Goal: Task Accomplishment & Management: Manage account settings

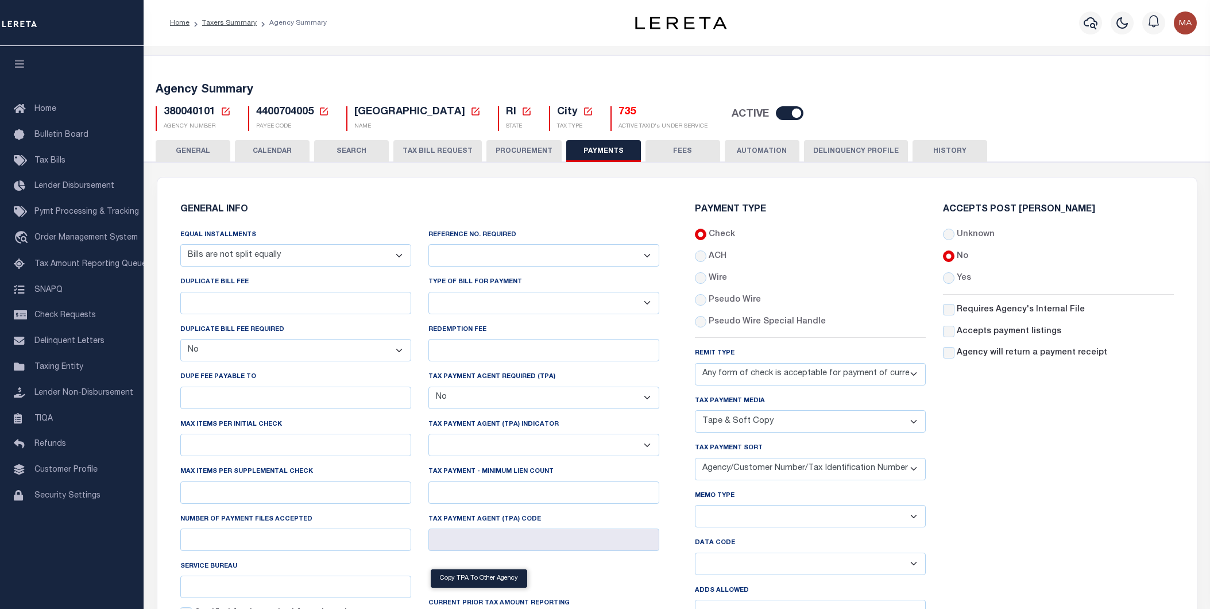
select select "68"
select select "false"
select select "70"
select select "44"
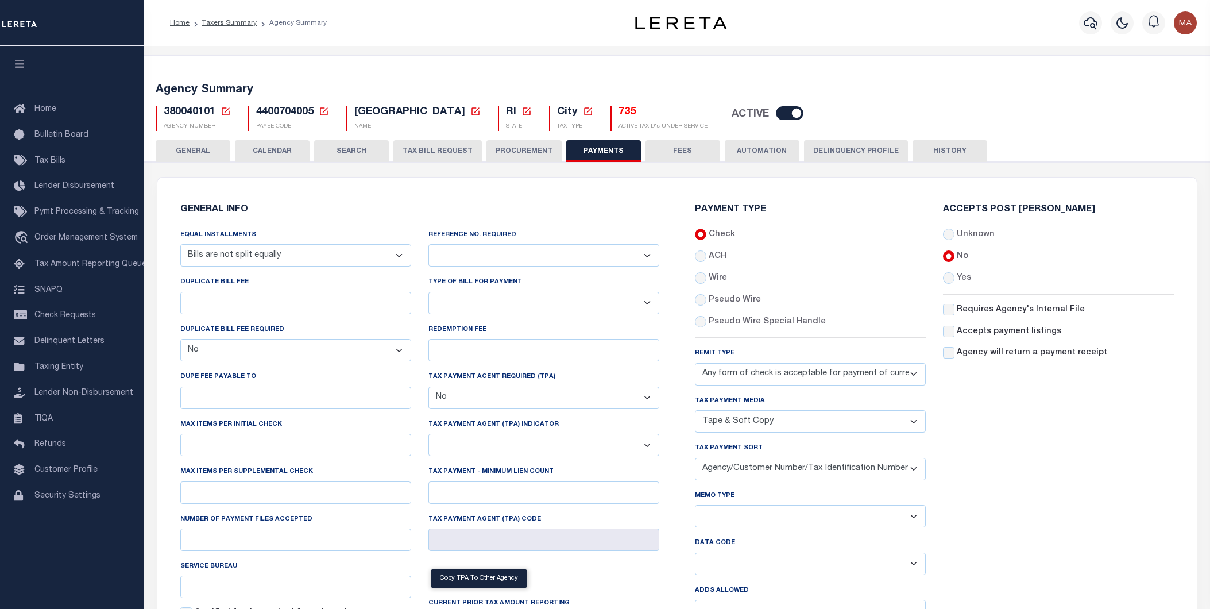
select select "49"
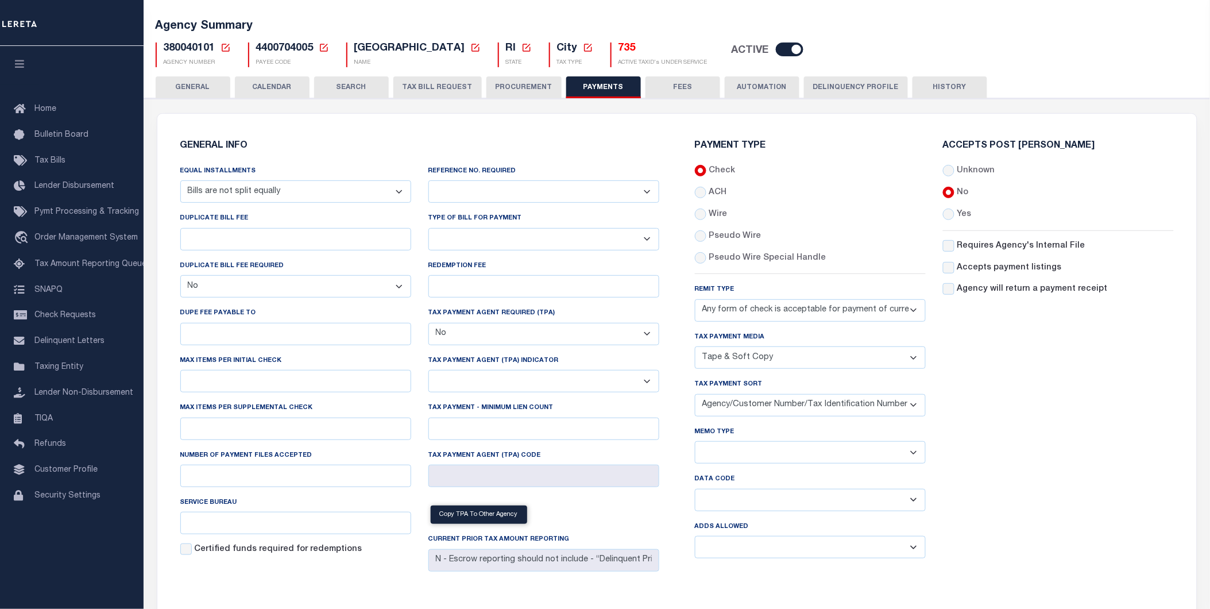
scroll to position [127, 0]
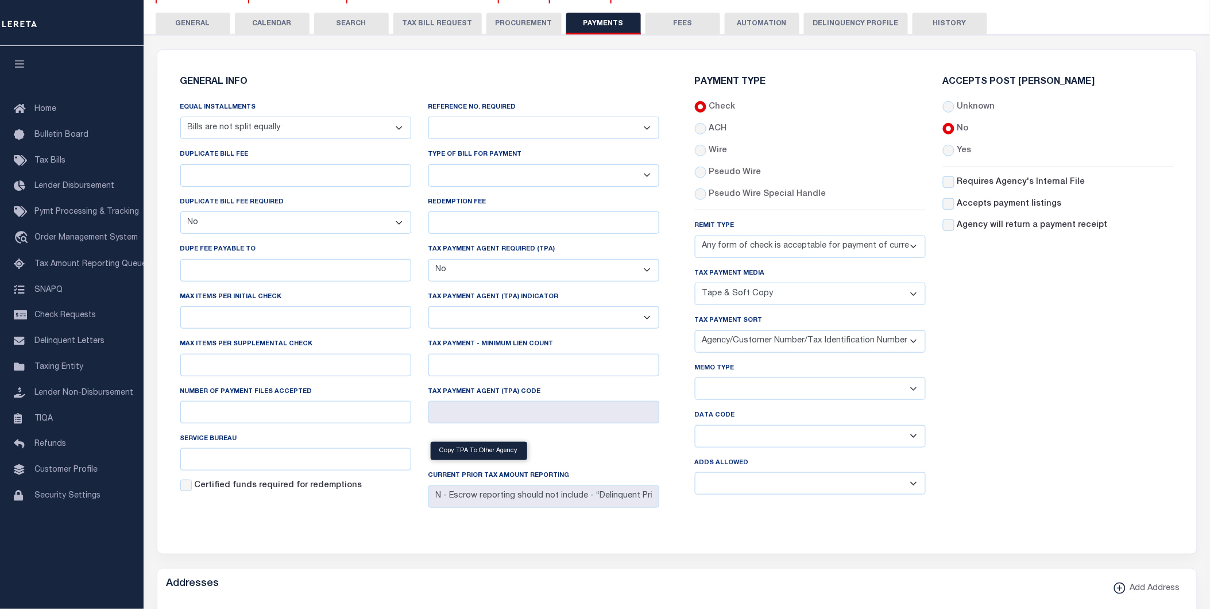
click at [749, 393] on select "Separate Together" at bounding box center [810, 388] width 231 height 22
select select "60"
click at [695, 378] on select "Separate Together" at bounding box center [810, 388] width 231 height 22
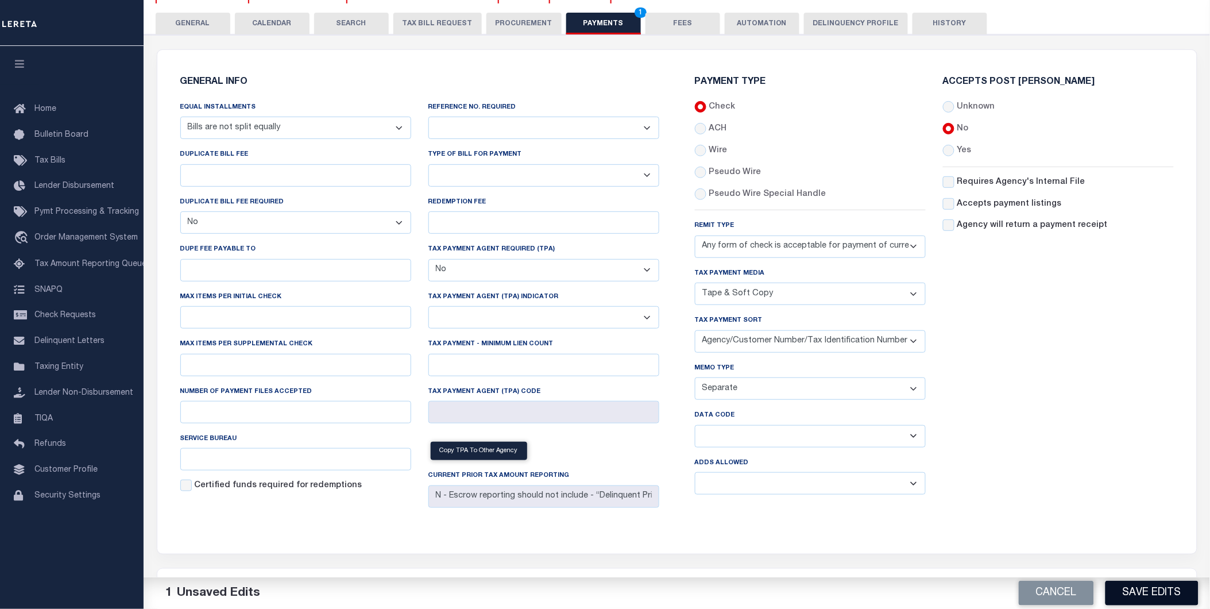
click at [1160, 596] on button "Save Edits" at bounding box center [1151, 592] width 93 height 25
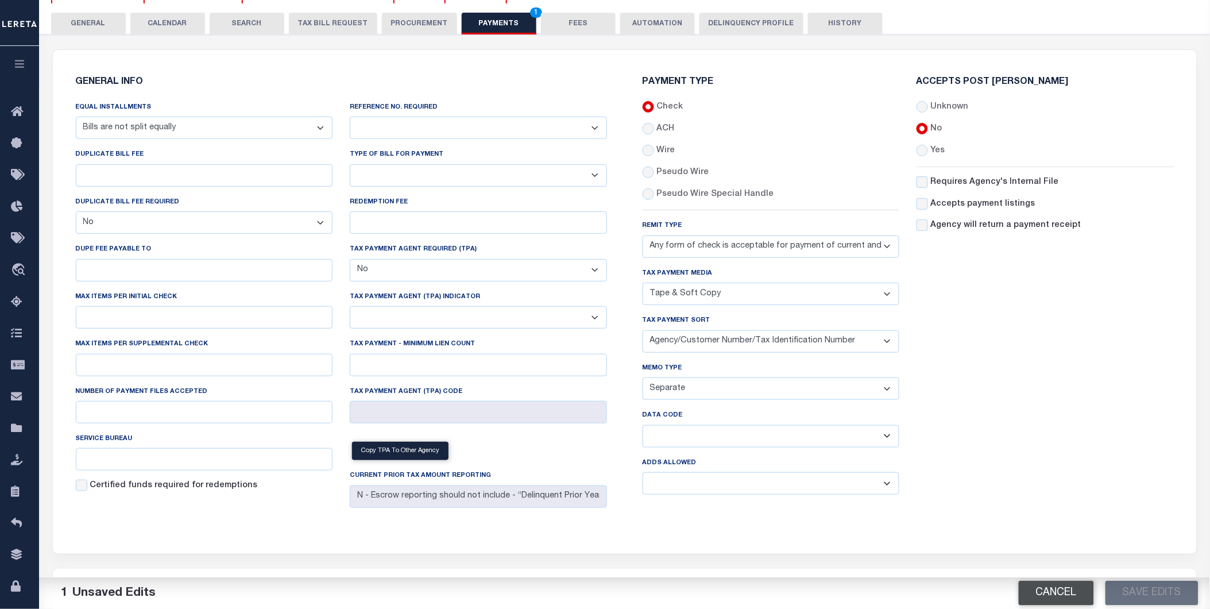
click at [1060, 593] on button "Cancel" at bounding box center [1055, 592] width 75 height 25
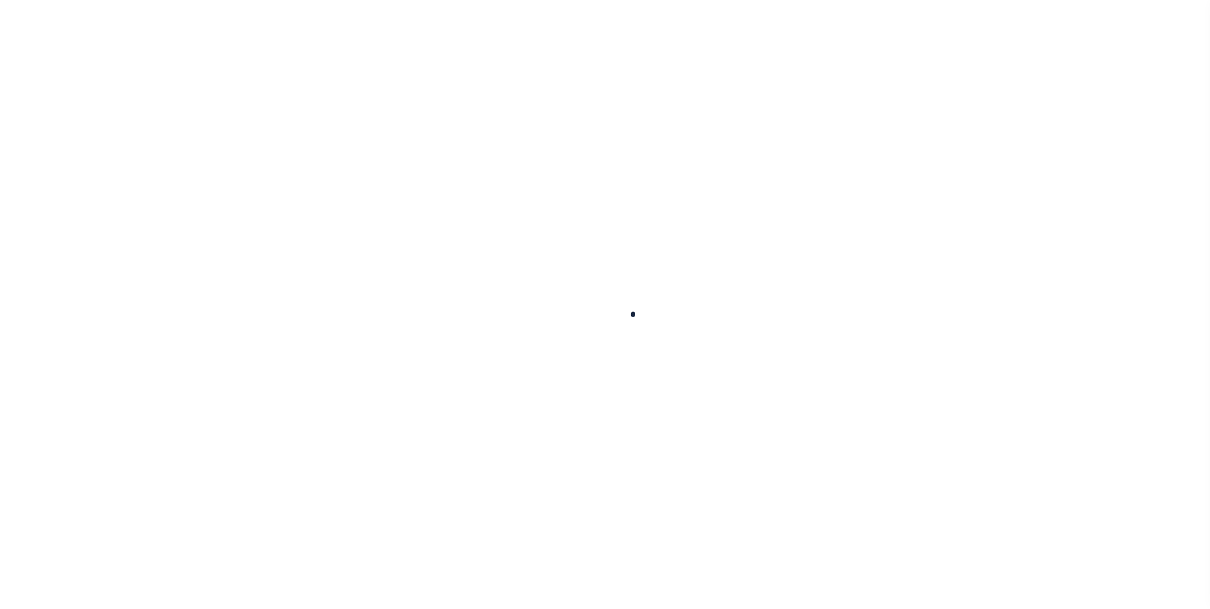
select select
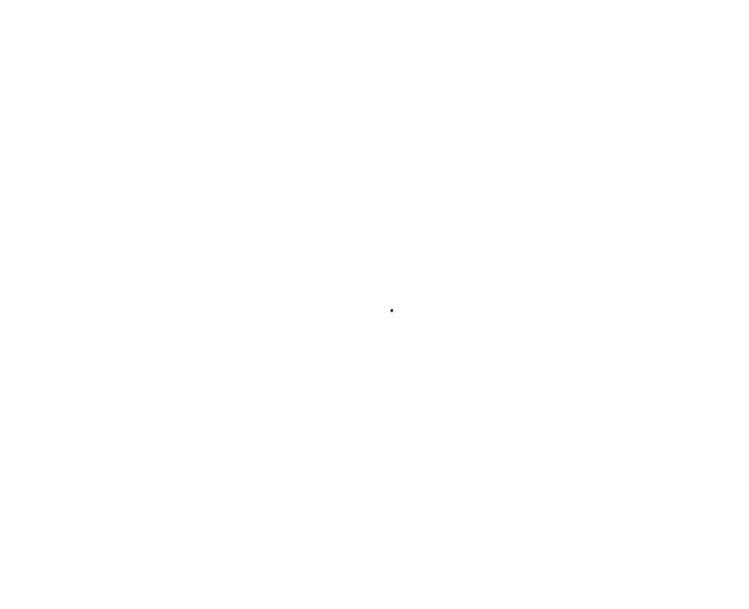
scroll to position [127, 0]
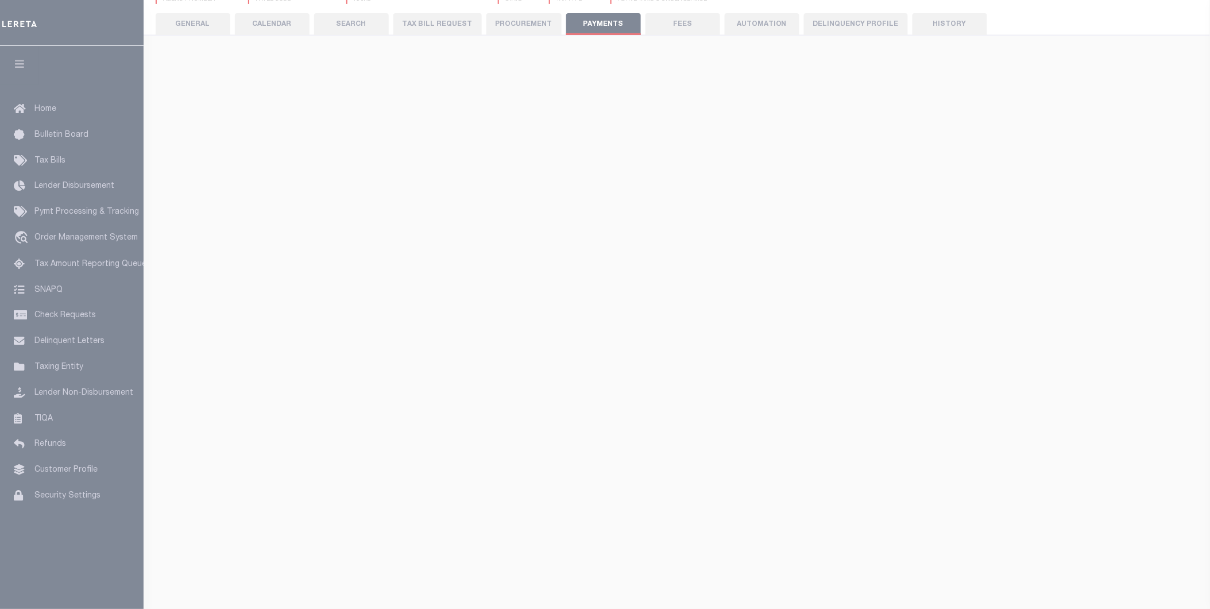
select select "68"
select select "false"
checkbox input "false"
select select "false"
type input "N - Escrow reporting should not include - “Delinquent Prior Year(s) Exist”, “De…"
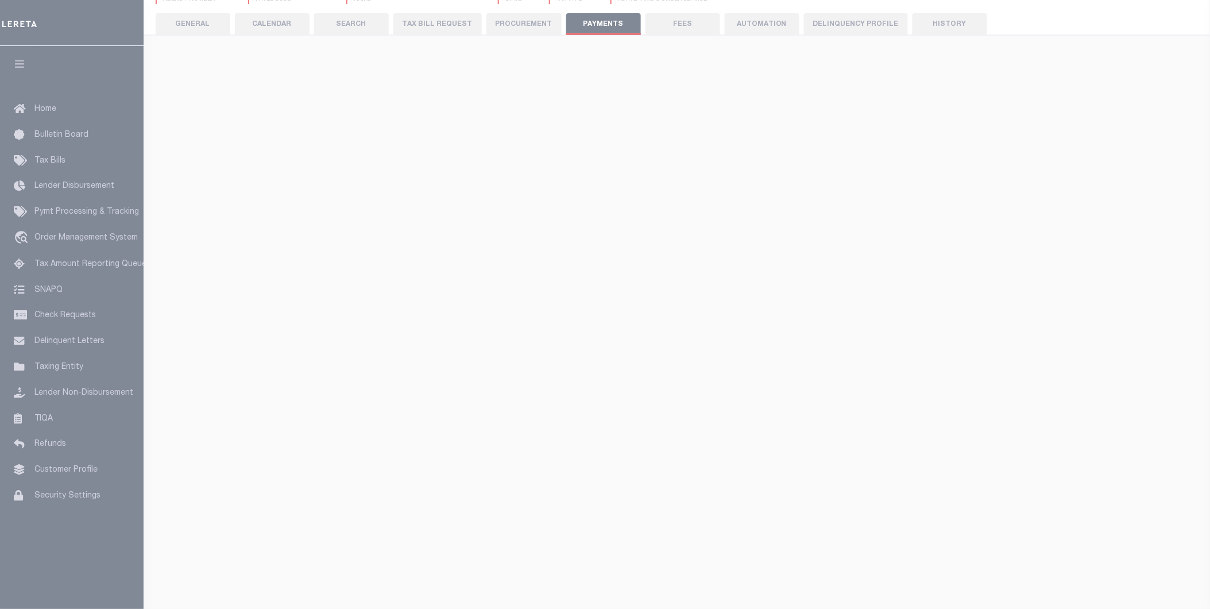
radio input "true"
select select "70"
select select "44"
select select "49"
radio input "false"
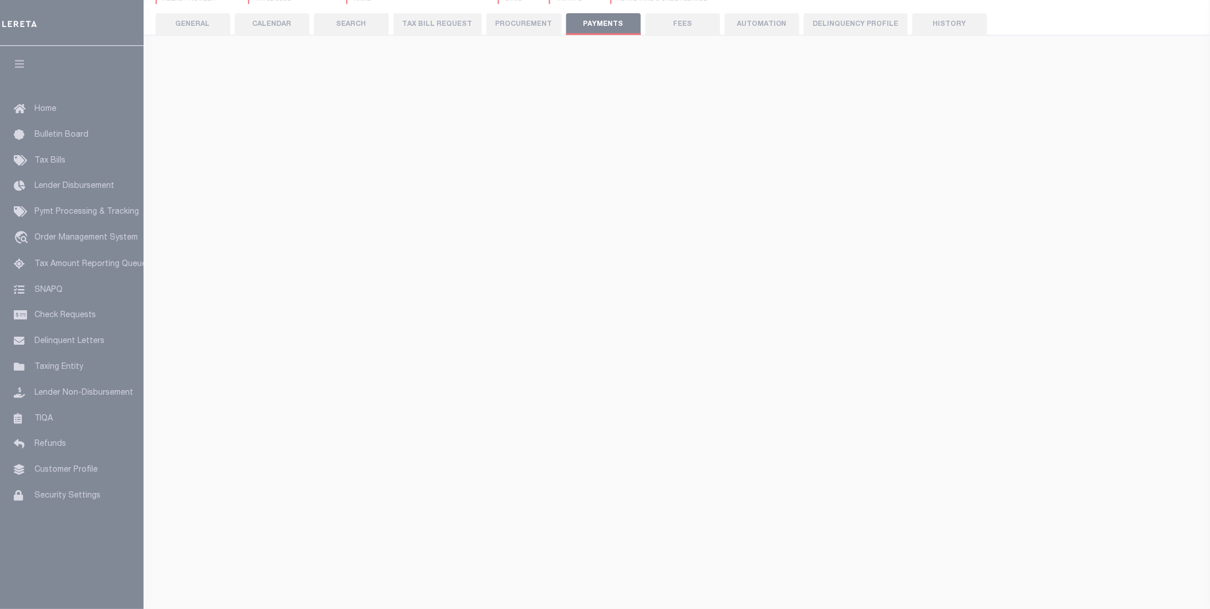
radio input "true"
checkbox input "false"
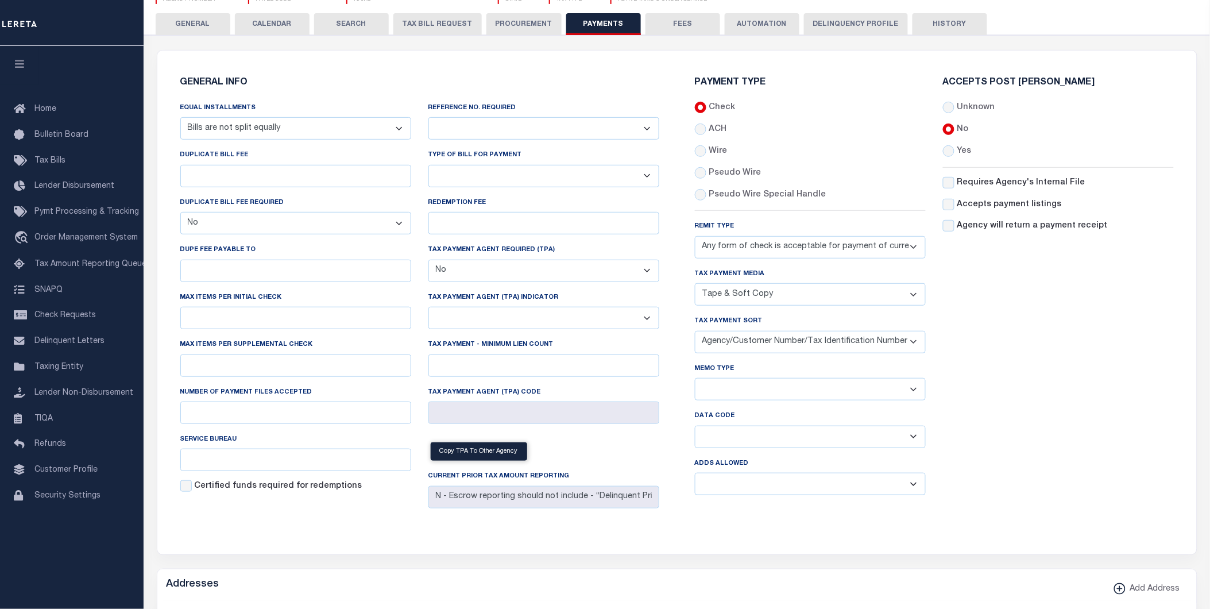
click at [732, 445] on select "Balance Due Mortgage Open Prior Supplemental" at bounding box center [810, 436] width 231 height 22
select select "63"
click at [695, 426] on select "Balance Due Mortgage Open Prior Supplemental" at bounding box center [810, 436] width 231 height 22
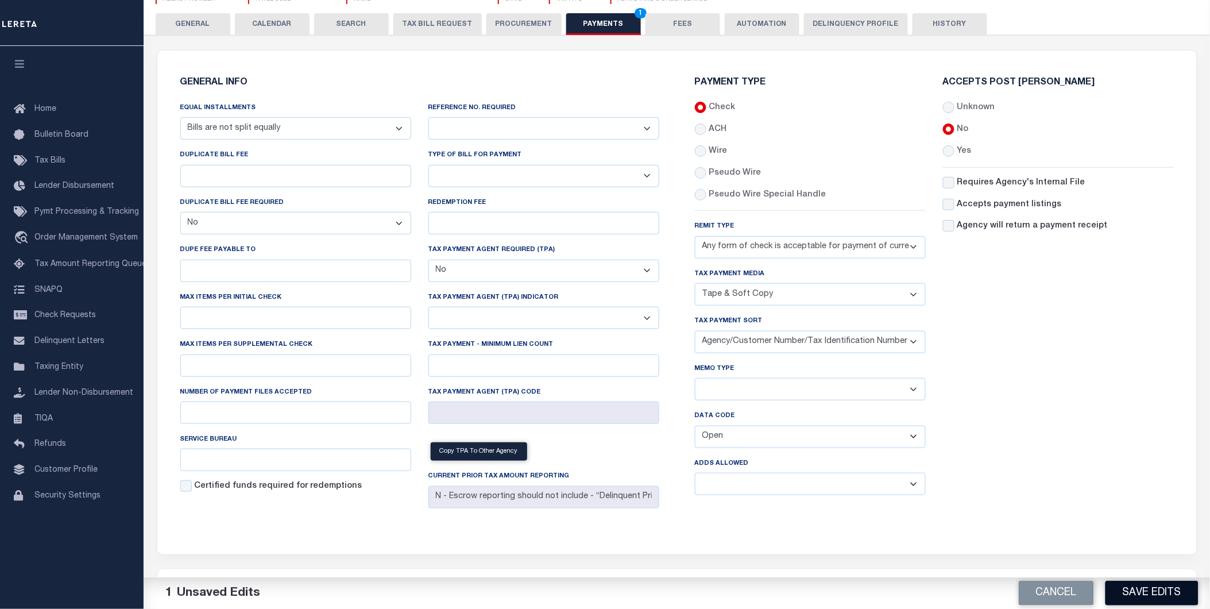
click at [1151, 589] on button "Save Edits" at bounding box center [1151, 592] width 93 height 25
click at [1065, 593] on button "Cancel" at bounding box center [1055, 592] width 75 height 25
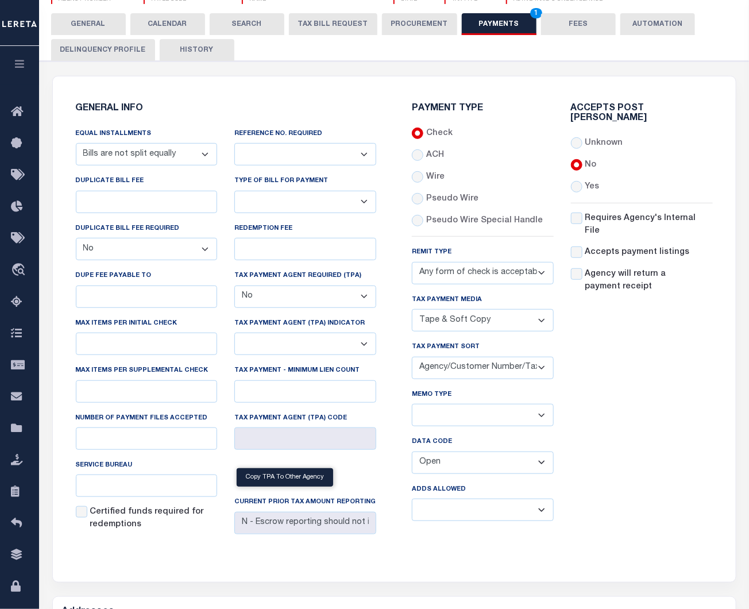
click at [462, 471] on select "Balance Due Mortgage Open Prior Supplemental" at bounding box center [483, 462] width 142 height 22
click at [633, 454] on div "Accepts Post [PERSON_NAME] Unknown No Yes" at bounding box center [641, 317] width 159 height 426
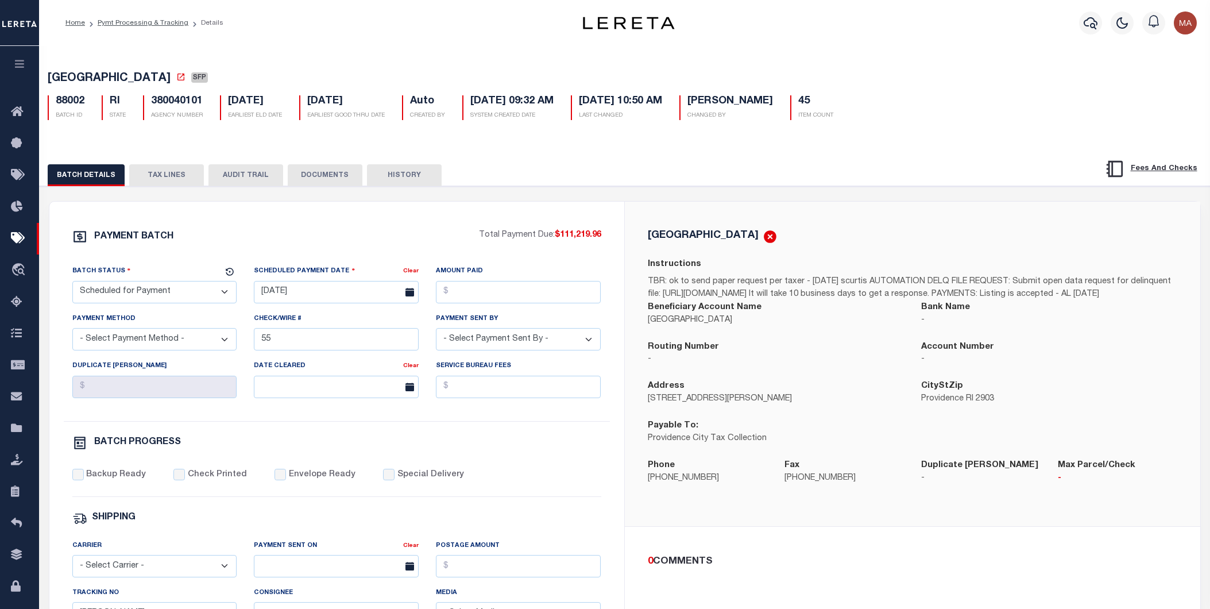
select select "SFP"
select select "70"
select select "44"
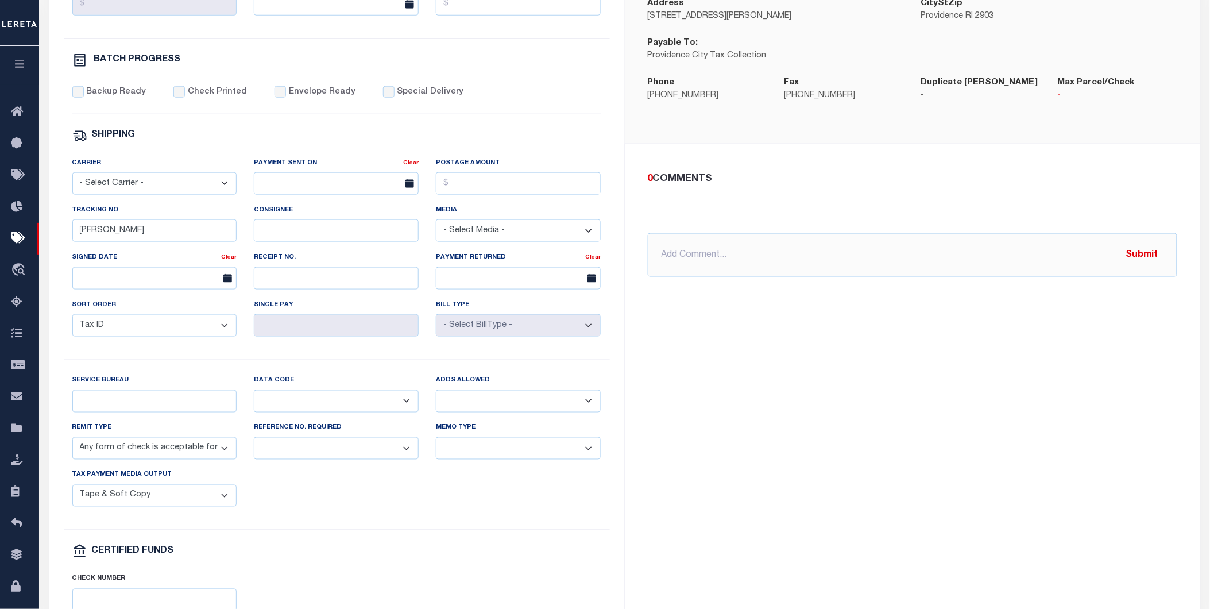
scroll to position [382, 0]
click at [468, 452] on select "Separate Together" at bounding box center [518, 448] width 165 height 22
select select "60"
click at [436, 441] on select "Separate Together" at bounding box center [518, 448] width 165 height 22
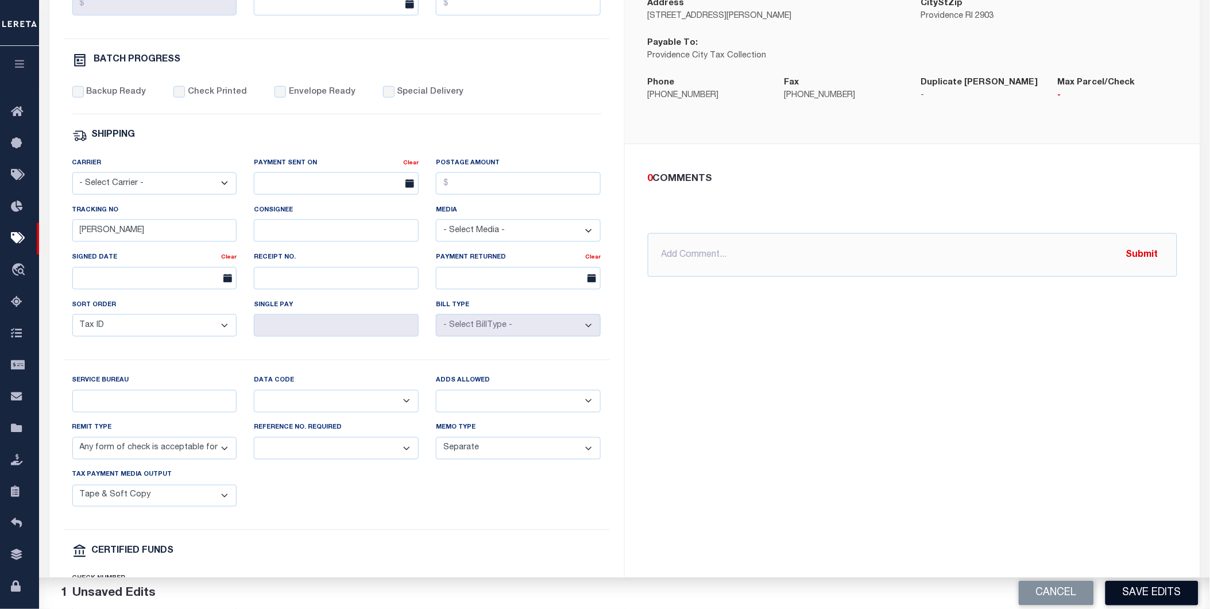
click at [1147, 595] on button "Save Edits" at bounding box center [1151, 592] width 93 height 25
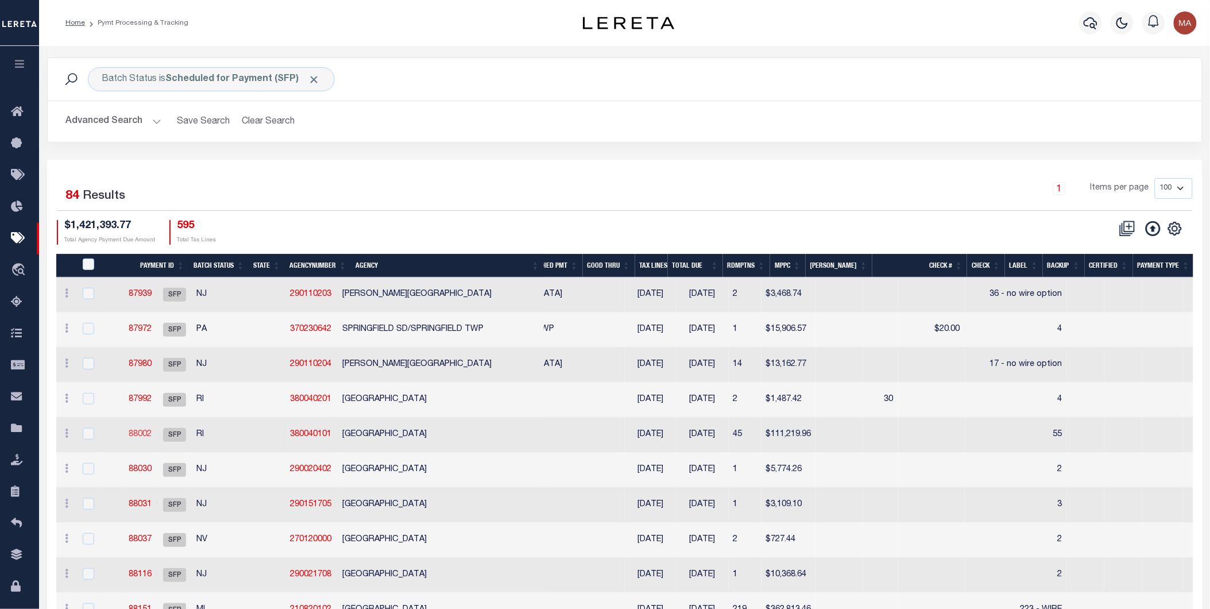
click at [152, 430] on link "88002" at bounding box center [140, 434] width 23 height 8
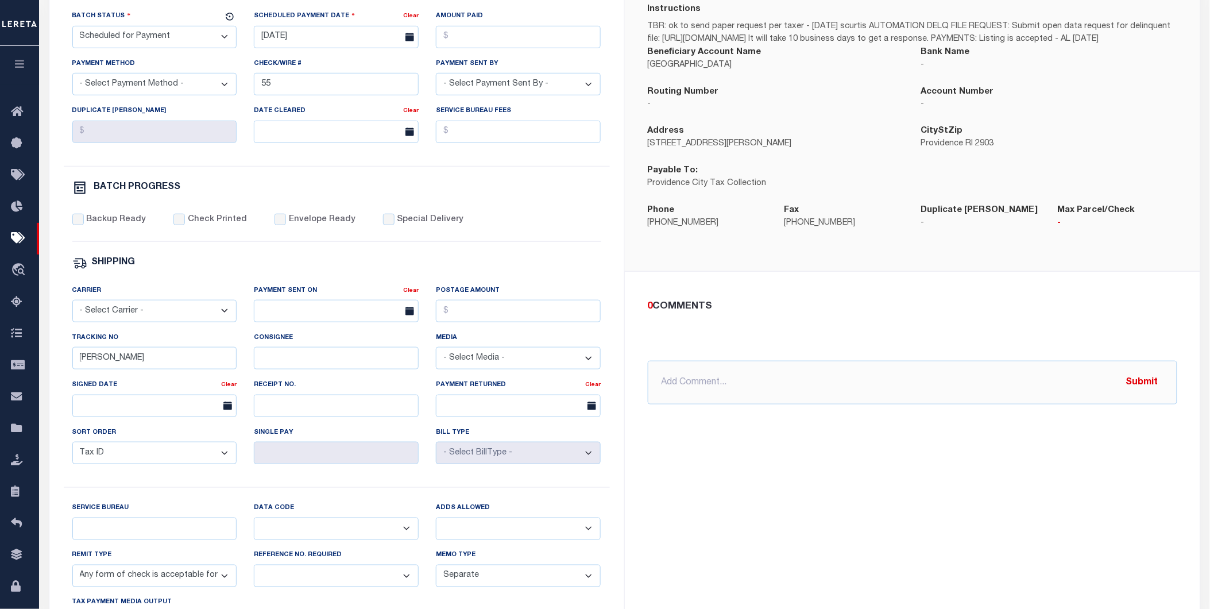
scroll to position [382, 0]
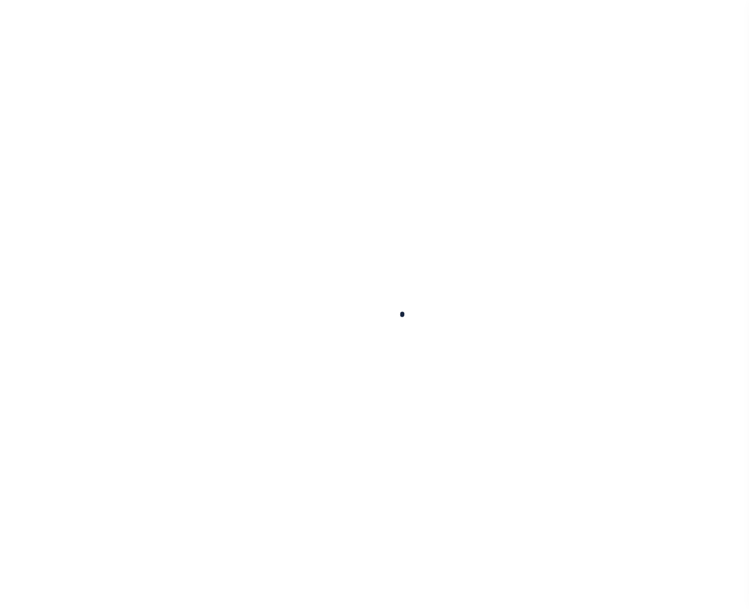
select select
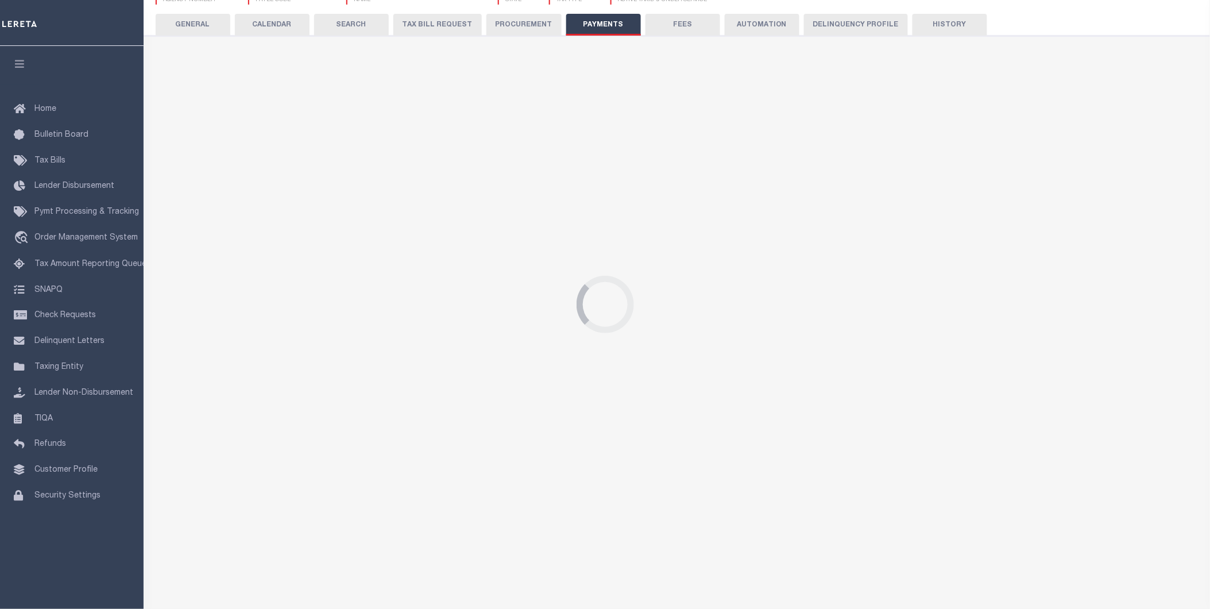
select select "68"
select select "false"
checkbox input "false"
select select "false"
type input "N - Escrow reporting should not include - “Delinquent Prior Year(s) Exist”, “De…"
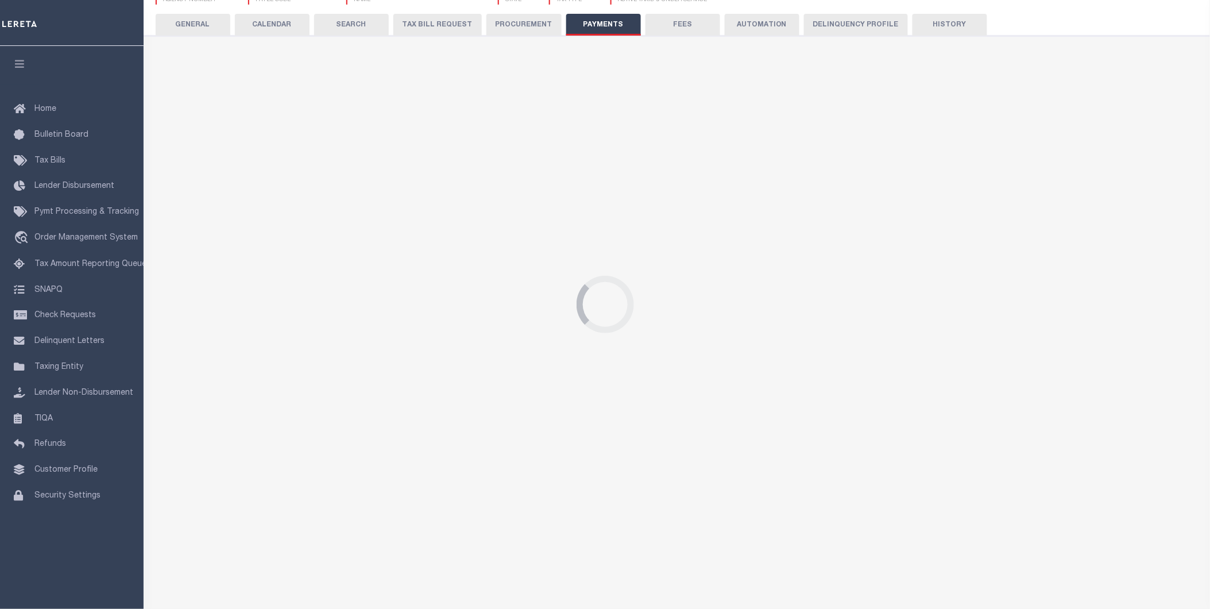
radio input "true"
select select "70"
select select "44"
select select "49"
radio input "false"
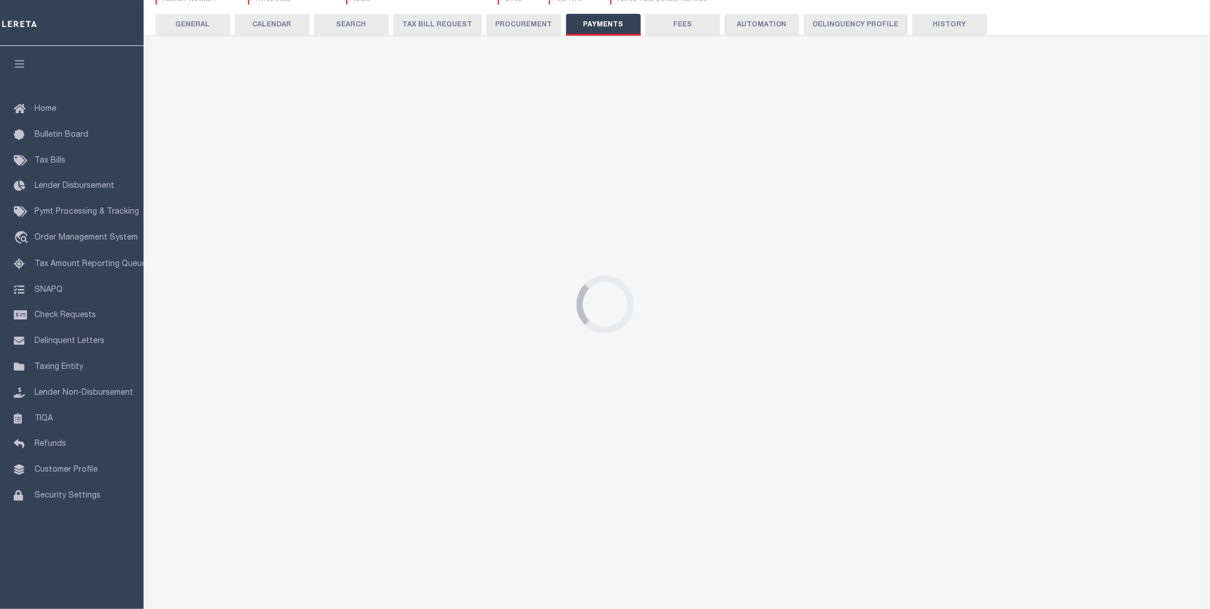
radio input "true"
checkbox input "false"
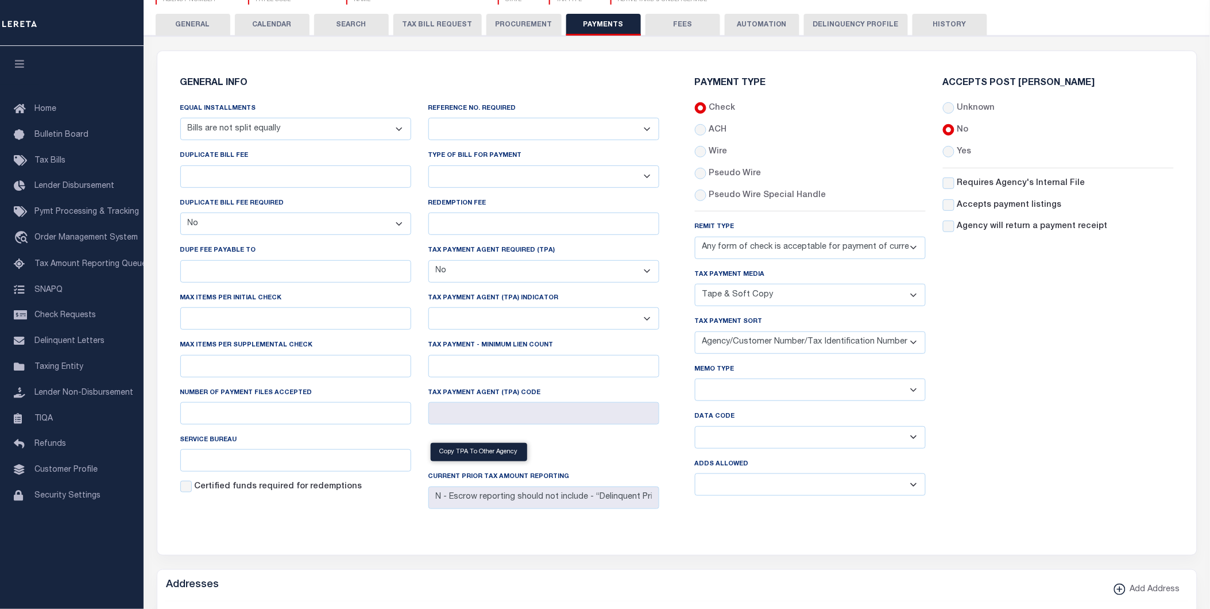
click at [748, 412] on div "Accepts Post [PERSON_NAME] Unknown No Yes" at bounding box center [1058, 292] width 248 height 426
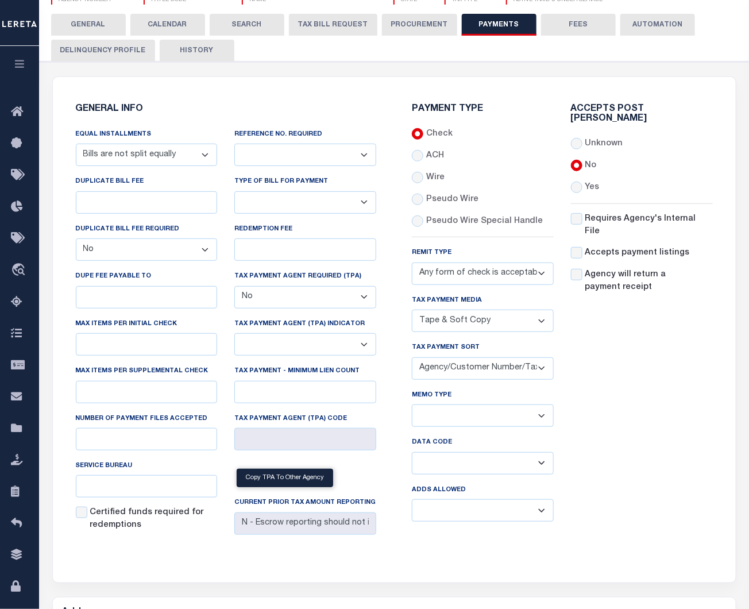
click at [451, 412] on select "Separate Together" at bounding box center [483, 415] width 142 height 22
select select "60"
click at [412, 405] on select "Separate Together" at bounding box center [483, 415] width 142 height 22
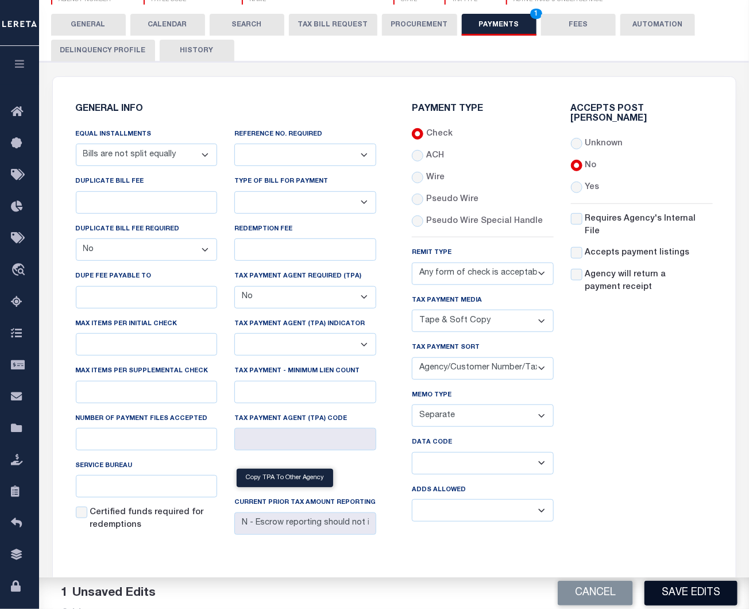
click at [697, 592] on button "Save Edits" at bounding box center [690, 592] width 93 height 25
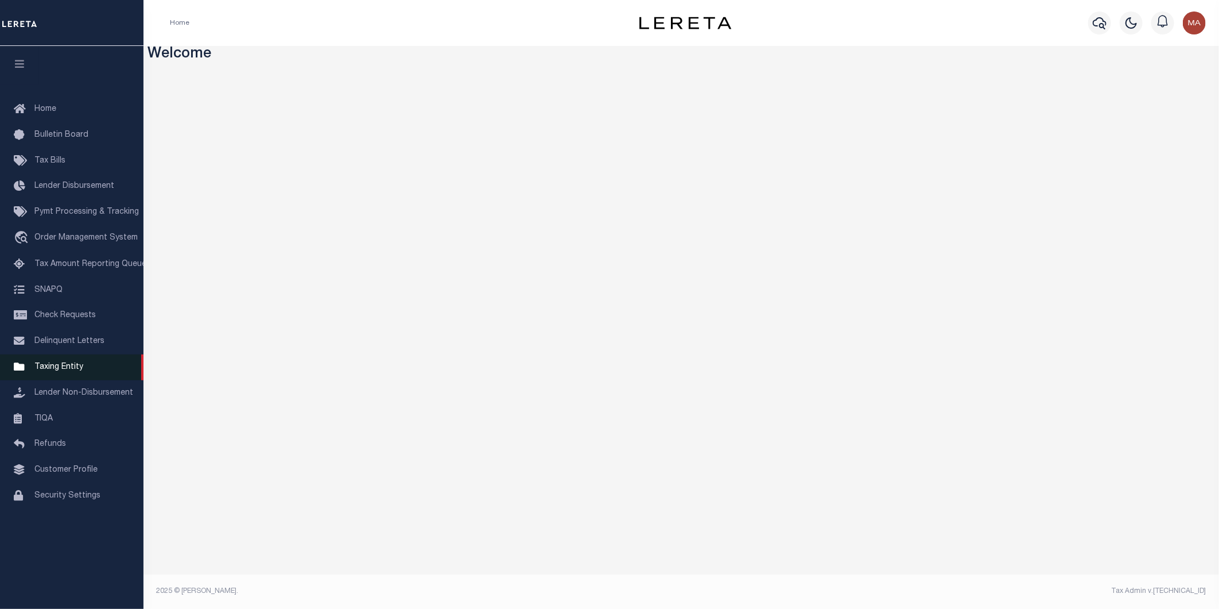
click at [57, 365] on span "Taxing Entity" at bounding box center [58, 367] width 49 height 8
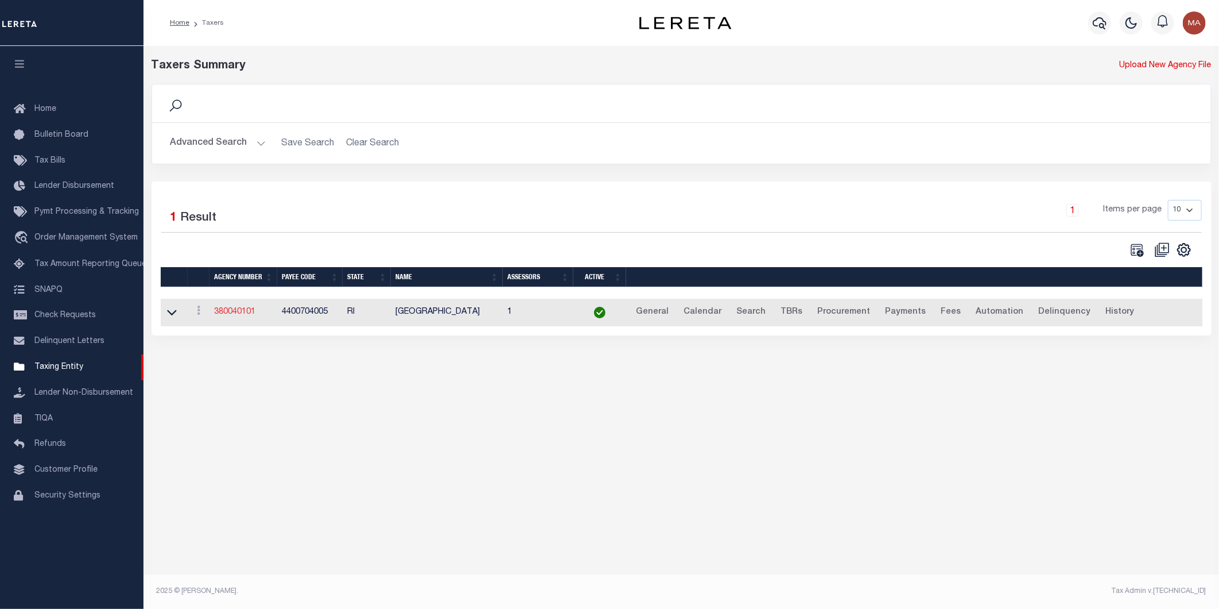
click at [231, 312] on link "380040101" at bounding box center [234, 312] width 41 height 8
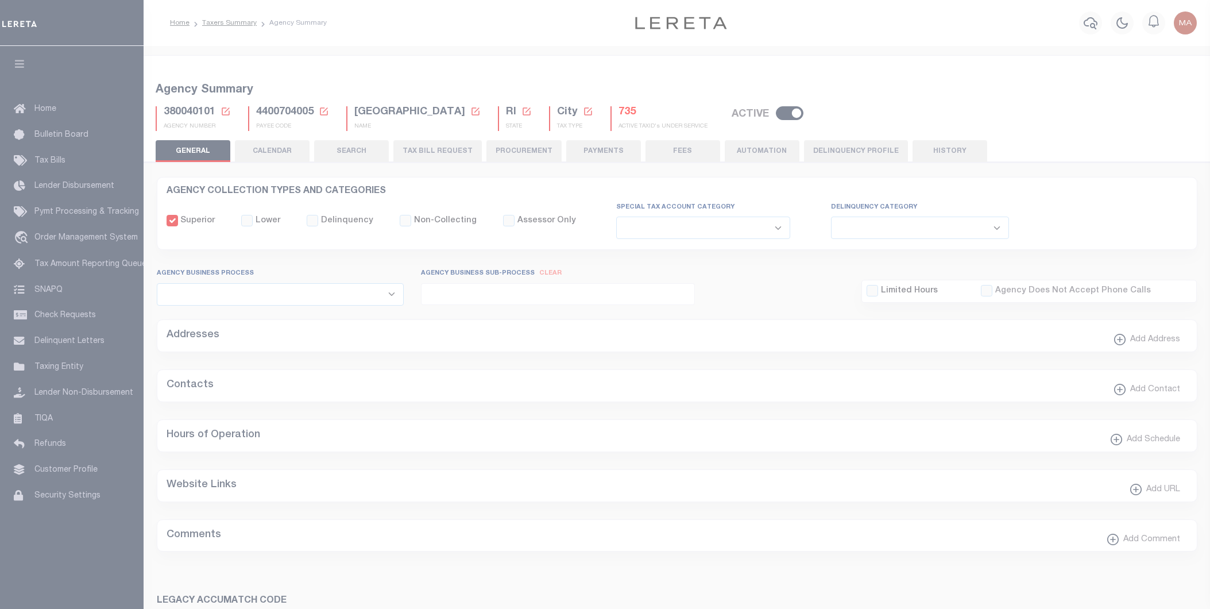
select select
select select "68"
select select "false"
select select "70"
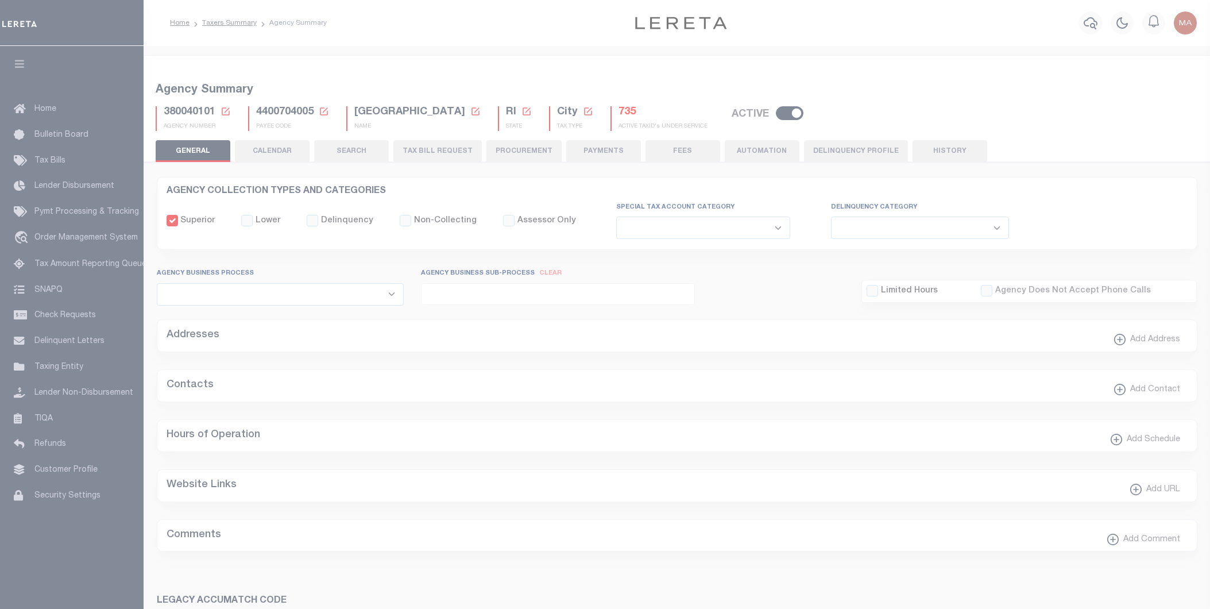
select select "44"
select select "49"
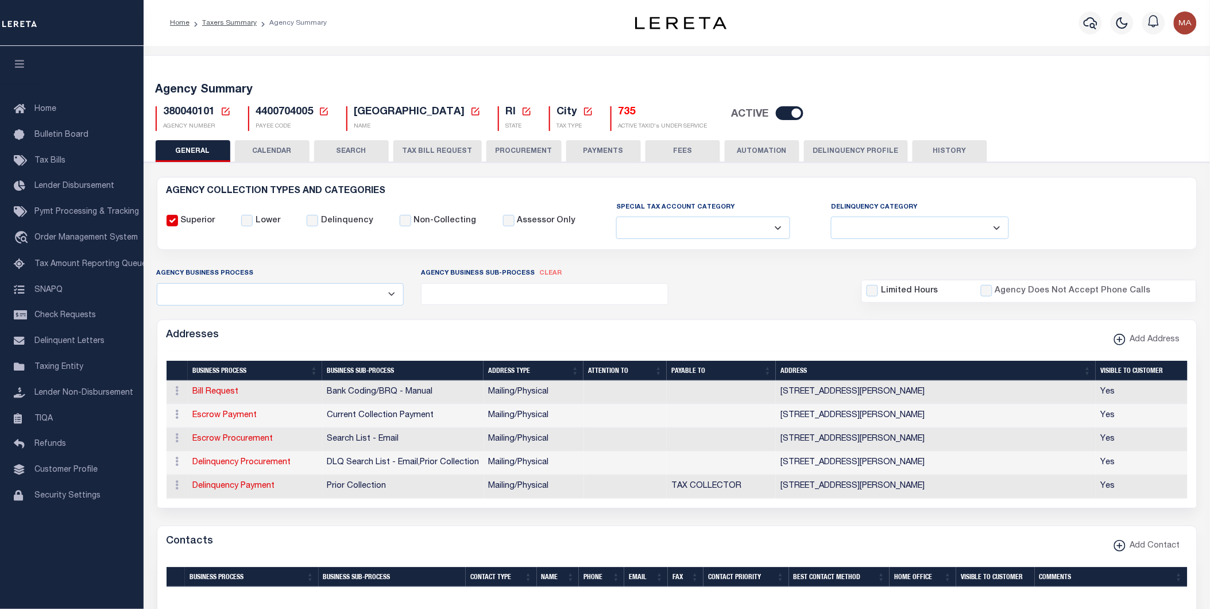
click at [607, 149] on button "PAYMENTS" at bounding box center [603, 151] width 75 height 22
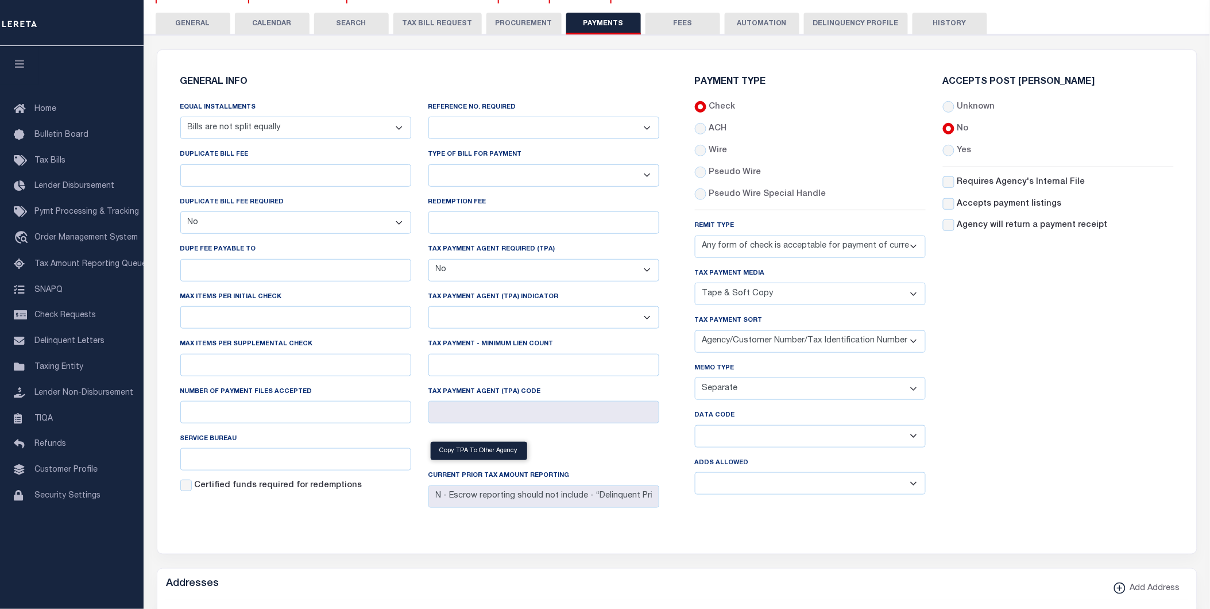
scroll to position [191, 0]
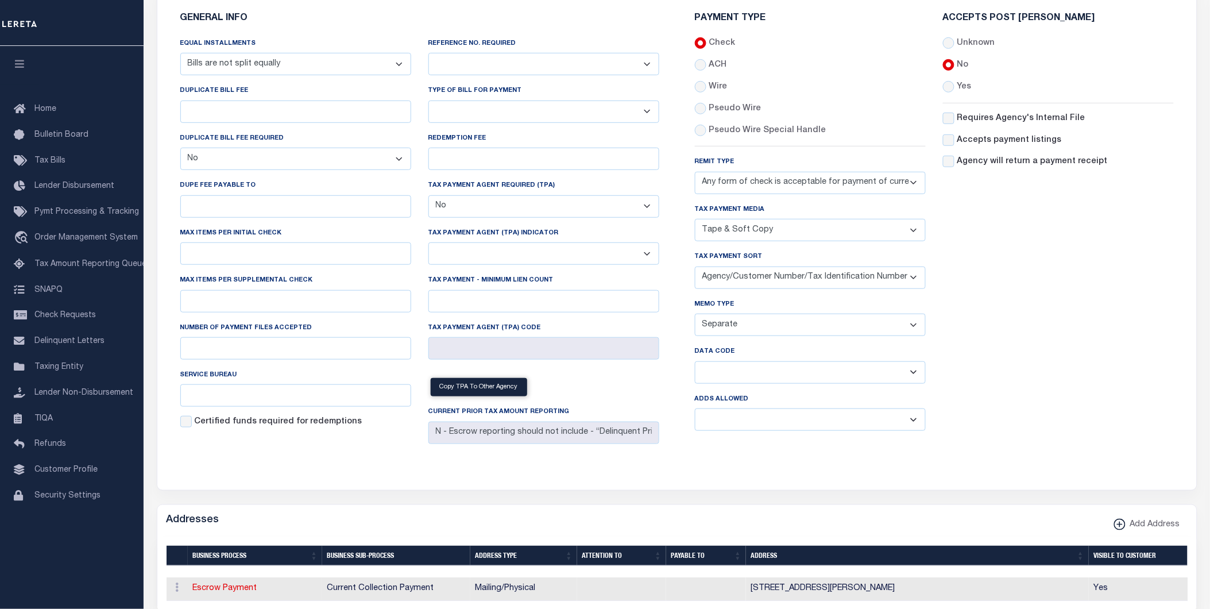
click at [735, 329] on select "Separate Together" at bounding box center [810, 324] width 231 height 22
select select "61"
click at [695, 314] on select "Separate Together" at bounding box center [810, 324] width 231 height 22
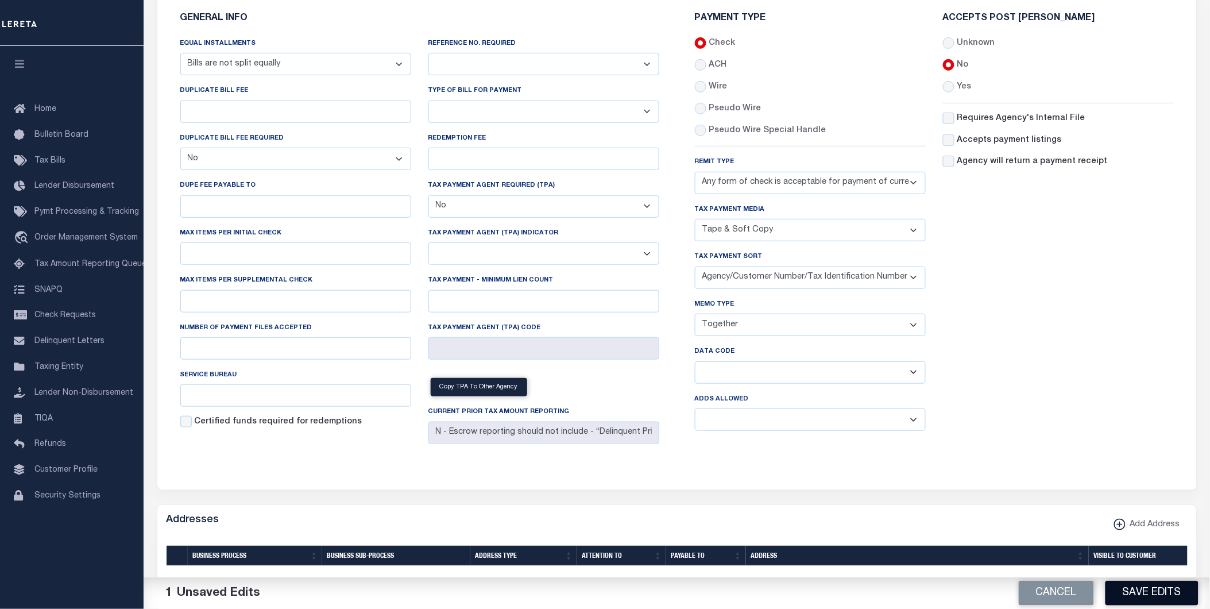
click at [1138, 595] on button "Save Edits" at bounding box center [1151, 592] width 93 height 25
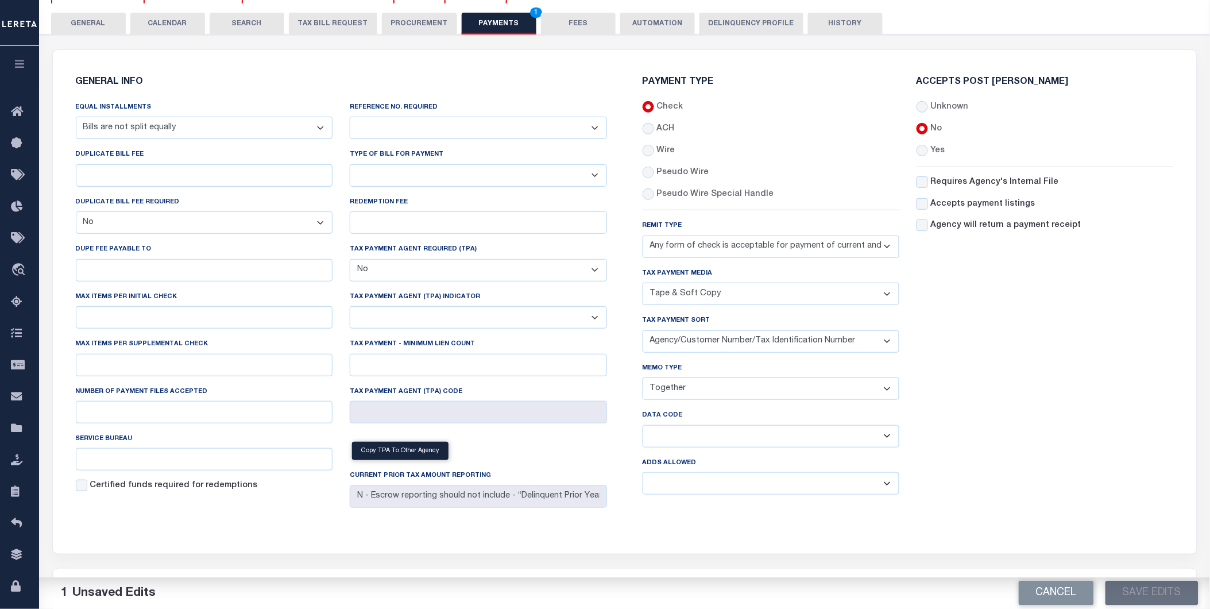
scroll to position [0, 0]
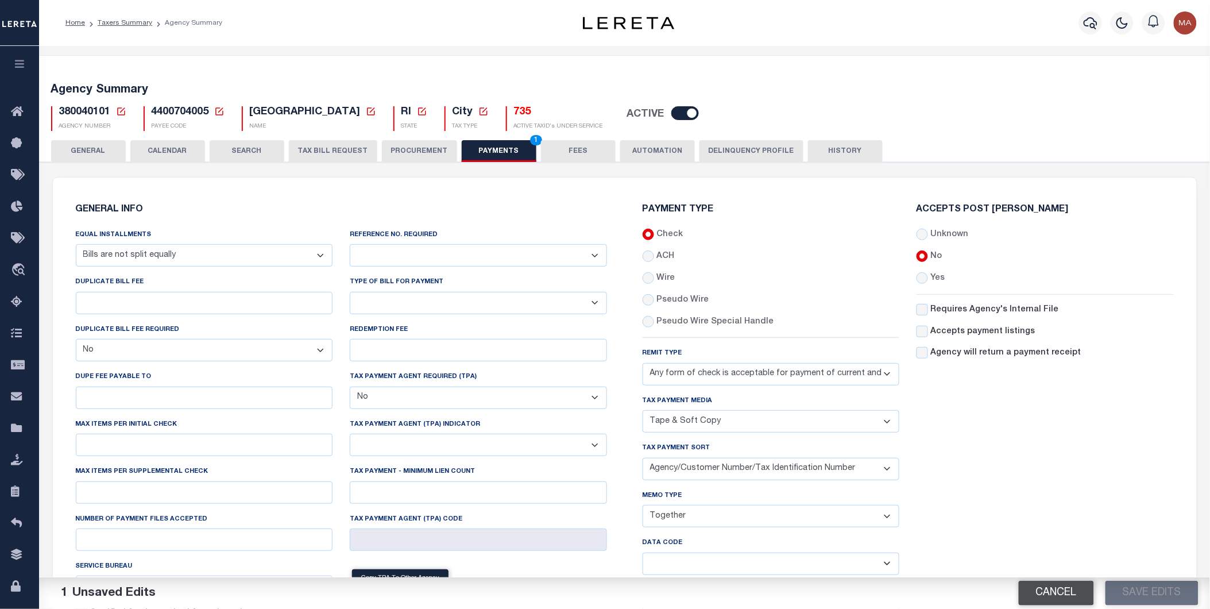
click at [1049, 595] on button "Cancel" at bounding box center [1055, 592] width 75 height 25
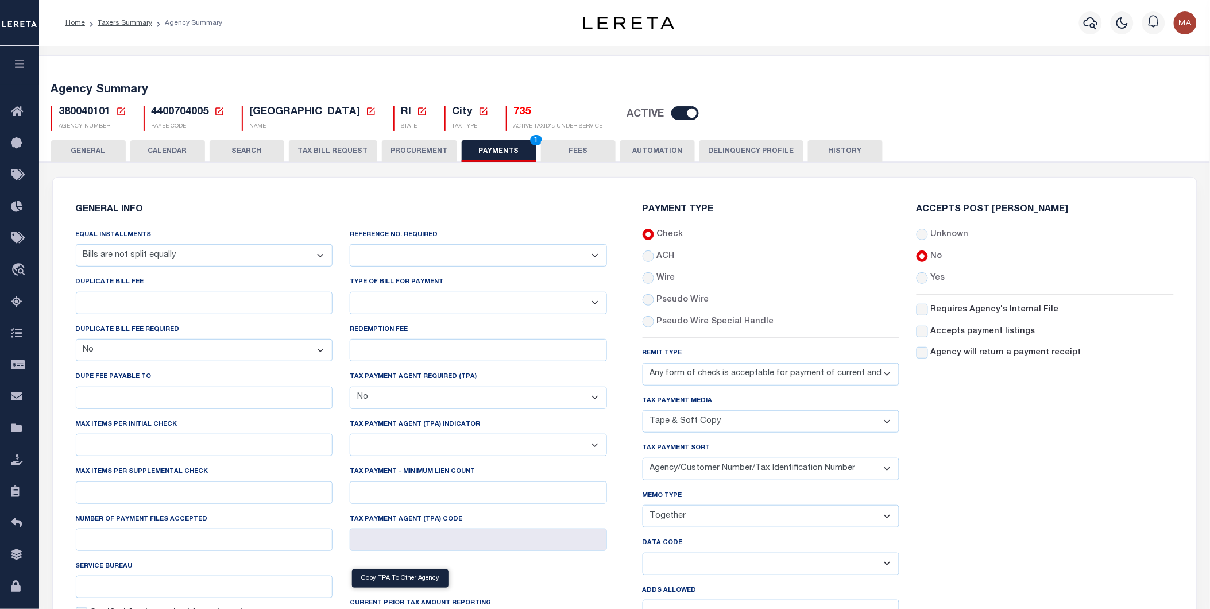
click at [20, 73] on button "button" at bounding box center [19, 65] width 39 height 39
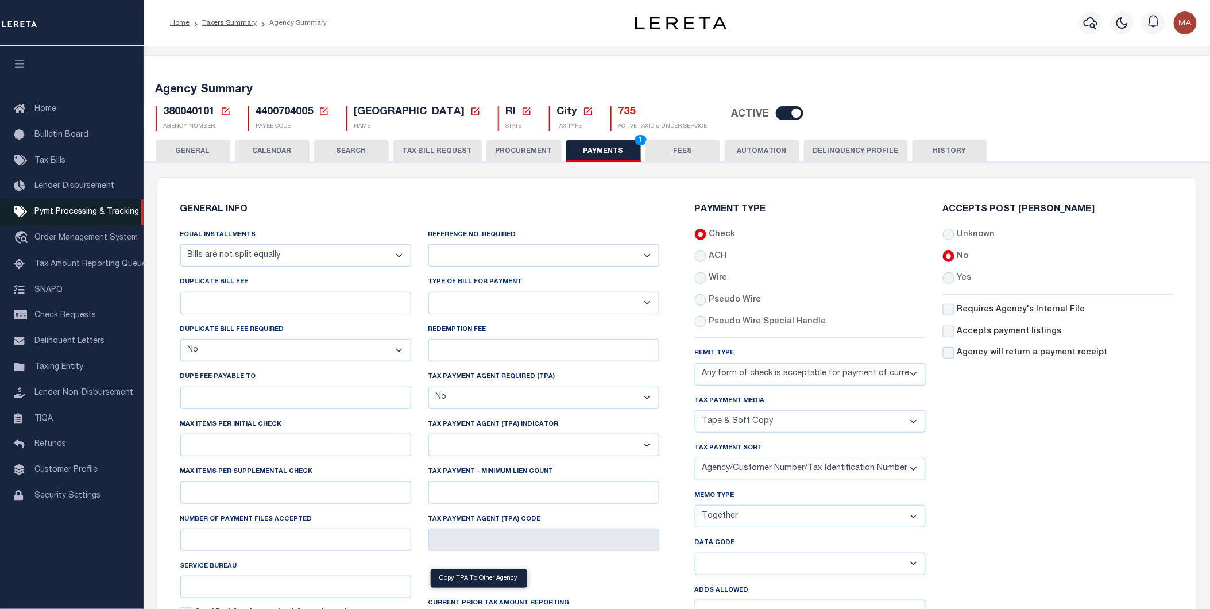
click at [59, 210] on span "Pymt Processing & Tracking" at bounding box center [86, 212] width 104 height 8
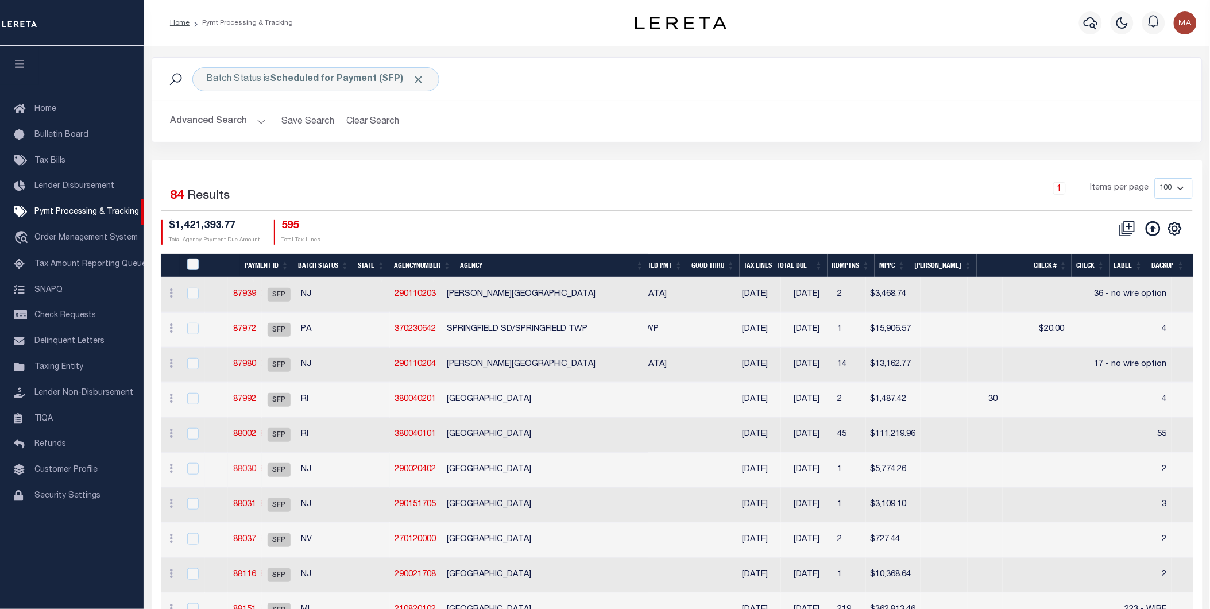
click at [256, 466] on link "88030" at bounding box center [244, 469] width 23 height 8
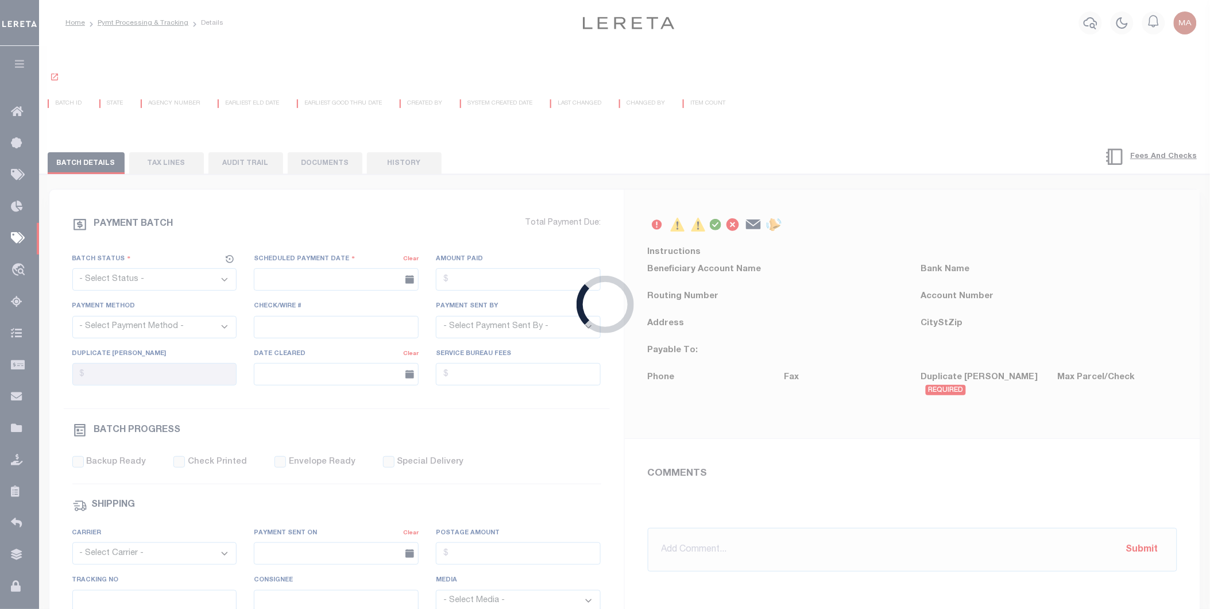
select select "SFP"
type input "[DATE]"
select select "PSH"
type input "2"
type input "[PERSON_NAME]"
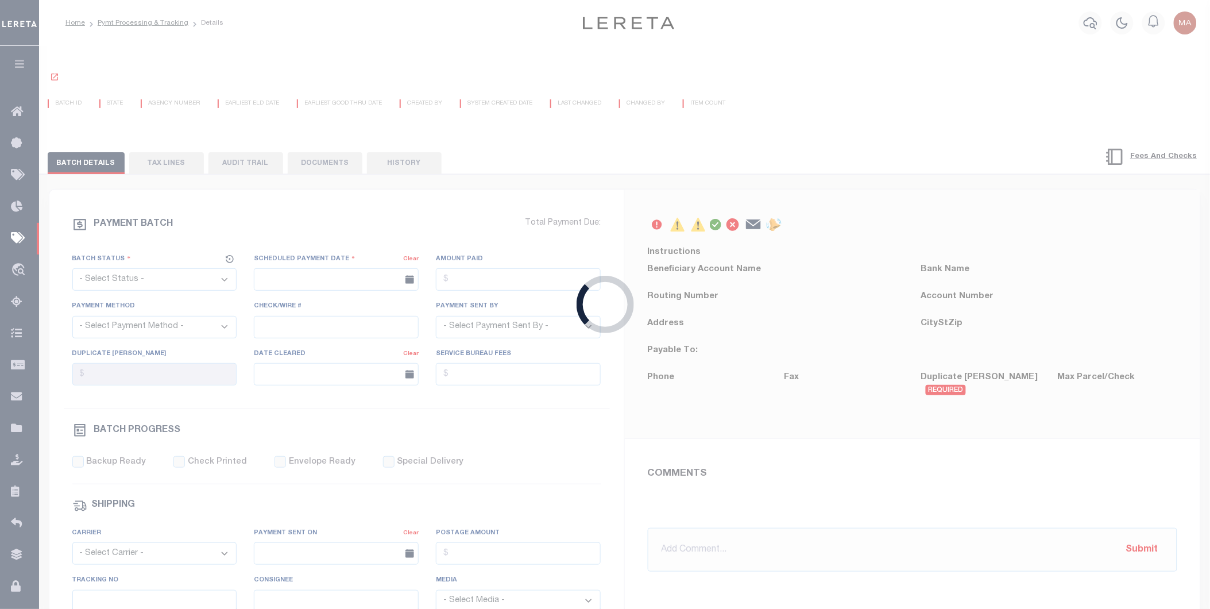
type input "E & A"
select select "73"
select select "1"
select select "44"
radio input "true"
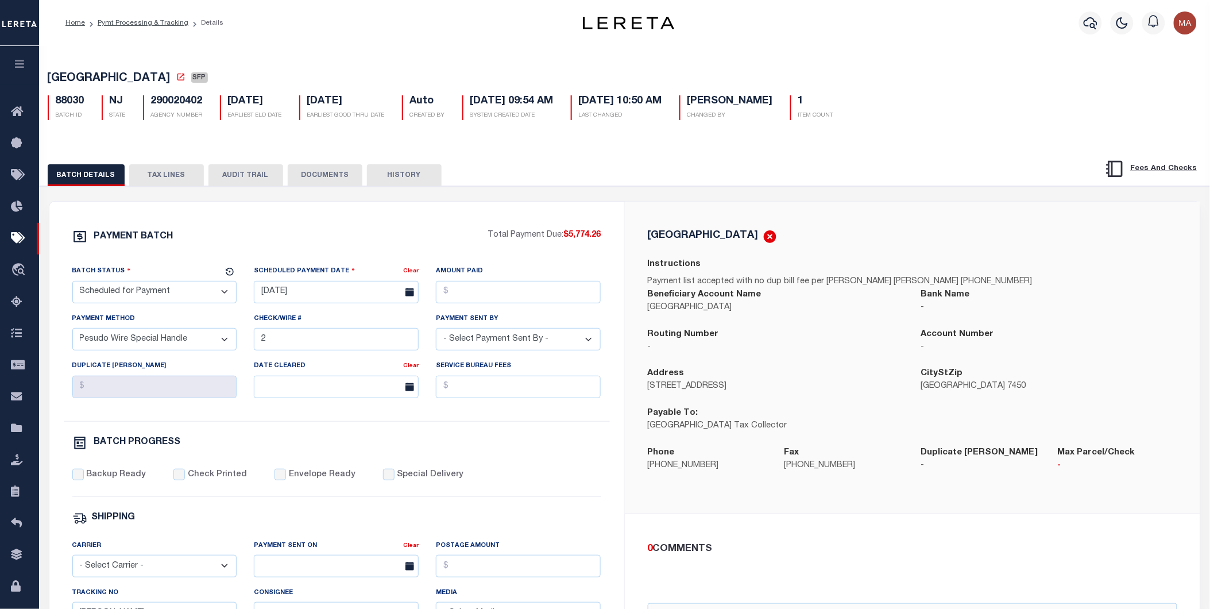
click at [203, 104] on div "290020402 AGENCY NUMBER" at bounding box center [172, 107] width 77 height 25
drag, startPoint x: 202, startPoint y: 106, endPoint x: 153, endPoint y: 108, distance: 48.9
click at [153, 108] on h5 "290020402" at bounding box center [177, 101] width 52 height 13
drag, startPoint x: 153, startPoint y: 108, endPoint x: 54, endPoint y: 106, distance: 99.3
click at [54, 106] on div "88030 BATCH ID" at bounding box center [66, 107] width 37 height 25
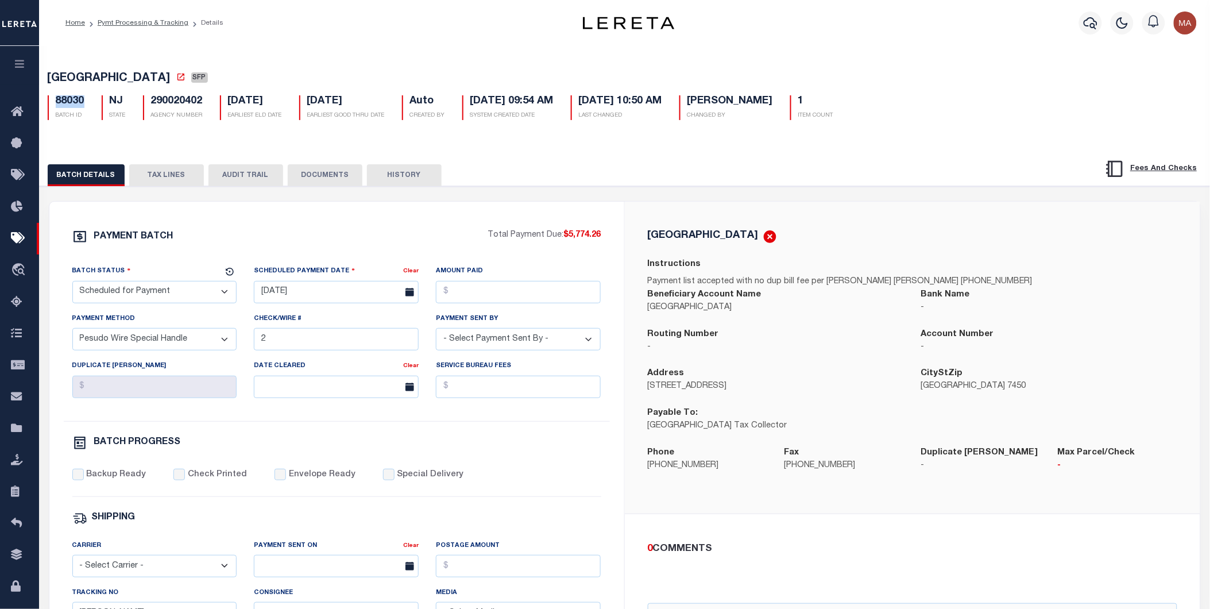
copy h5 "88030"
drag, startPoint x: 203, startPoint y: 108, endPoint x: 149, endPoint y: 104, distance: 54.1
click at [149, 104] on div "290020402 AGENCY NUMBER" at bounding box center [172, 107] width 77 height 25
copy h5 "290020402"
click at [204, 148] on div "BATCH DETAILS TAX LINES AUDIT TRAIL DOCUMENTS HISTORY" at bounding box center [624, 621] width 1181 height 956
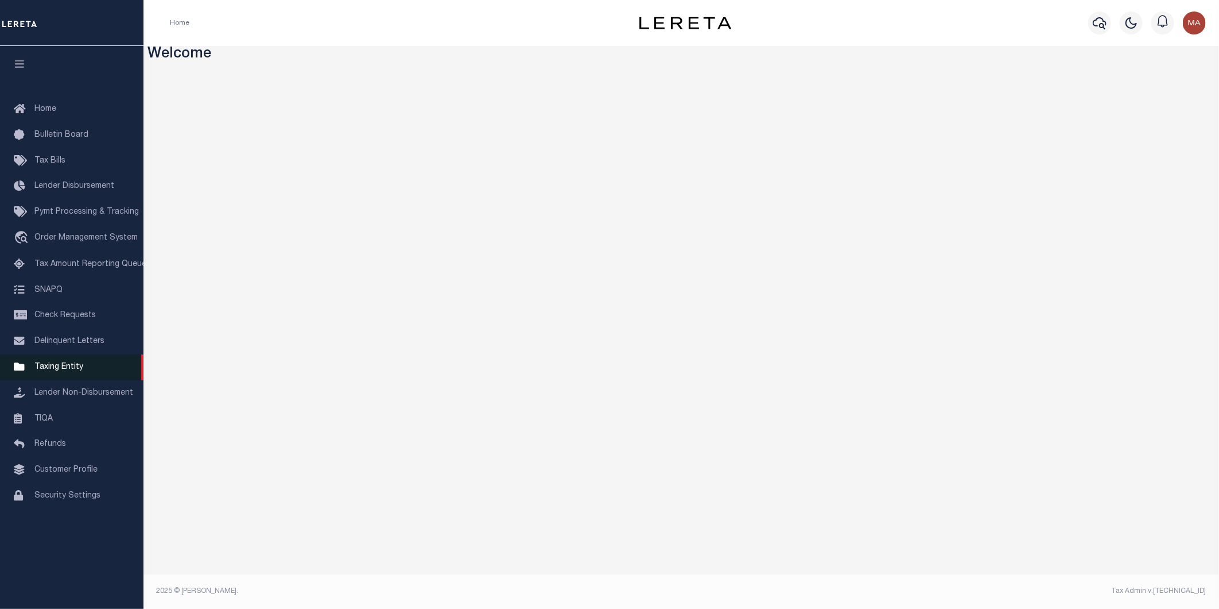
click at [40, 365] on span "Taxing Entity" at bounding box center [58, 367] width 49 height 8
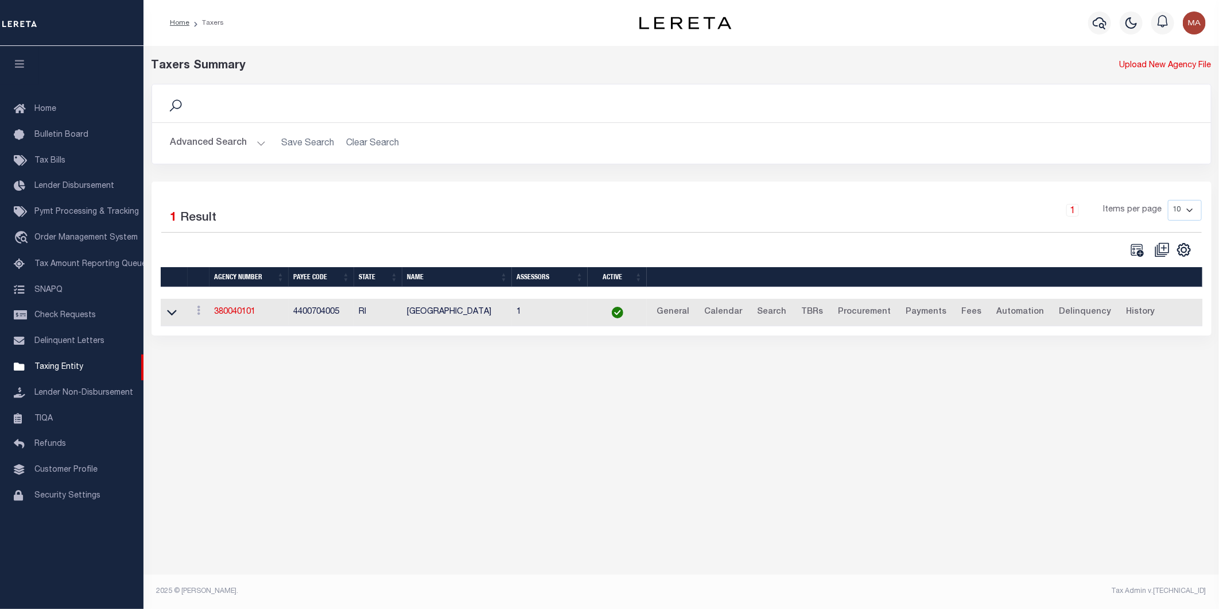
click at [255, 140] on button "Advanced Search" at bounding box center [218, 143] width 95 height 22
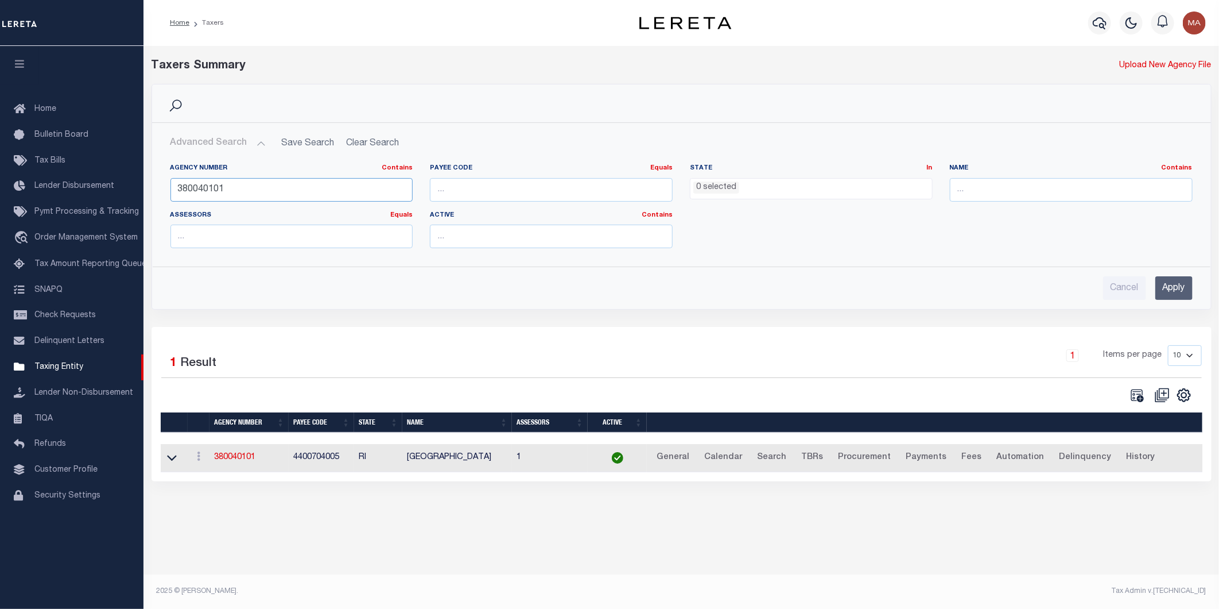
drag, startPoint x: 243, startPoint y: 188, endPoint x: 144, endPoint y: 192, distance: 98.8
click at [144, 192] on div "Search Advanced Search Save Search Clear Search tblPayees_dynamictable_____Defa…" at bounding box center [682, 205] width 1078 height 243
paste input "290020402"
type input "290020402"
click at [1163, 288] on input "Apply" at bounding box center [1174, 288] width 37 height 24
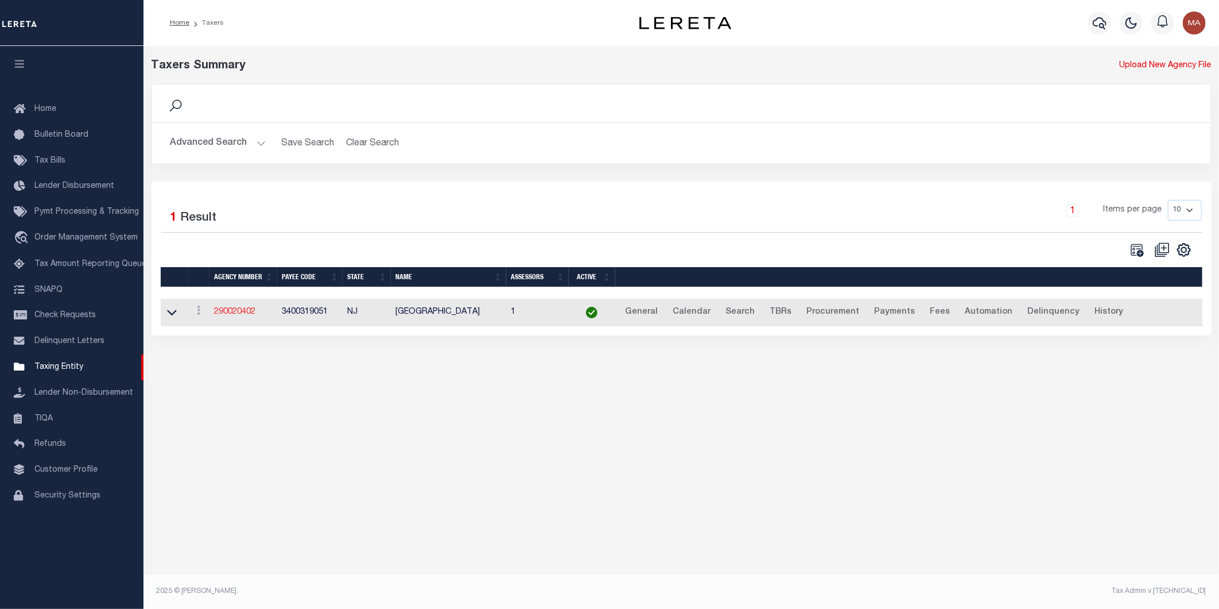
click at [218, 315] on link "290020402" at bounding box center [234, 312] width 41 height 8
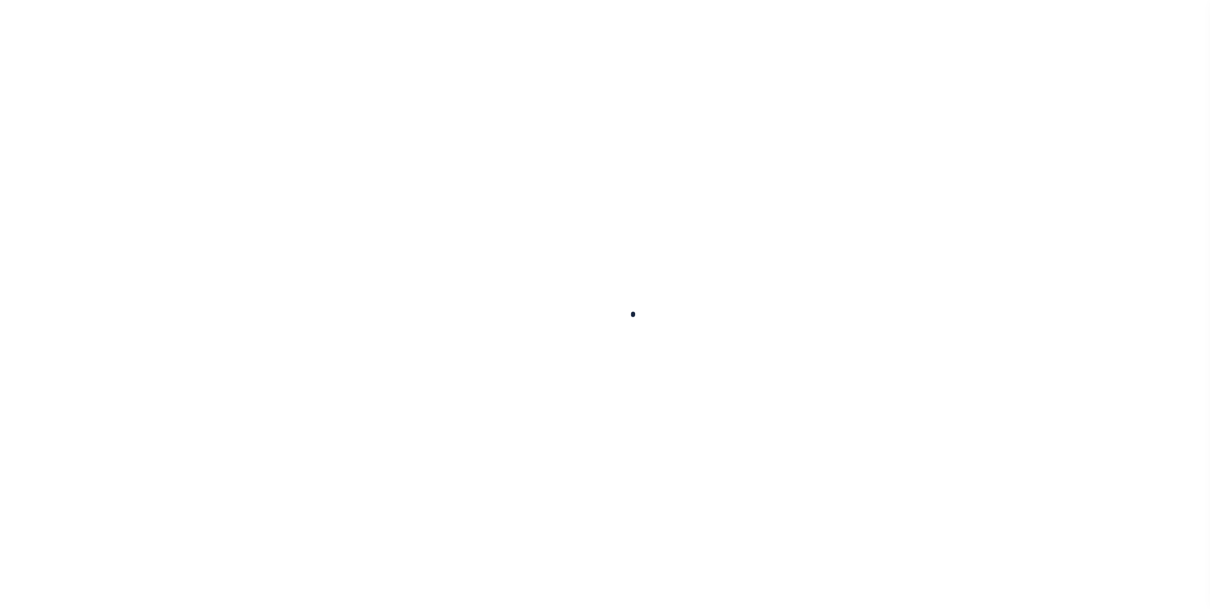
select select
checkbox input "false"
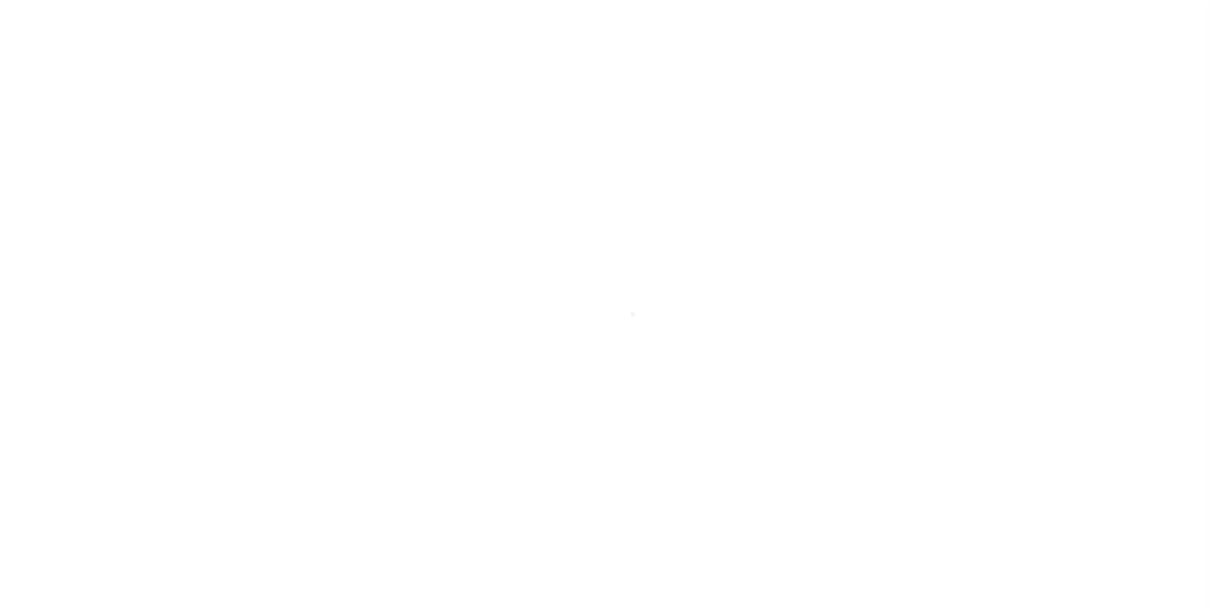
checkbox input "false"
type input "3400319051"
select select "68"
select select "false"
type input "E & A"
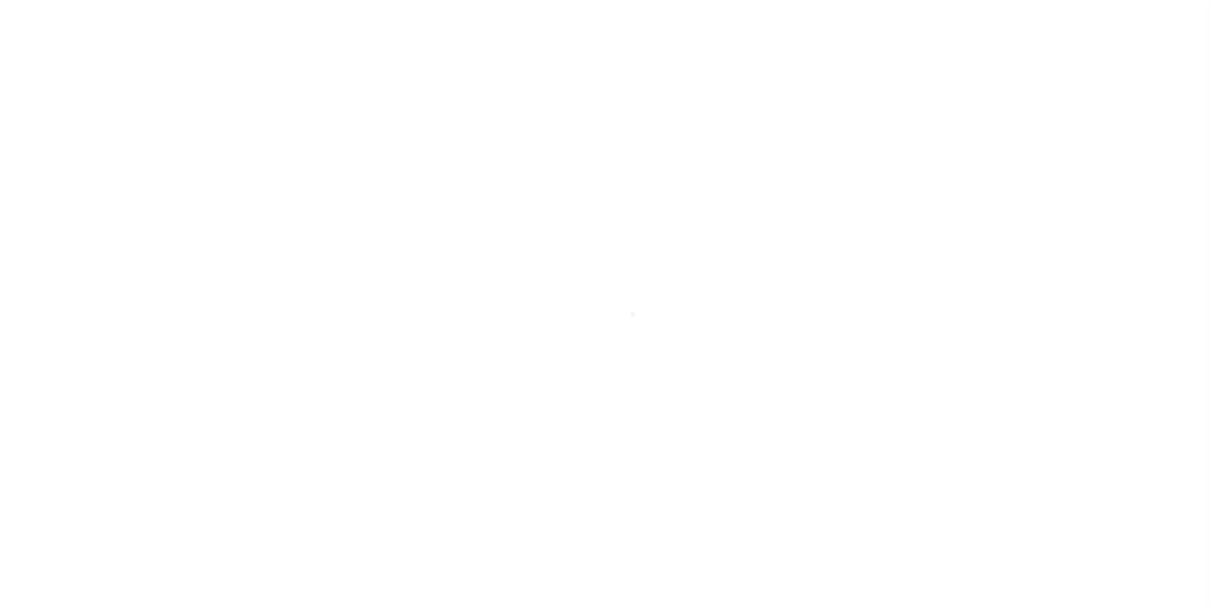
checkbox input "false"
select select "1"
select select "true"
select select "5"
type input "00597"
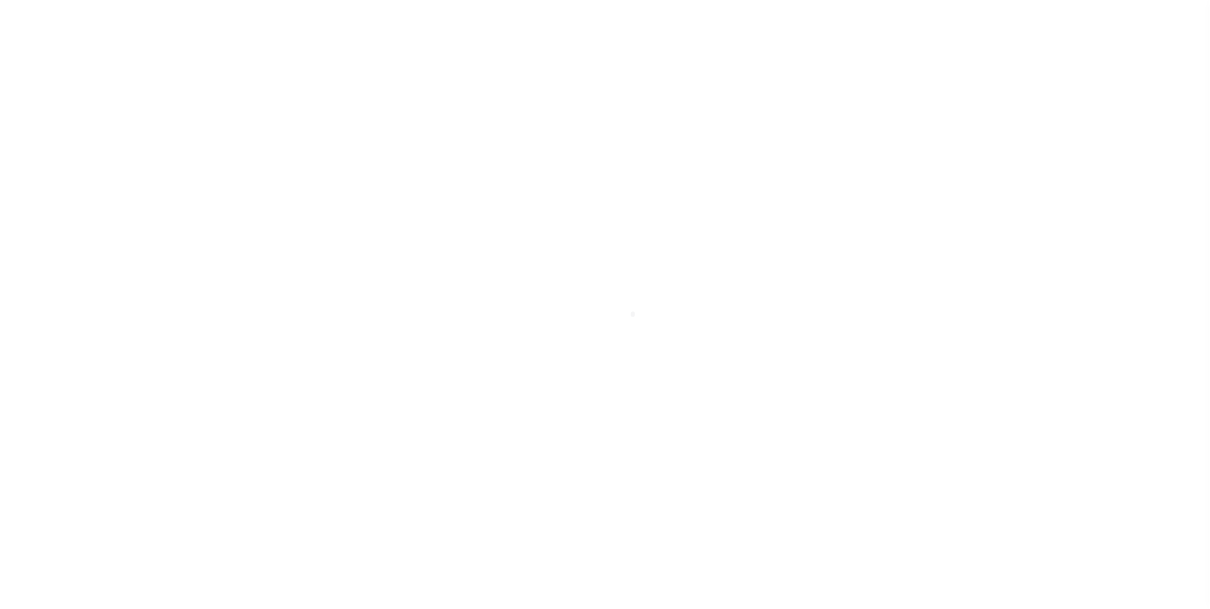
type input "N - Escrow reporting should not include - “Delinquent Prior Year(s) Exist”, “De…"
radio input "true"
select select "73"
select select "44"
select select "49"
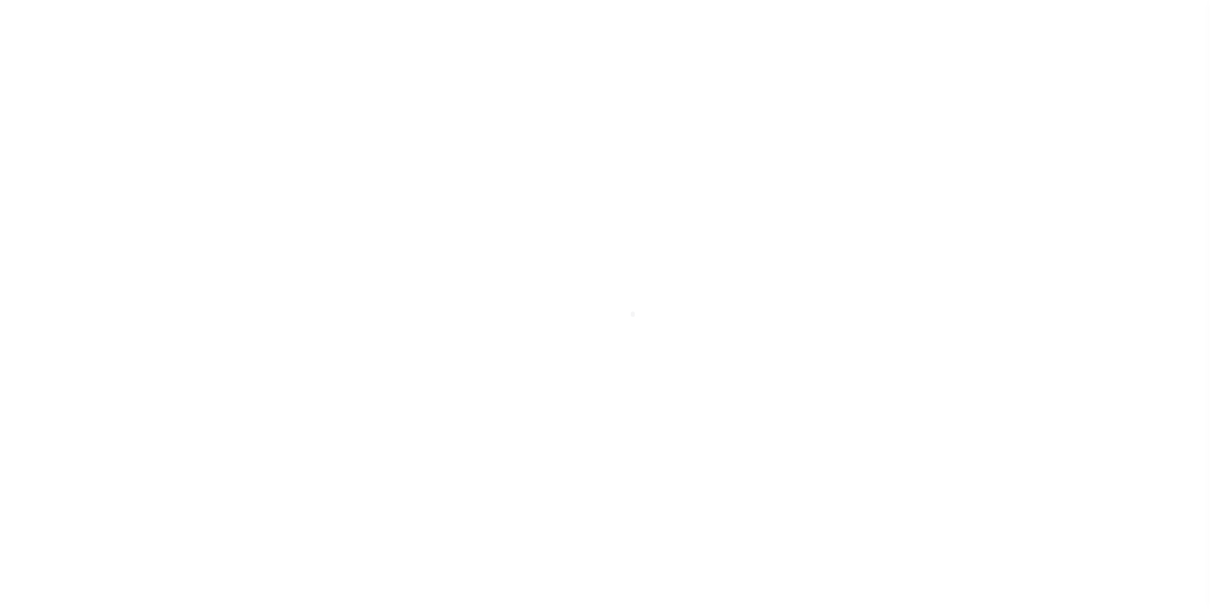
radio input "false"
radio input "true"
checkbox input "false"
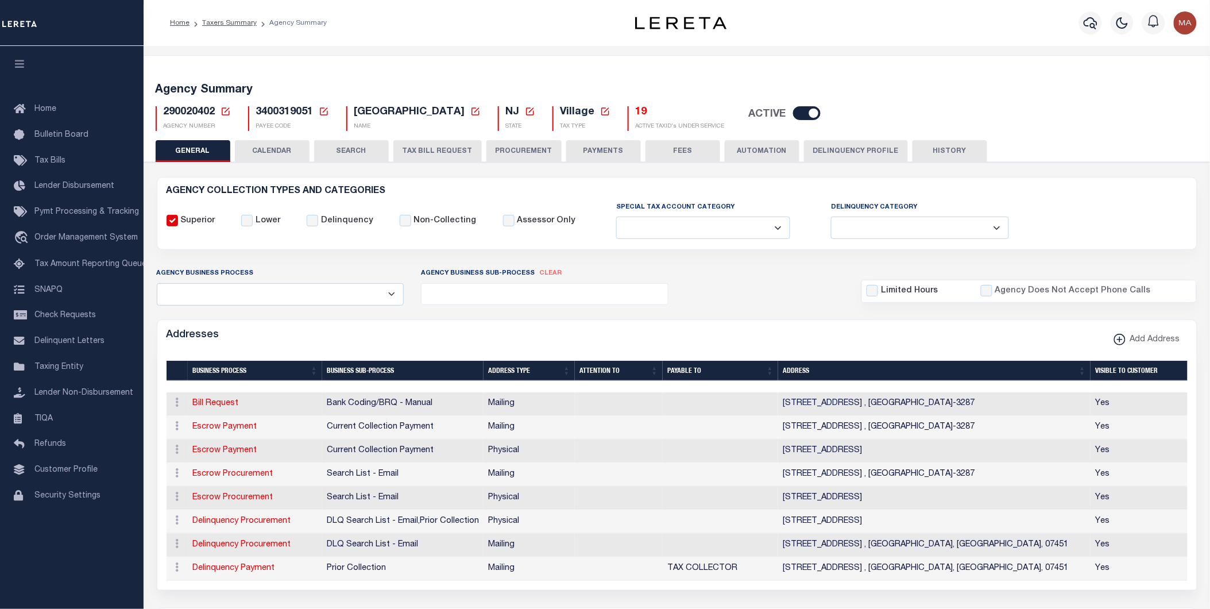
click at [606, 153] on button "PAYMENTS" at bounding box center [603, 151] width 75 height 22
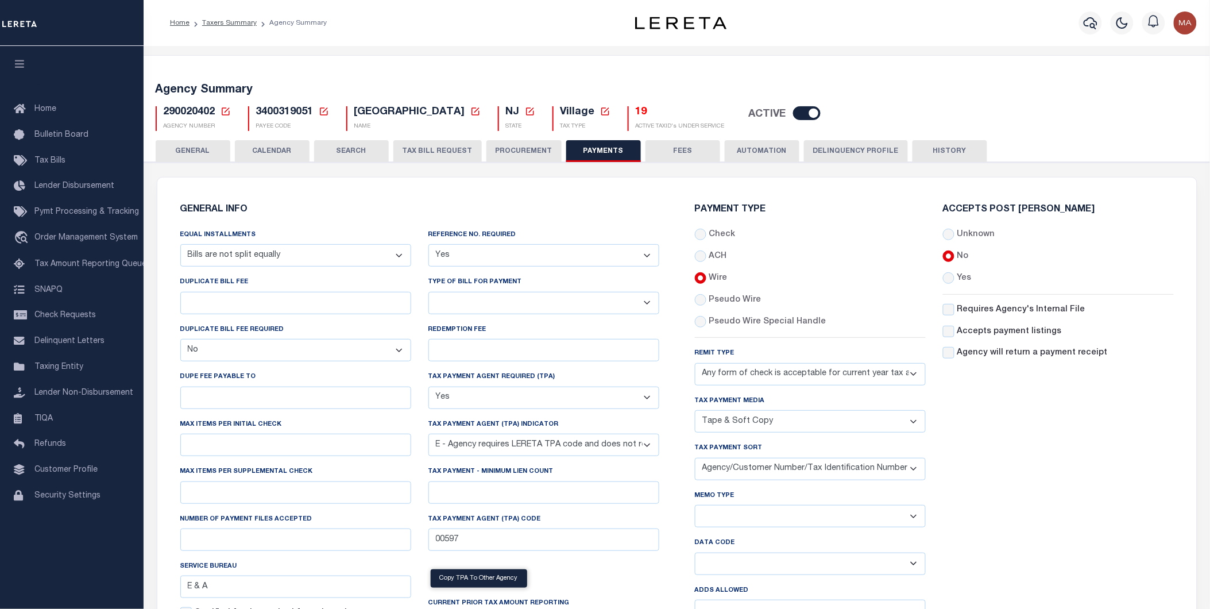
scroll to position [64, 0]
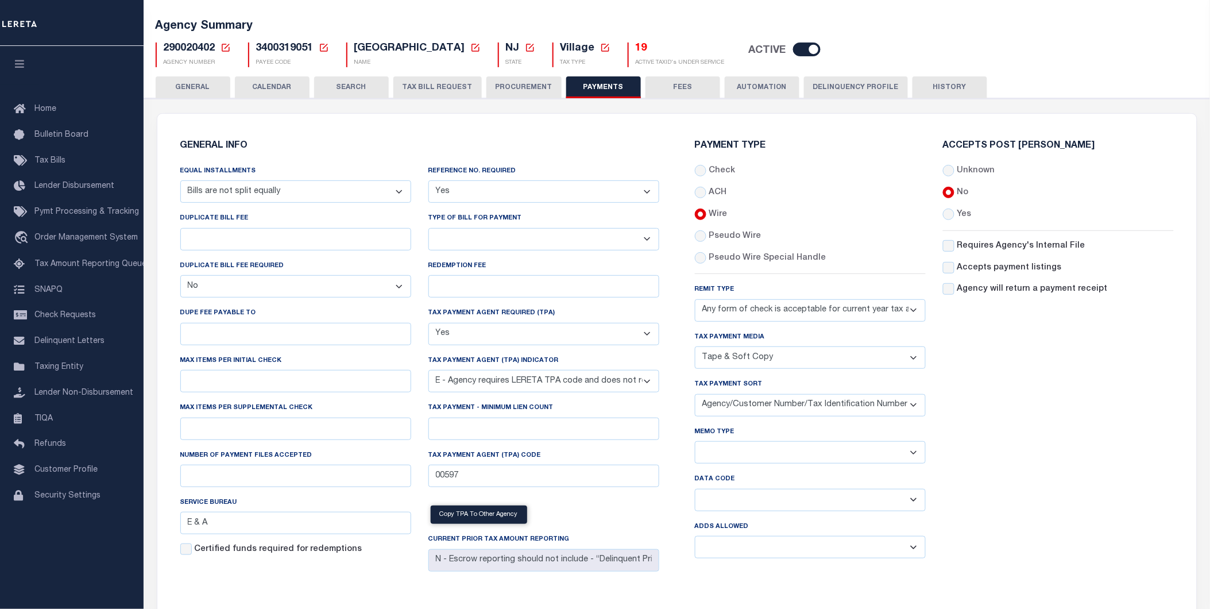
click at [749, 452] on select "Separate Together" at bounding box center [810, 452] width 231 height 22
select select "60"
click at [695, 441] on select "Separate Together" at bounding box center [810, 452] width 231 height 22
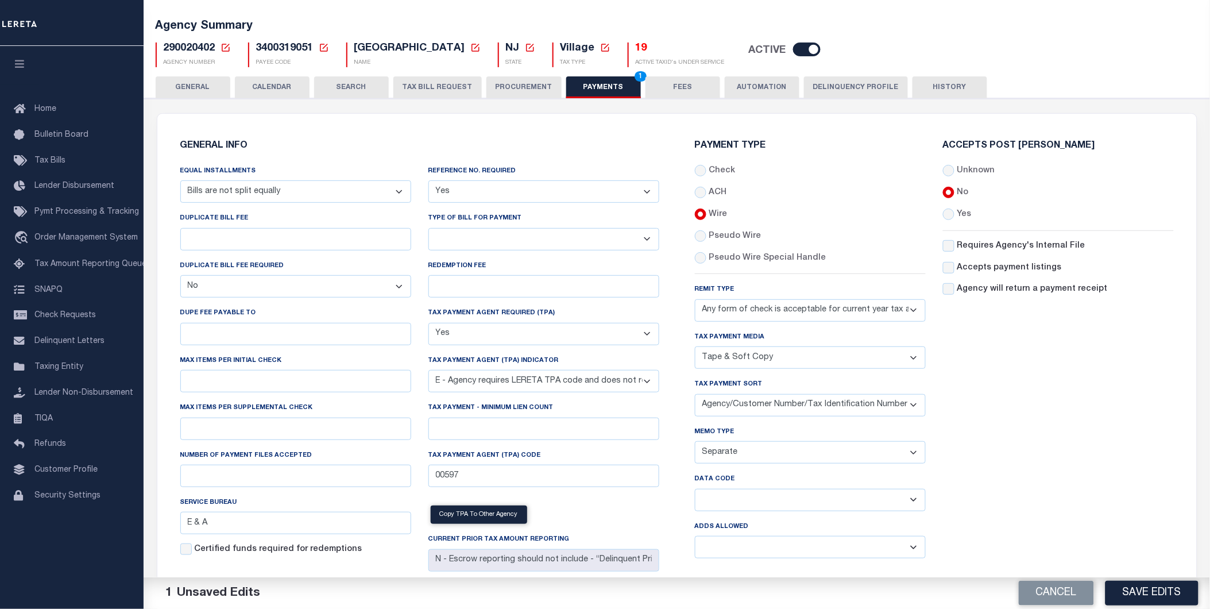
click at [1160, 594] on button "Save Edits" at bounding box center [1151, 592] width 93 height 25
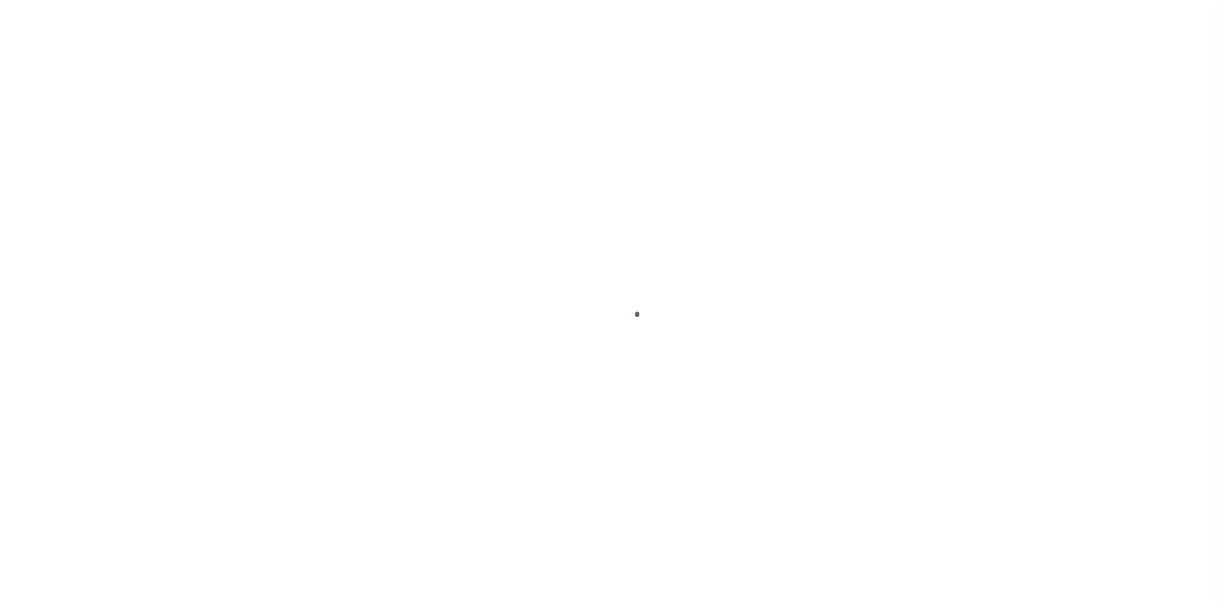
select select
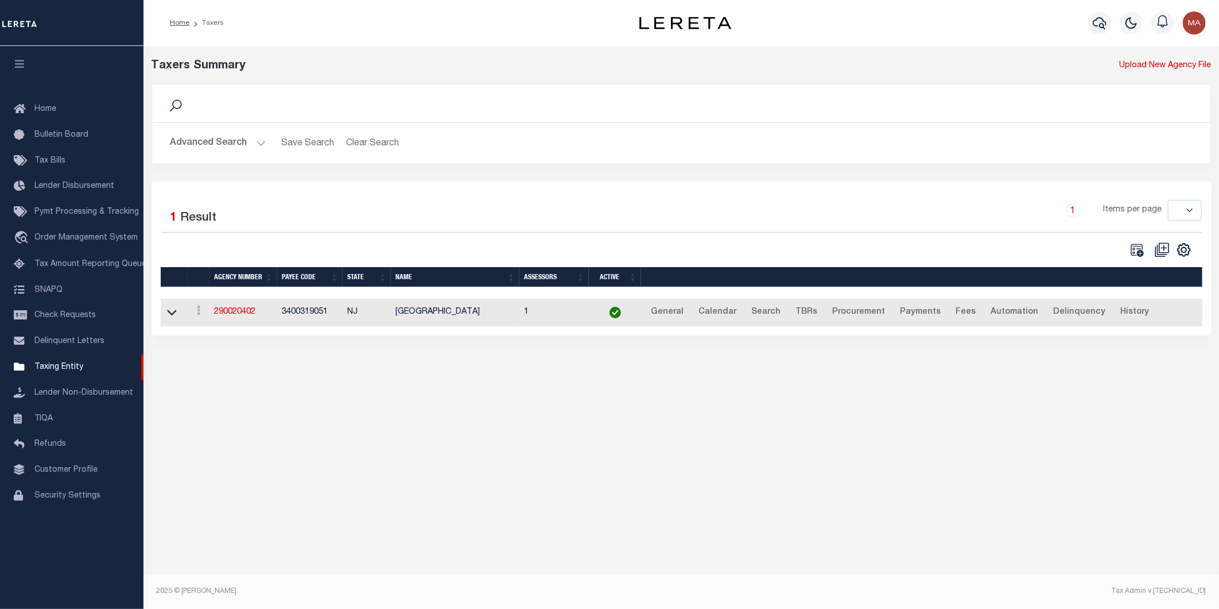
click at [255, 146] on button "Advanced Search" at bounding box center [218, 143] width 95 height 22
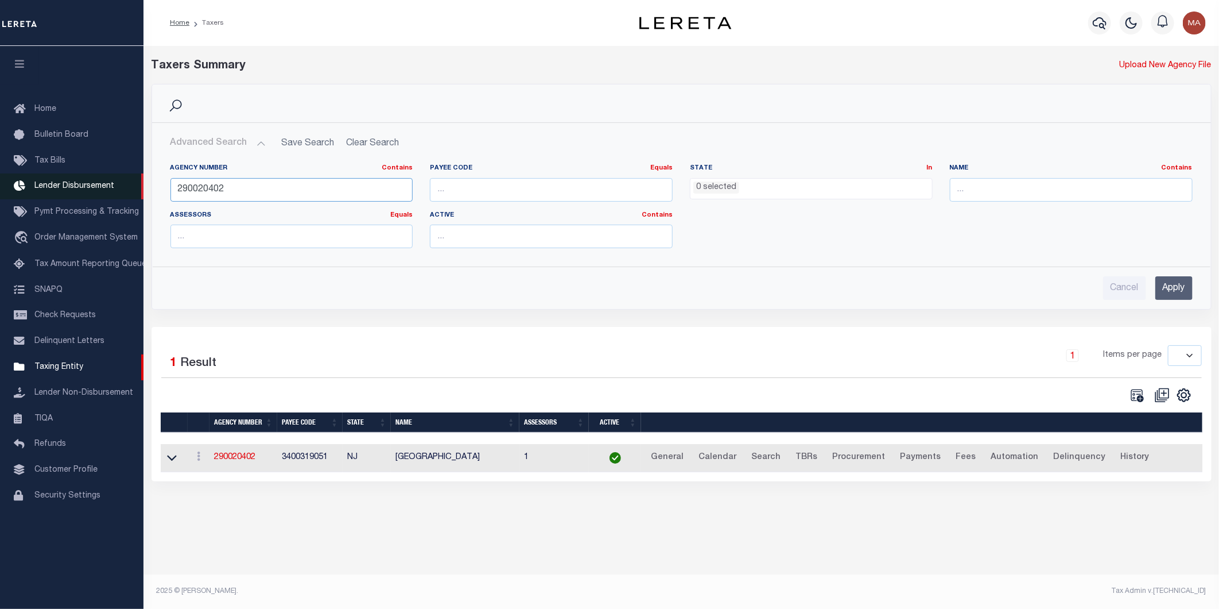
drag, startPoint x: 239, startPoint y: 189, endPoint x: 135, endPoint y: 192, distance: 104.5
click at [135, 192] on div "Home Taxers Profile" at bounding box center [609, 297] width 1219 height 594
click at [1173, 292] on input "Apply" at bounding box center [1174, 288] width 37 height 24
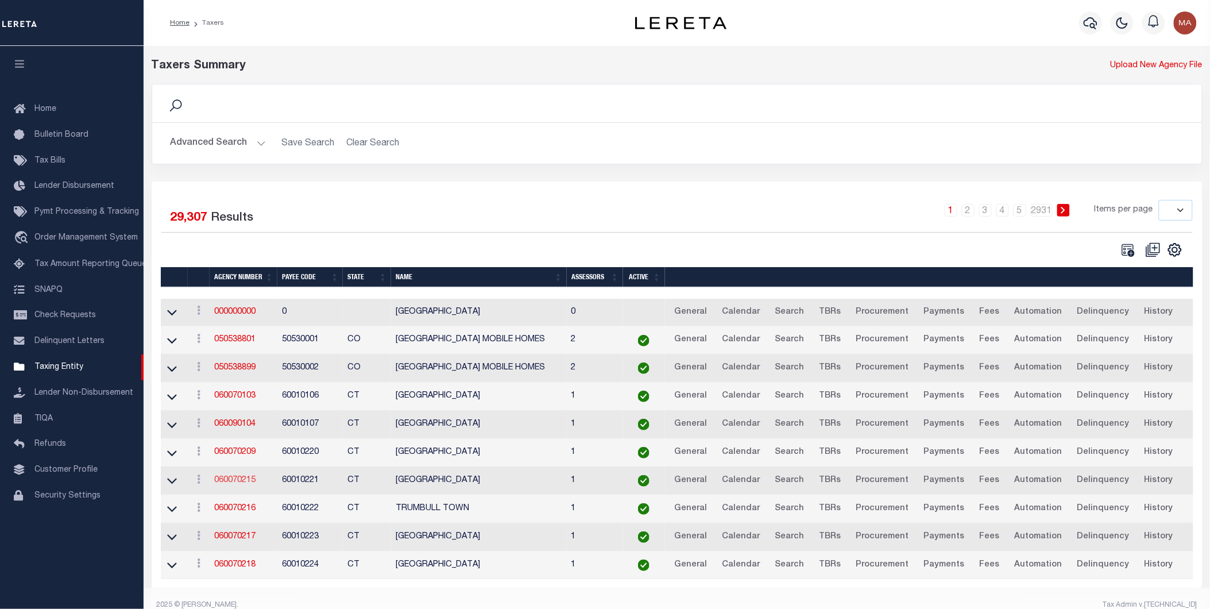
click at [230, 481] on link "060070215" at bounding box center [234, 480] width 41 height 8
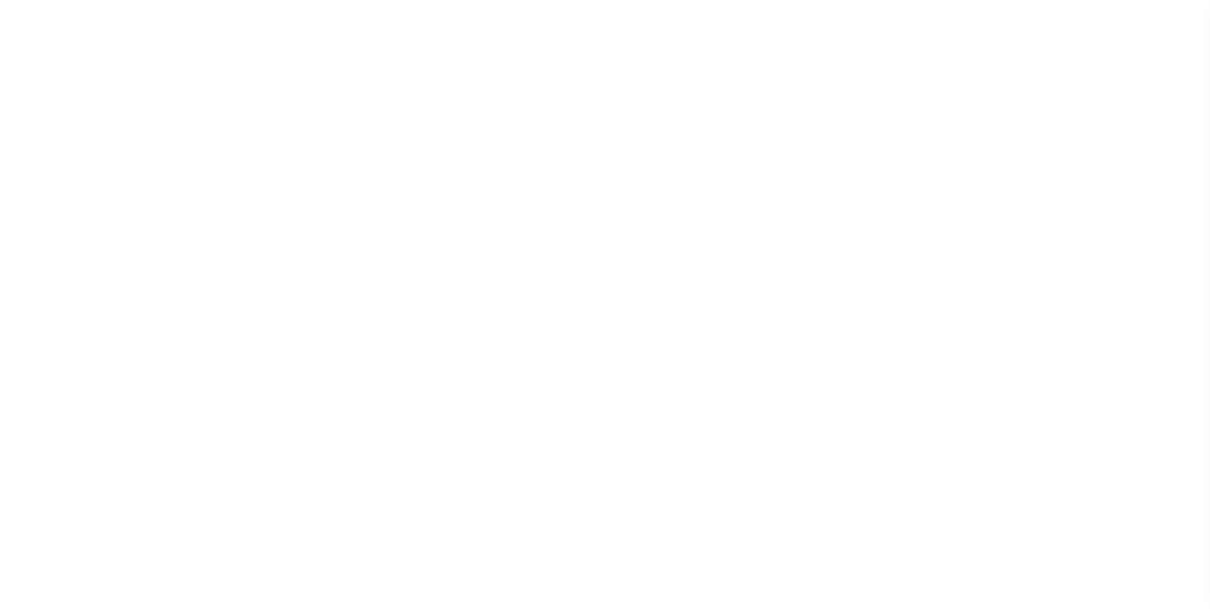
select select
select select "68"
select select "false"
select select "1"
select select "false"
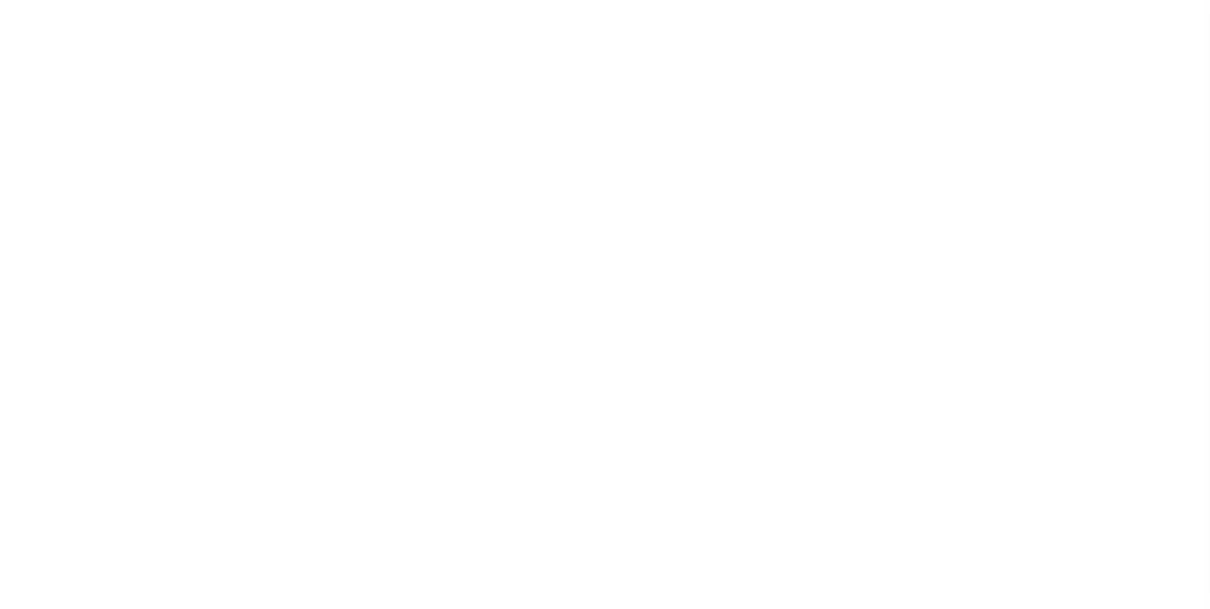
select select "70"
select select "44"
select select "47"
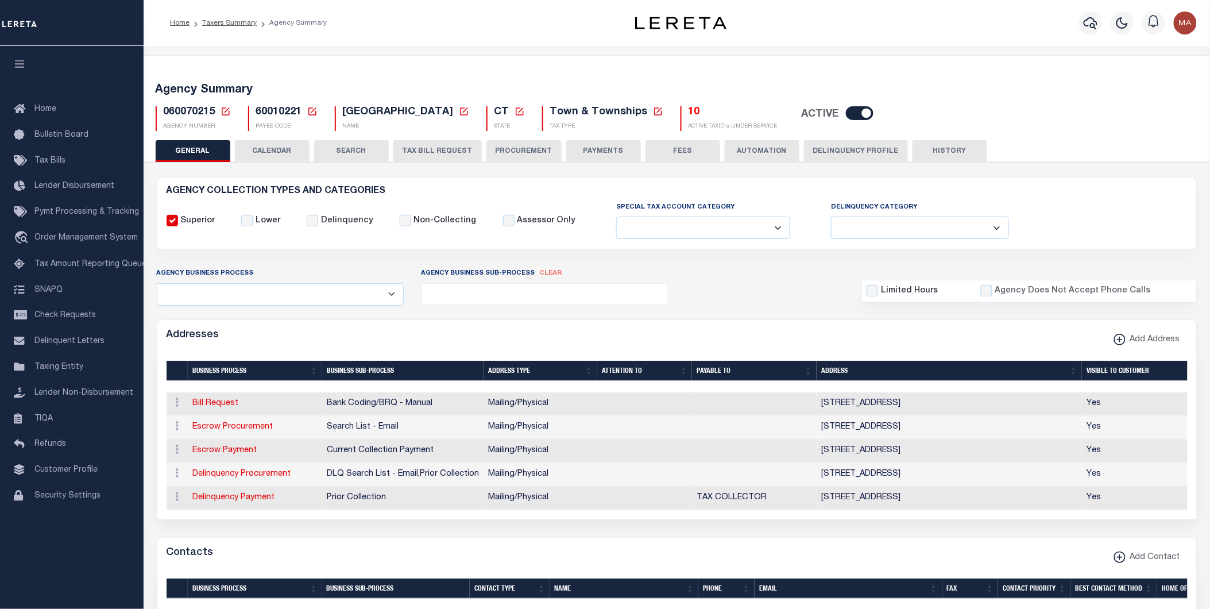
click at [578, 153] on button "PAYMENTS" at bounding box center [603, 151] width 75 height 22
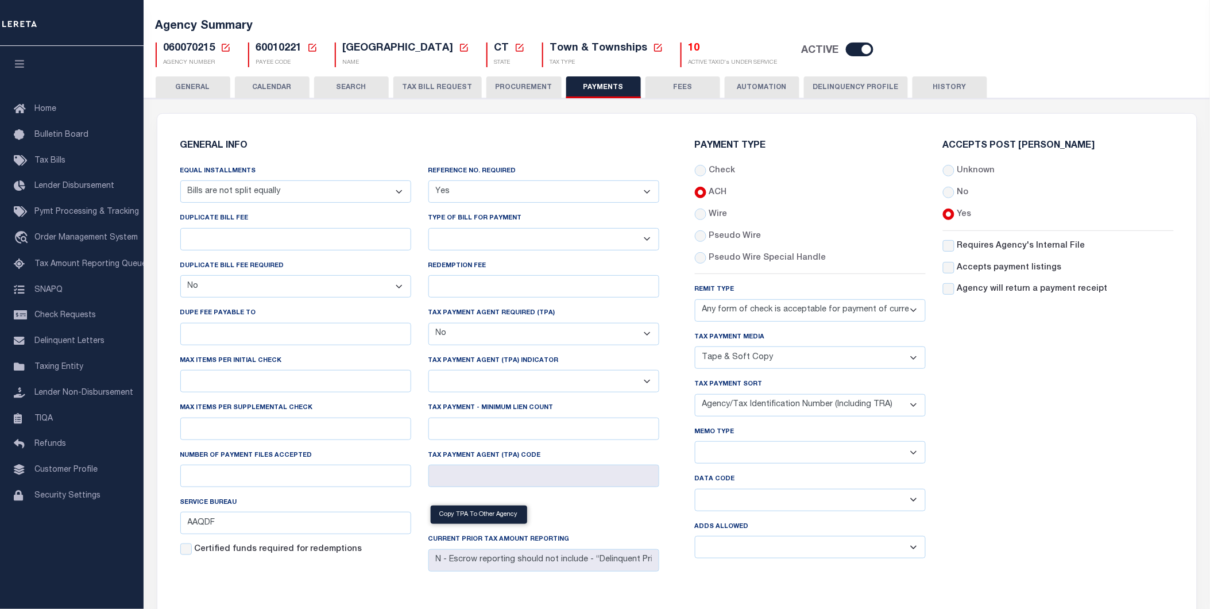
scroll to position [191, 0]
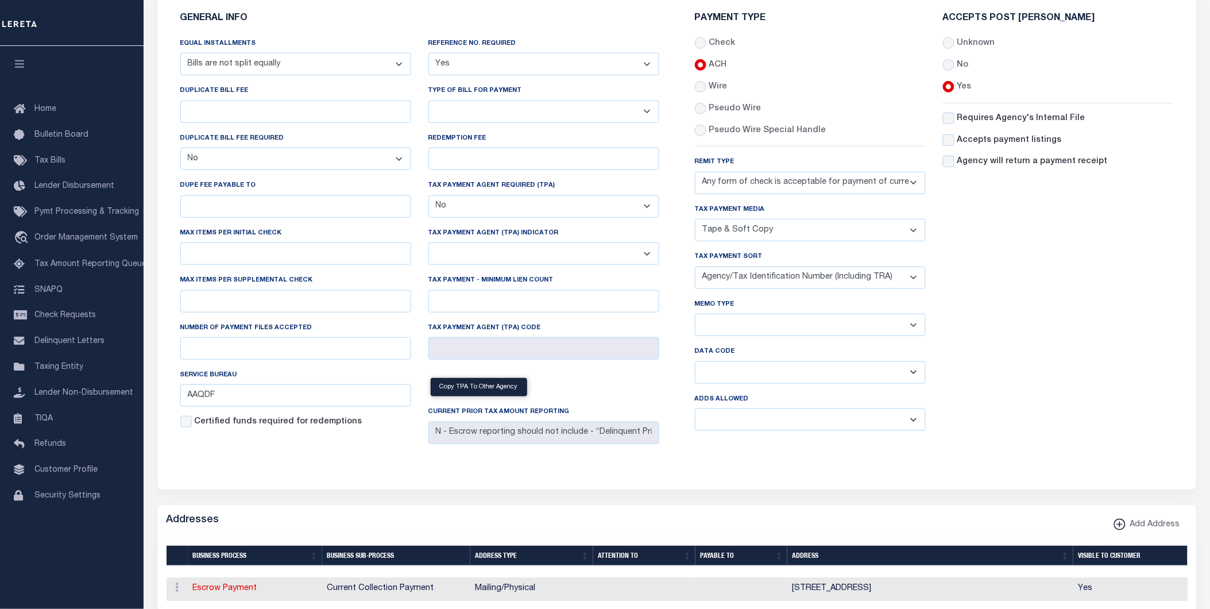
click at [760, 424] on select "Yes No" at bounding box center [810, 419] width 231 height 22
select select "1"
click at [695, 409] on select "Yes No" at bounding box center [810, 419] width 231 height 22
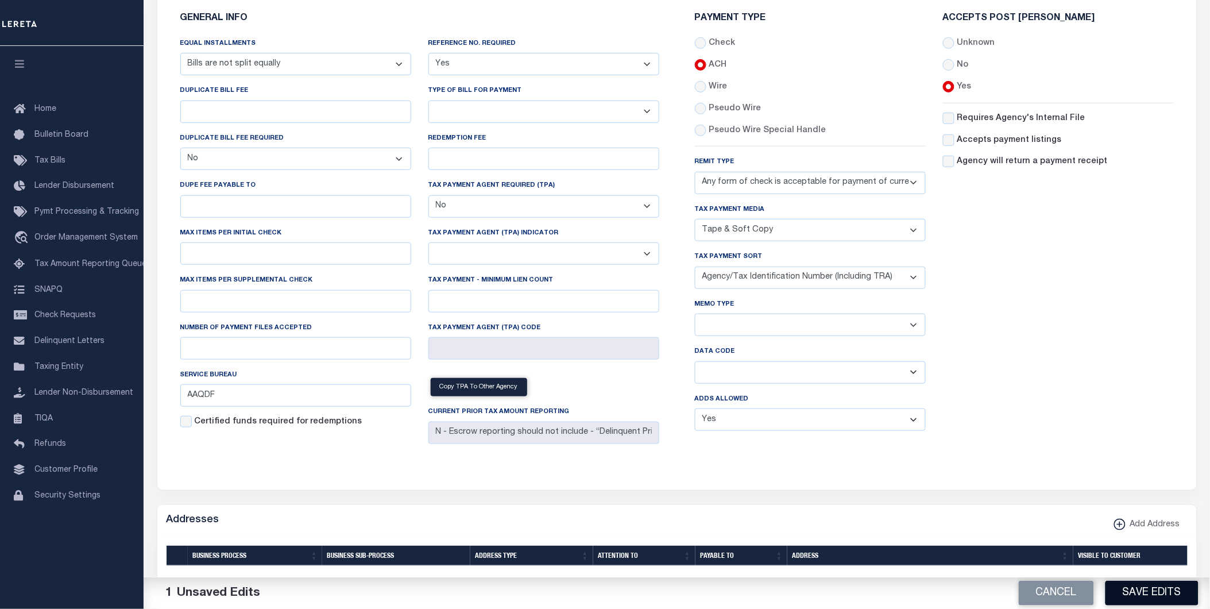
click at [1153, 594] on button "Save Edits" at bounding box center [1151, 592] width 93 height 25
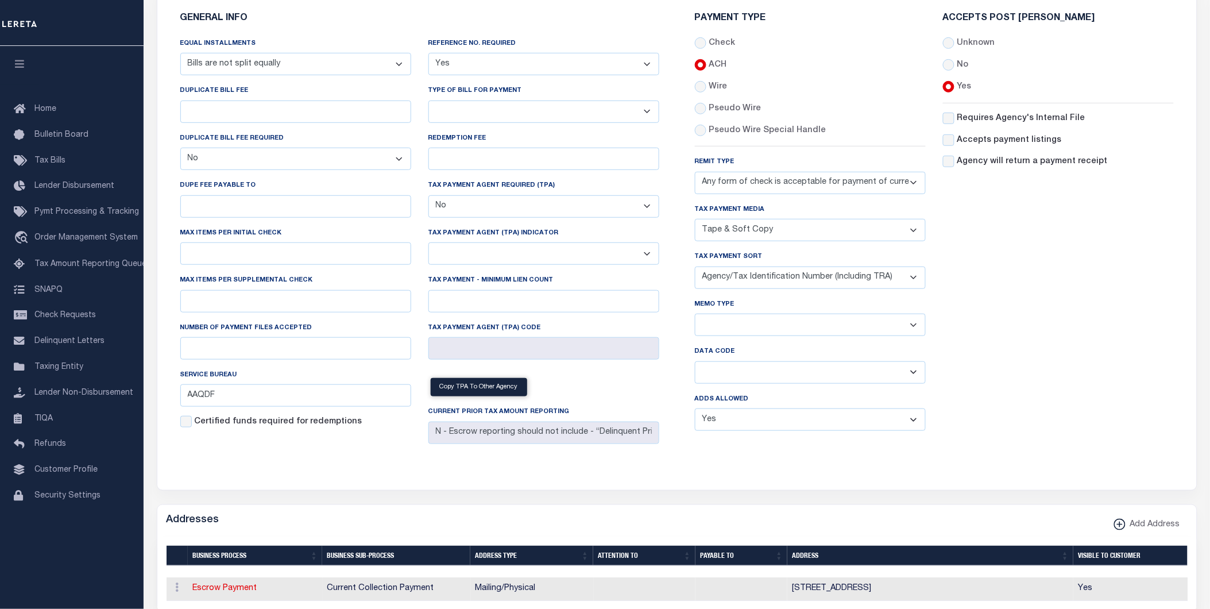
scroll to position [0, 0]
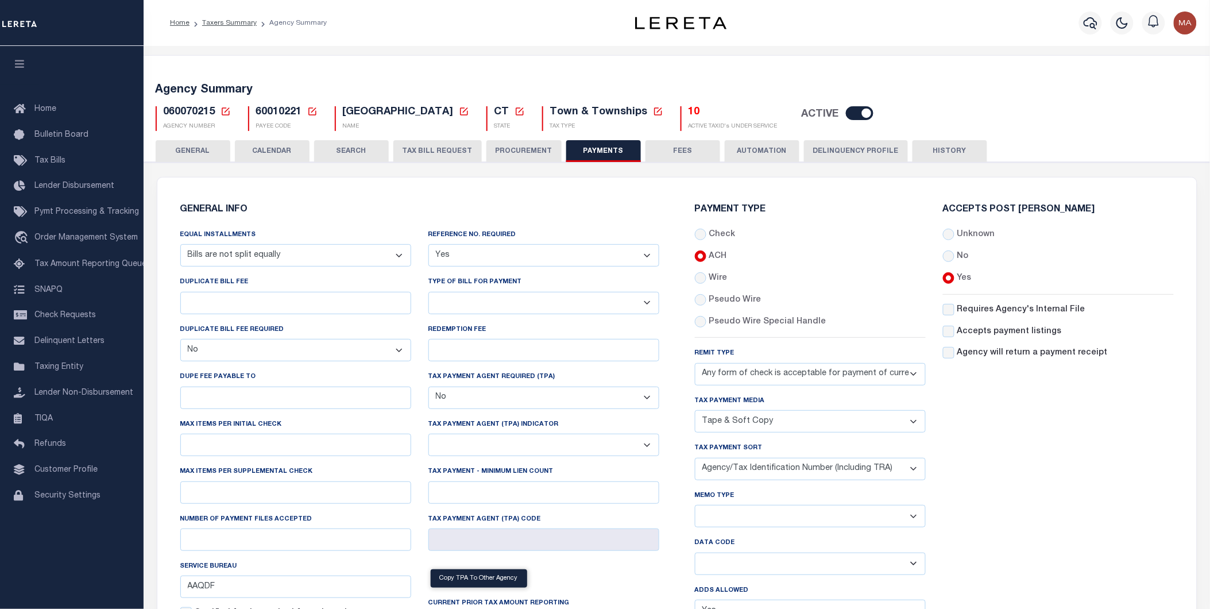
click at [311, 111] on icon at bounding box center [312, 111] width 8 height 8
click at [366, 153] on input "Payee Code" at bounding box center [400, 152] width 137 height 22
paste input "4400704005"
type input "4400704005"
click at [451, 192] on button "Ok" at bounding box center [440, 183] width 57 height 21
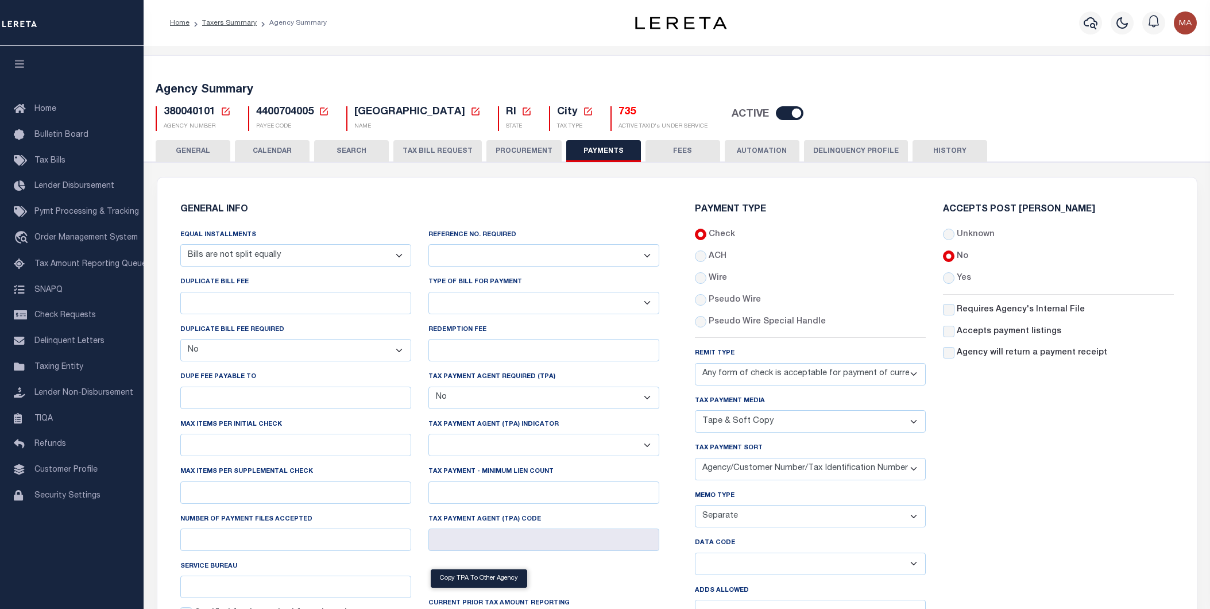
select select "68"
select select "false"
select select "70"
select select "44"
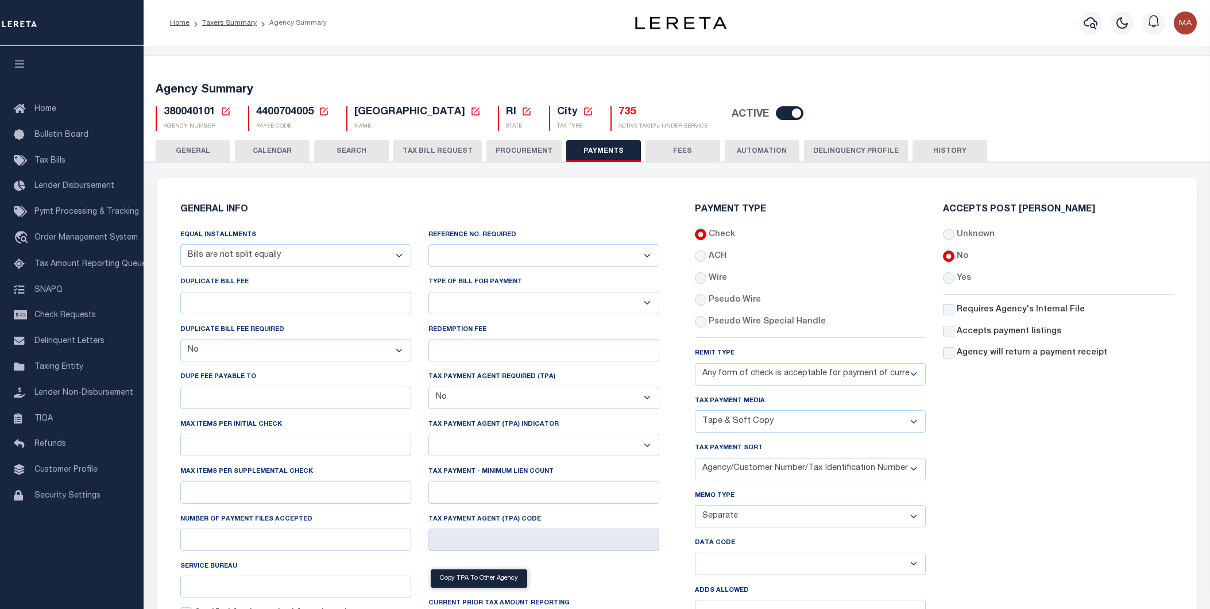
select select "49"
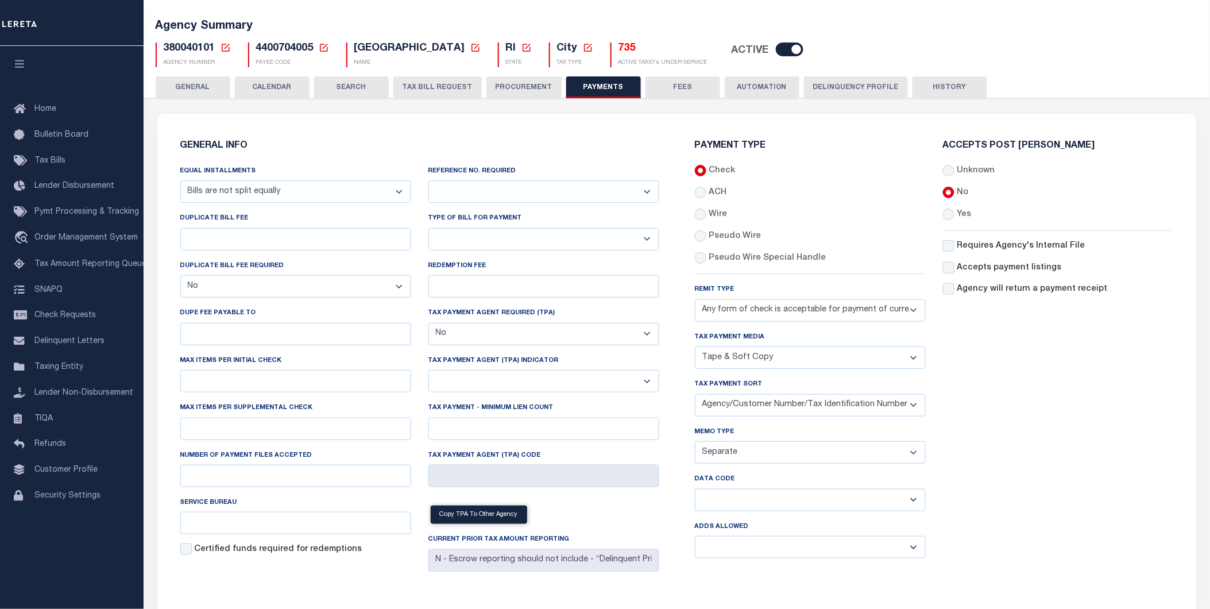
scroll to position [127, 0]
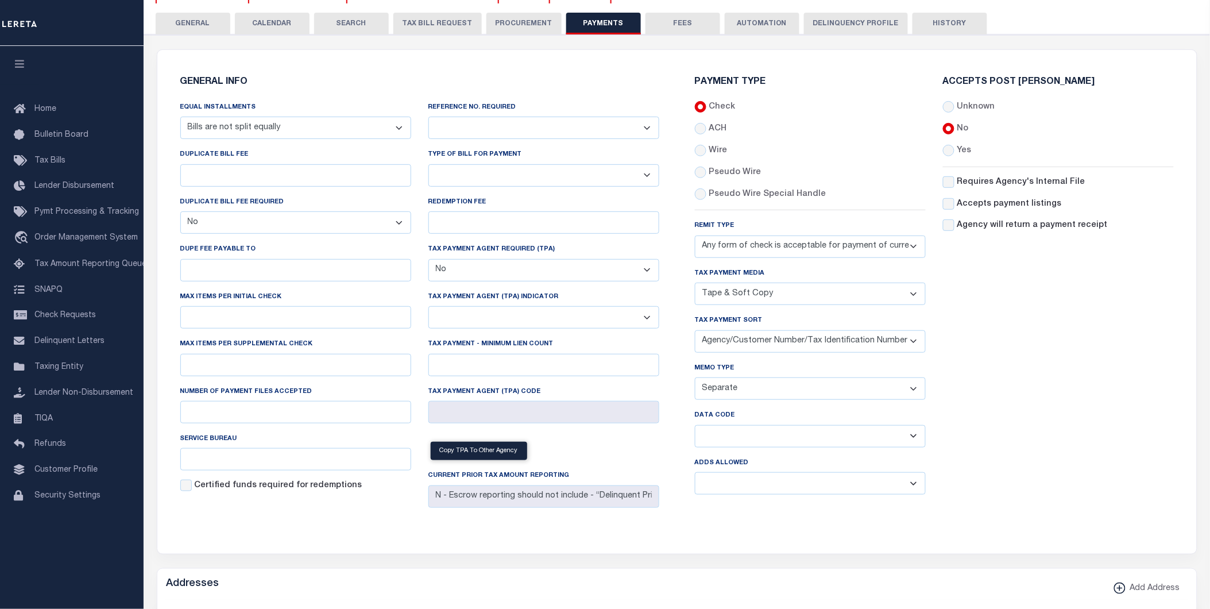
click at [723, 388] on select "Separate Together" at bounding box center [810, 388] width 231 height 22
select select "61"
click at [695, 378] on select "Separate Together" at bounding box center [810, 388] width 231 height 22
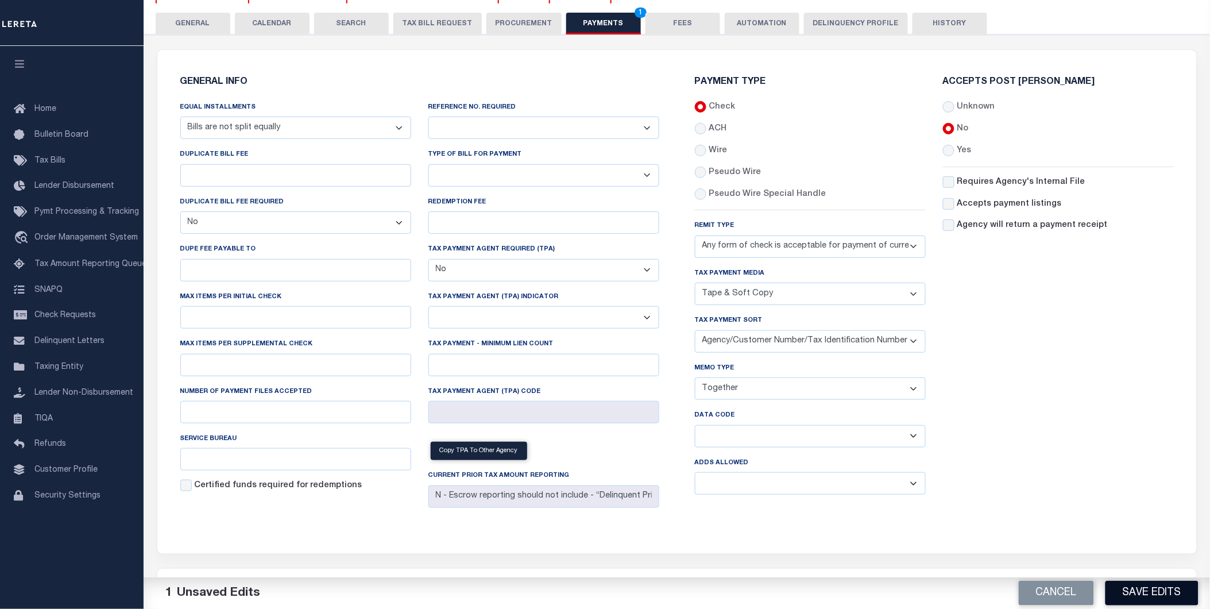
click at [1146, 588] on button "Save Edits" at bounding box center [1151, 592] width 93 height 25
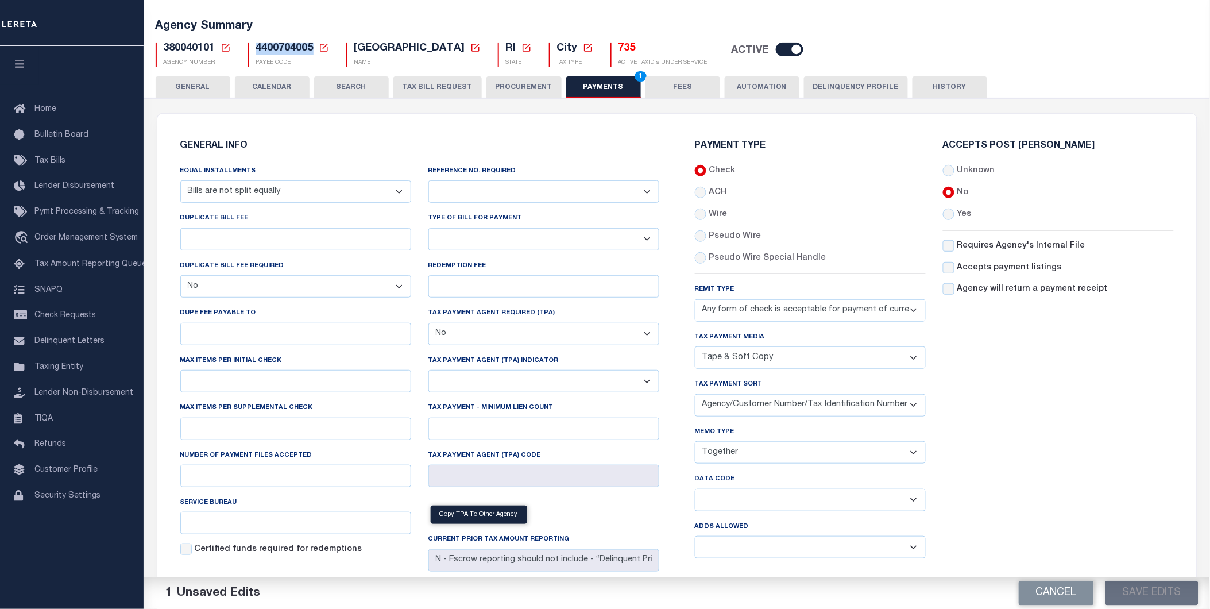
drag, startPoint x: 313, startPoint y: 52, endPoint x: 255, endPoint y: 48, distance: 57.5
click at [256, 48] on h5 "4400704005 Payee Code Cancel Ok" at bounding box center [292, 48] width 73 height 13
copy span "4400704005"
click at [310, 53] on span "4400704005" at bounding box center [284, 48] width 57 height 10
drag, startPoint x: 311, startPoint y: 51, endPoint x: 253, endPoint y: 50, distance: 57.4
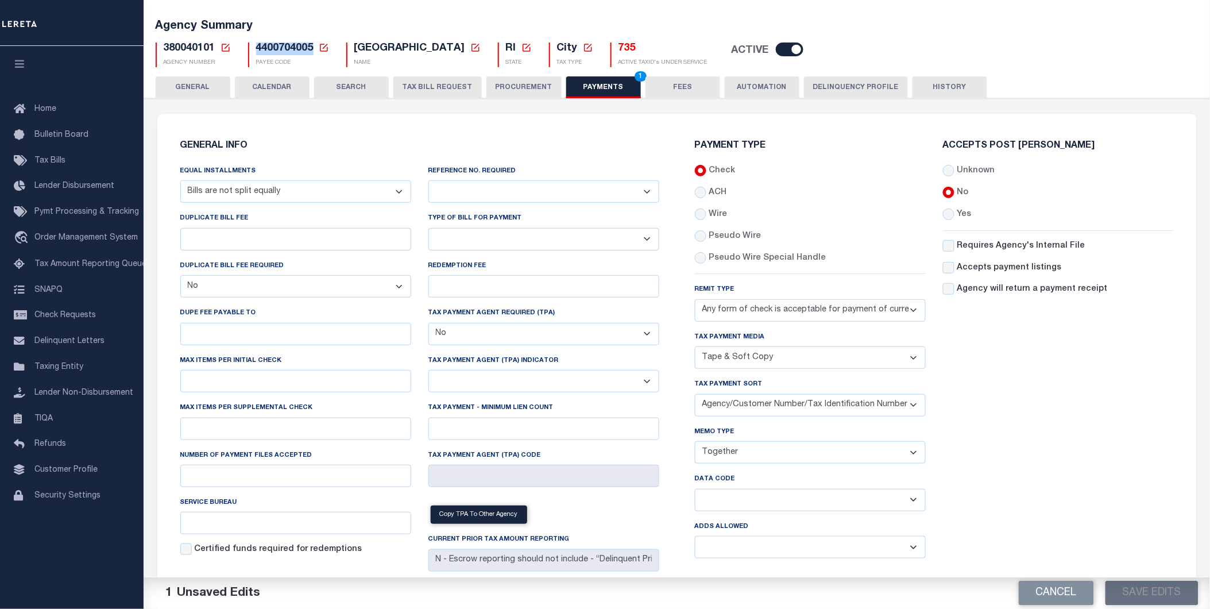
click at [253, 50] on div "4400704005 Payee Code Cancel Ok PAYEE CODE" at bounding box center [288, 54] width 81 height 25
copy span "4400704005"
click at [1059, 592] on button "Cancel" at bounding box center [1055, 592] width 75 height 25
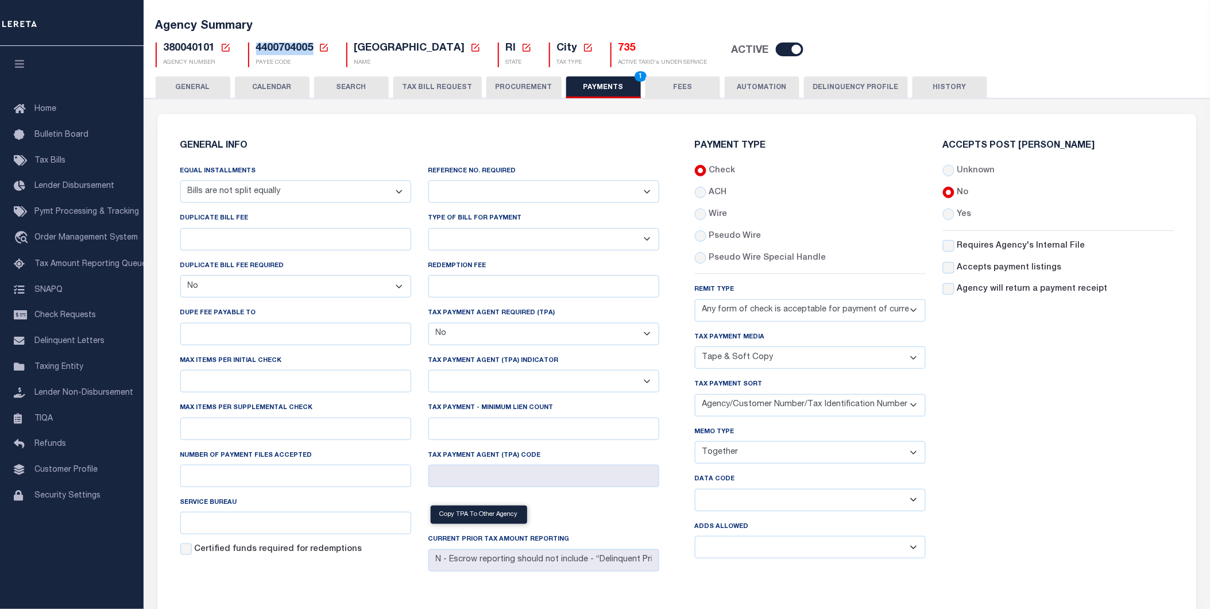
click at [195, 88] on button "GENERAL" at bounding box center [193, 87] width 75 height 22
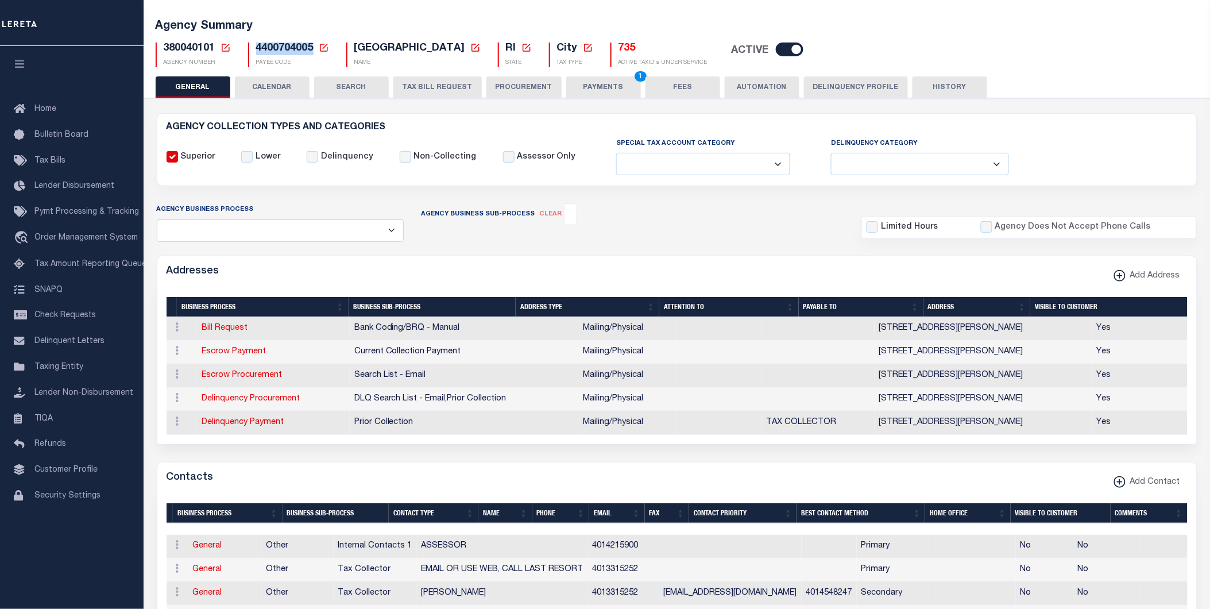
click at [222, 51] on icon at bounding box center [226, 48] width 8 height 8
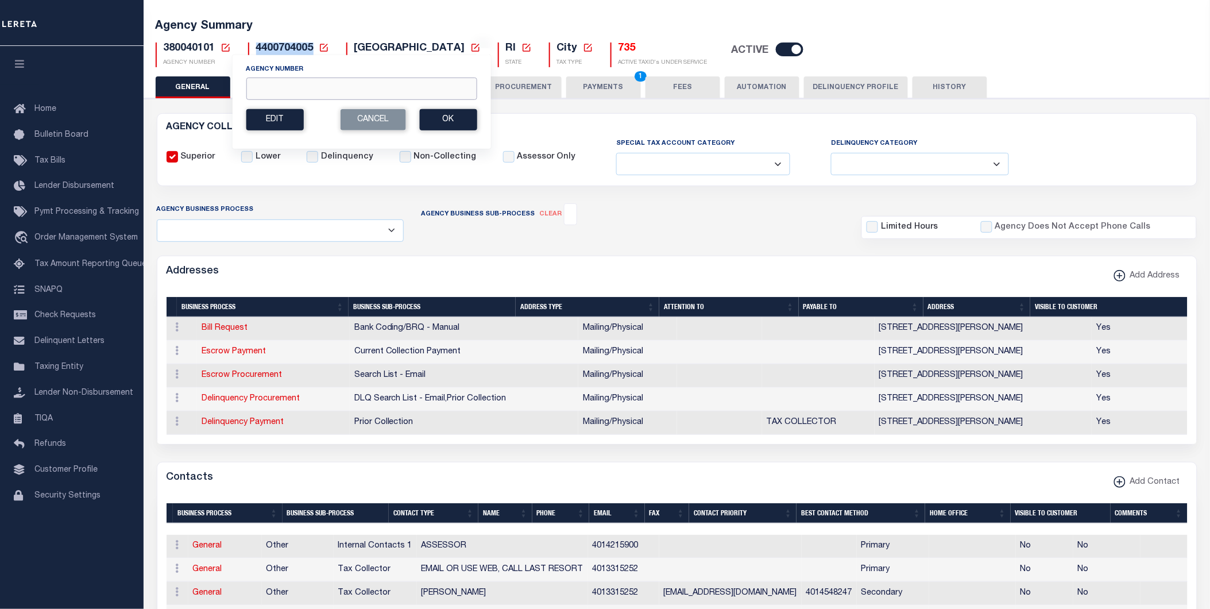
click at [287, 90] on input "Agency Number" at bounding box center [361, 89] width 231 height 22
paste input "290151705"
type input "290151705"
click at [446, 122] on button "Ok" at bounding box center [447, 119] width 57 height 21
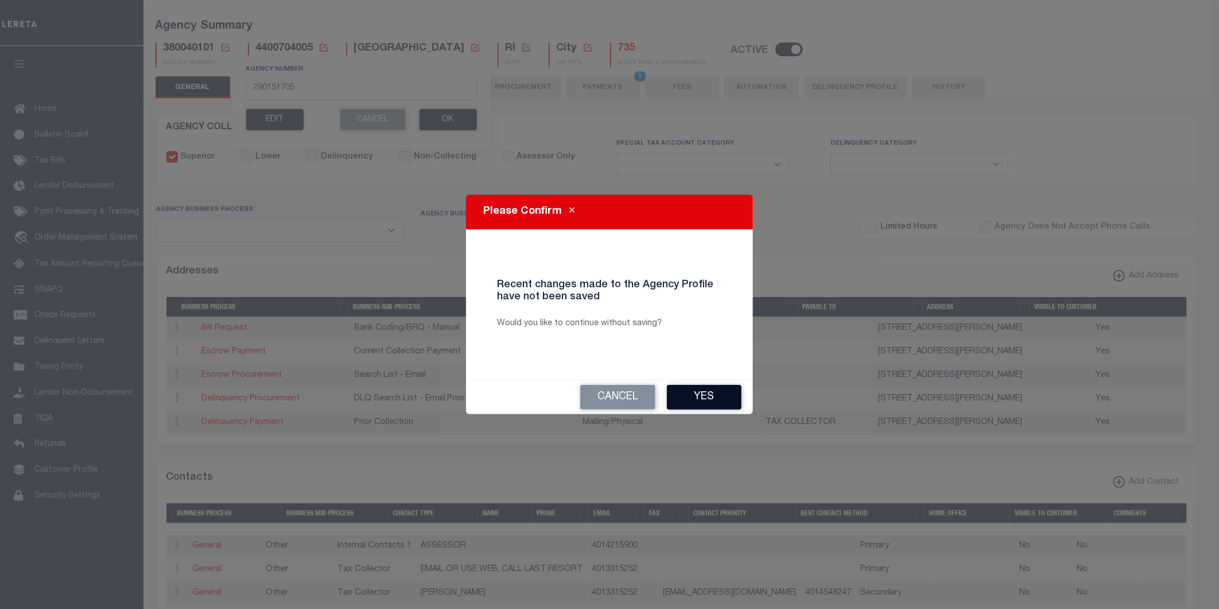
click at [690, 397] on button "Yes" at bounding box center [704, 397] width 75 height 25
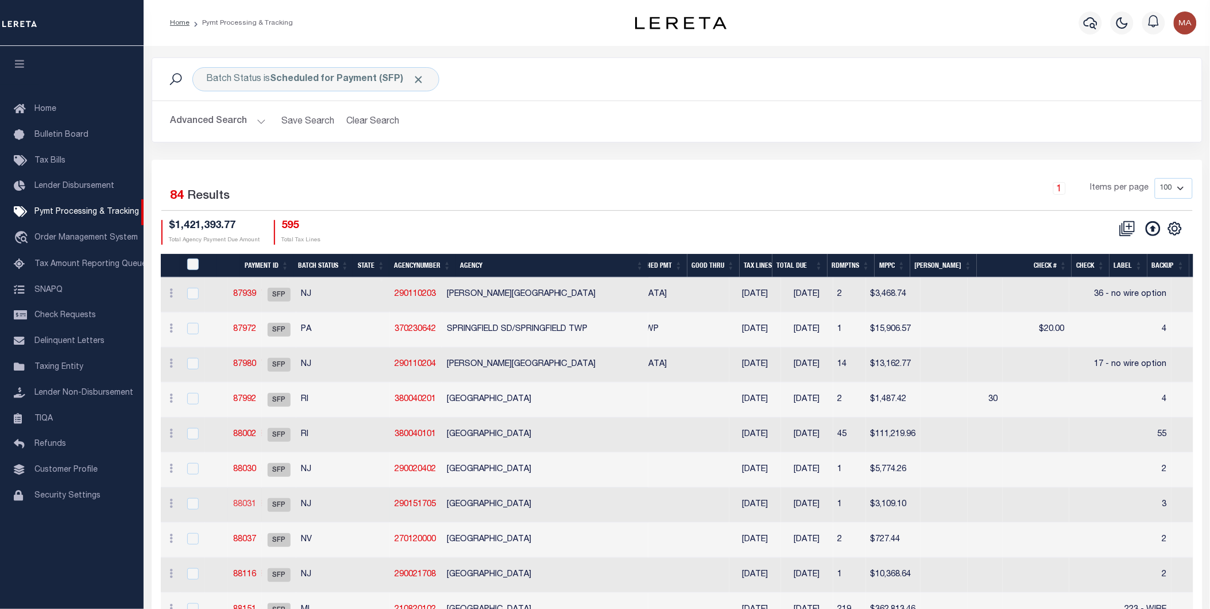
click at [256, 502] on link "88031" at bounding box center [244, 504] width 23 height 8
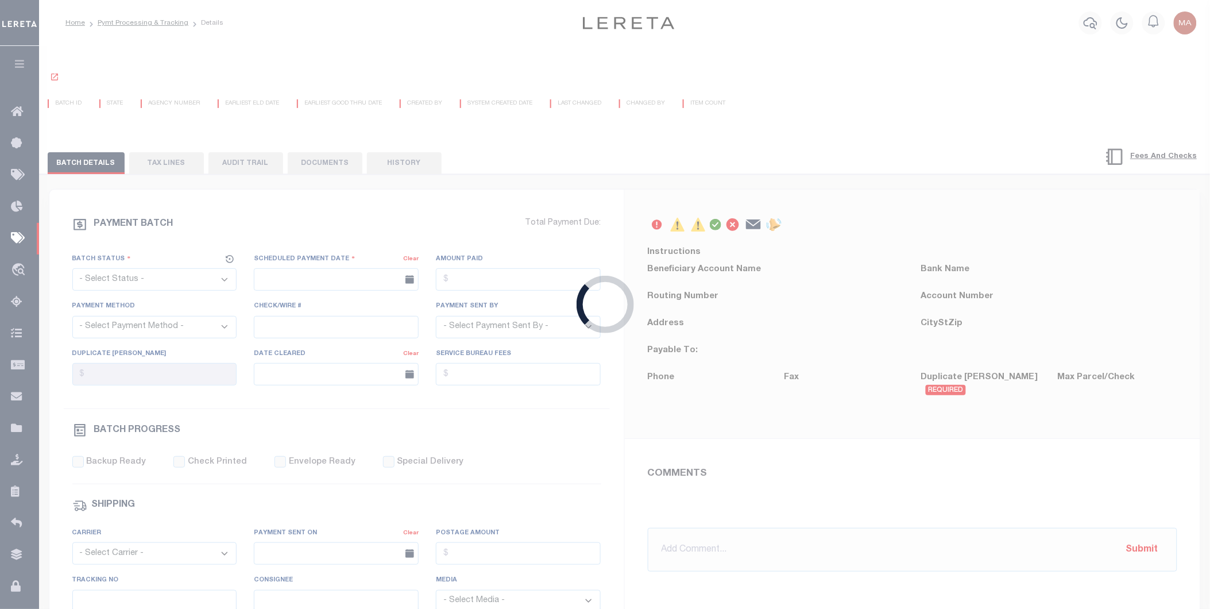
select select "SFP"
type input "[DATE]"
type input "3"
type input "Andres"
type input "E & A"
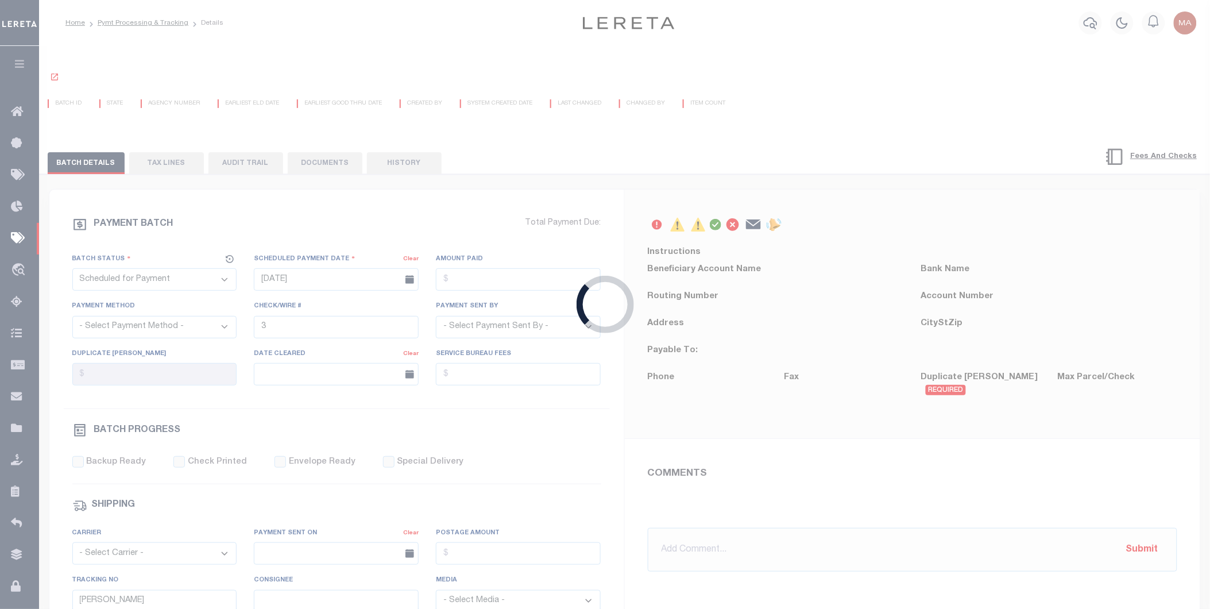
select select "73"
select select "1"
select select "44"
radio input "true"
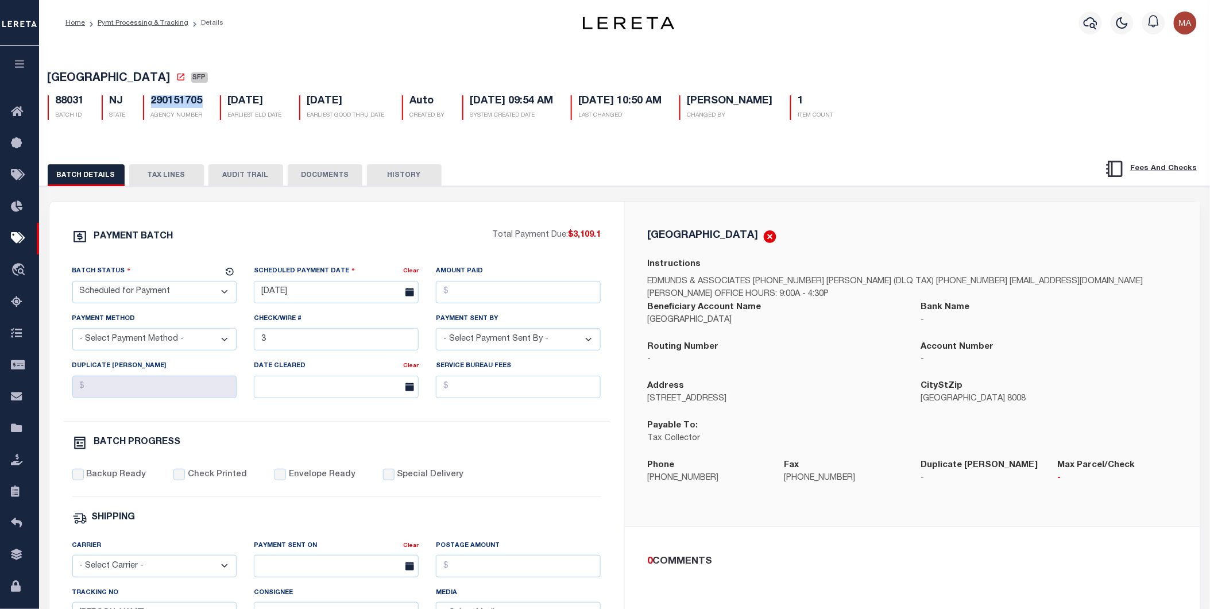
drag, startPoint x: 201, startPoint y: 104, endPoint x: 151, endPoint y: 108, distance: 50.1
click at [151, 108] on div "290151705 AGENCY NUMBER" at bounding box center [172, 107] width 77 height 25
copy h5 "290151705"
click at [209, 138] on div "SURF CITY BOROUGH SFP 88031 BATCH ID NJ STATE 290151705 AGENCY NUMBER Auto 1" at bounding box center [624, 572] width 1183 height 1056
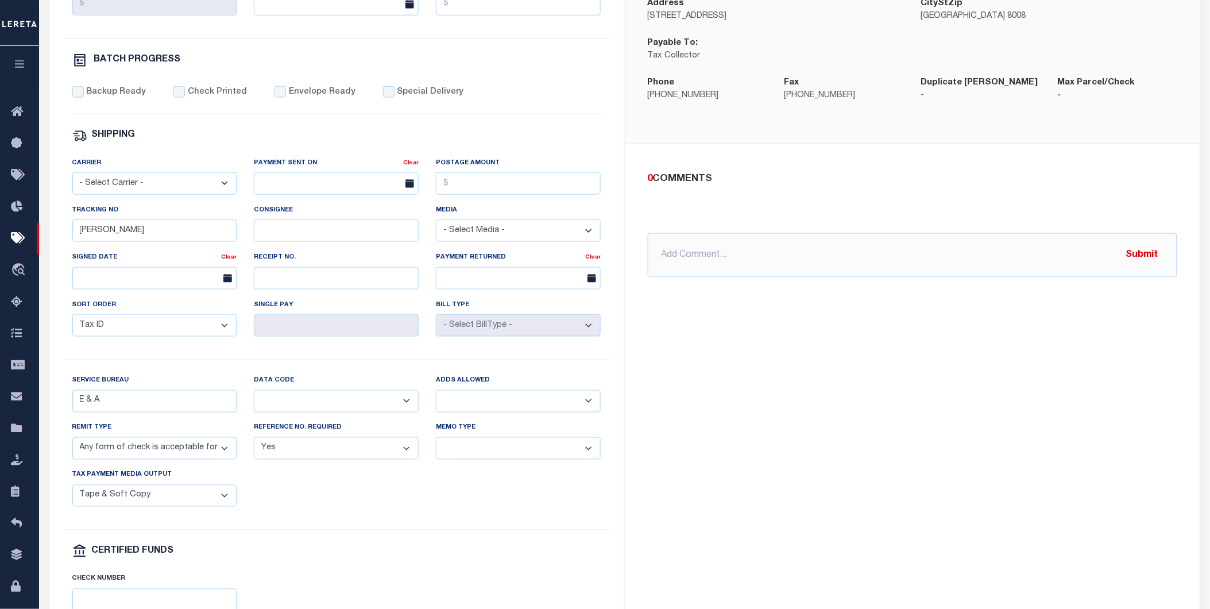
scroll to position [446, 0]
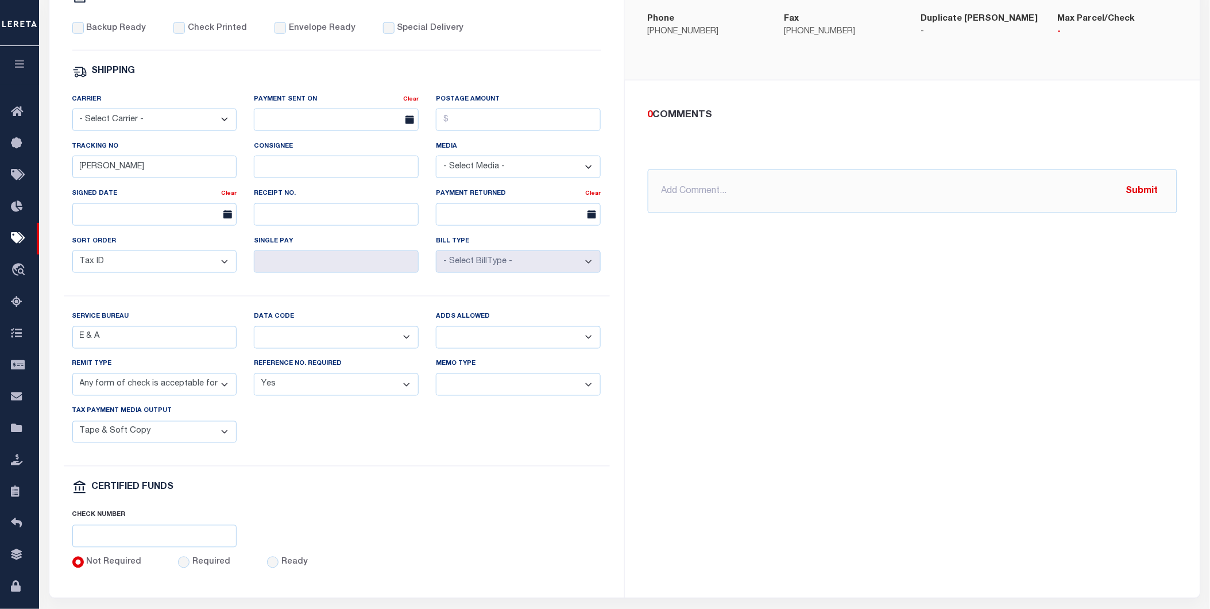
click at [497, 342] on select "Yes No" at bounding box center [518, 337] width 165 height 22
select select "1"
click at [436, 330] on select "Yes No" at bounding box center [518, 337] width 165 height 22
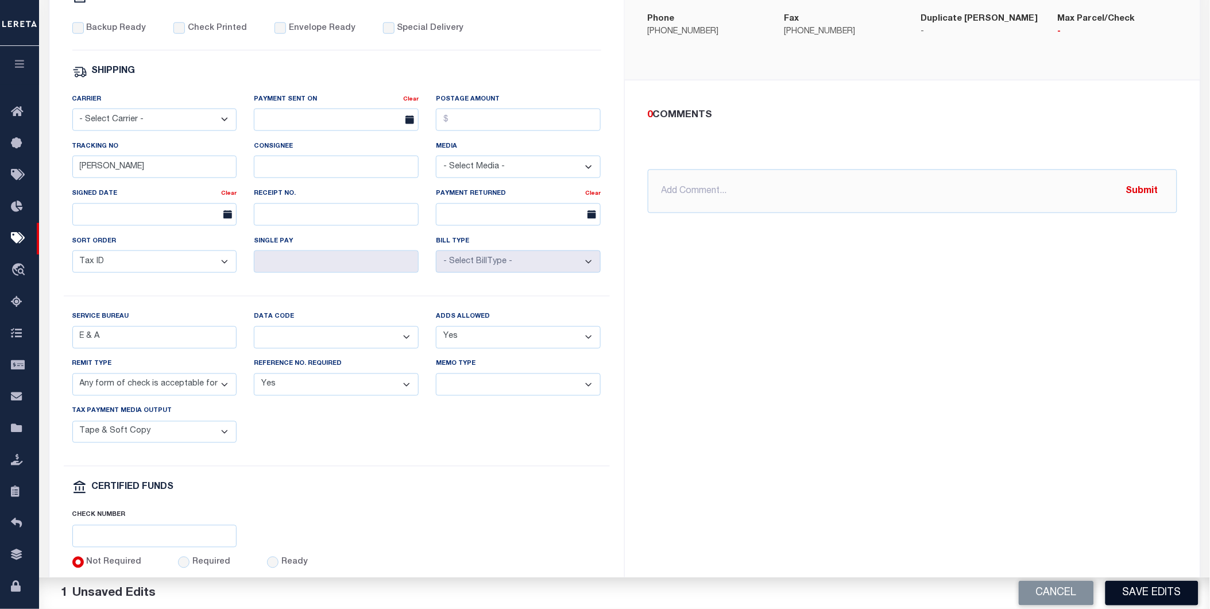
click at [1156, 588] on button "Save Edits" at bounding box center [1151, 592] width 93 height 25
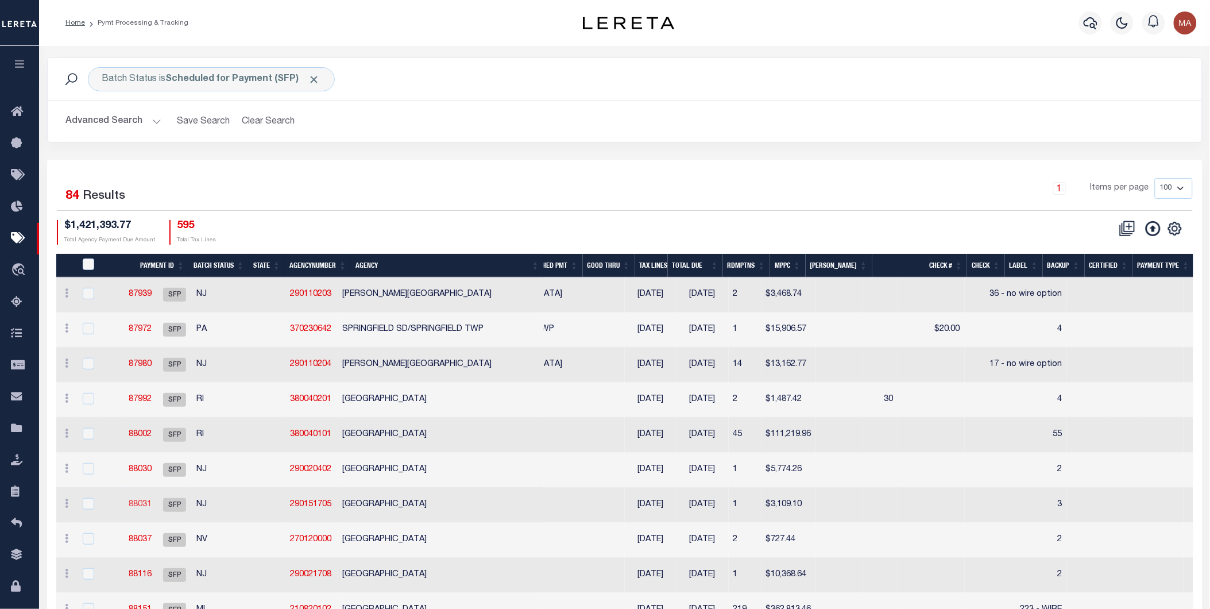
click at [152, 502] on link "88031" at bounding box center [140, 504] width 23 height 8
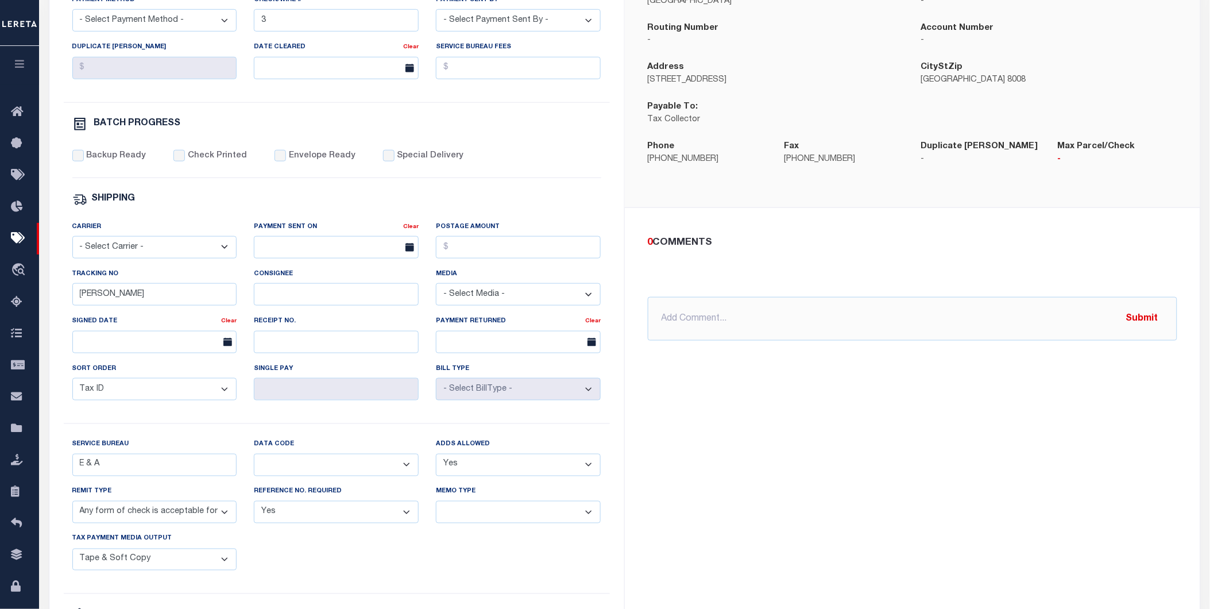
scroll to position [64, 0]
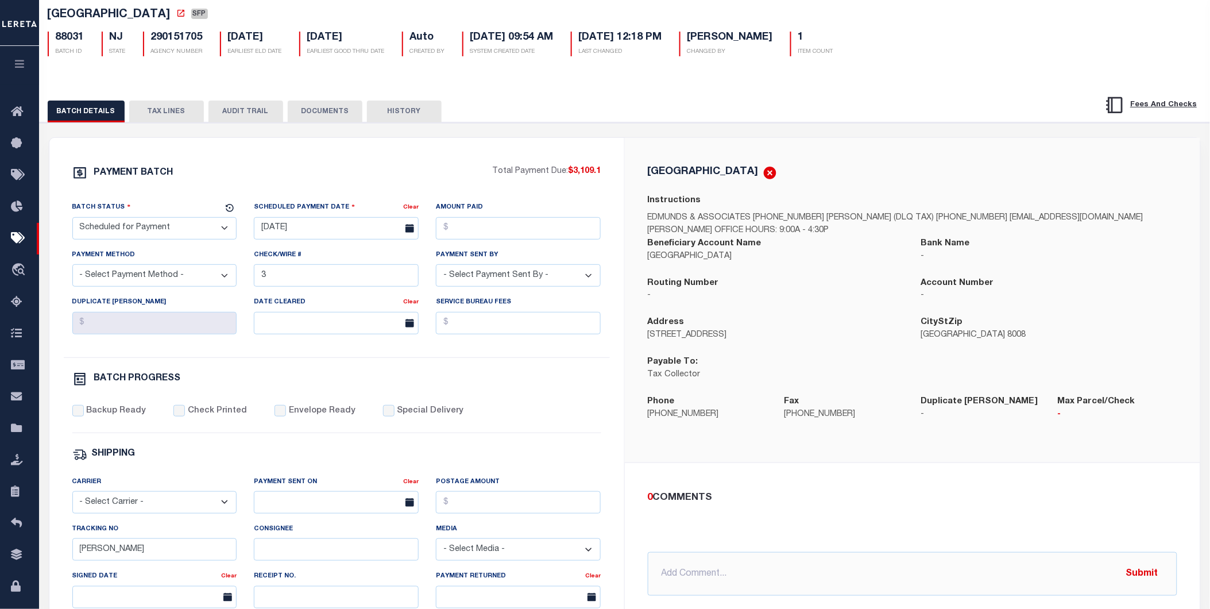
click at [399, 111] on button "HISTORY" at bounding box center [404, 111] width 75 height 22
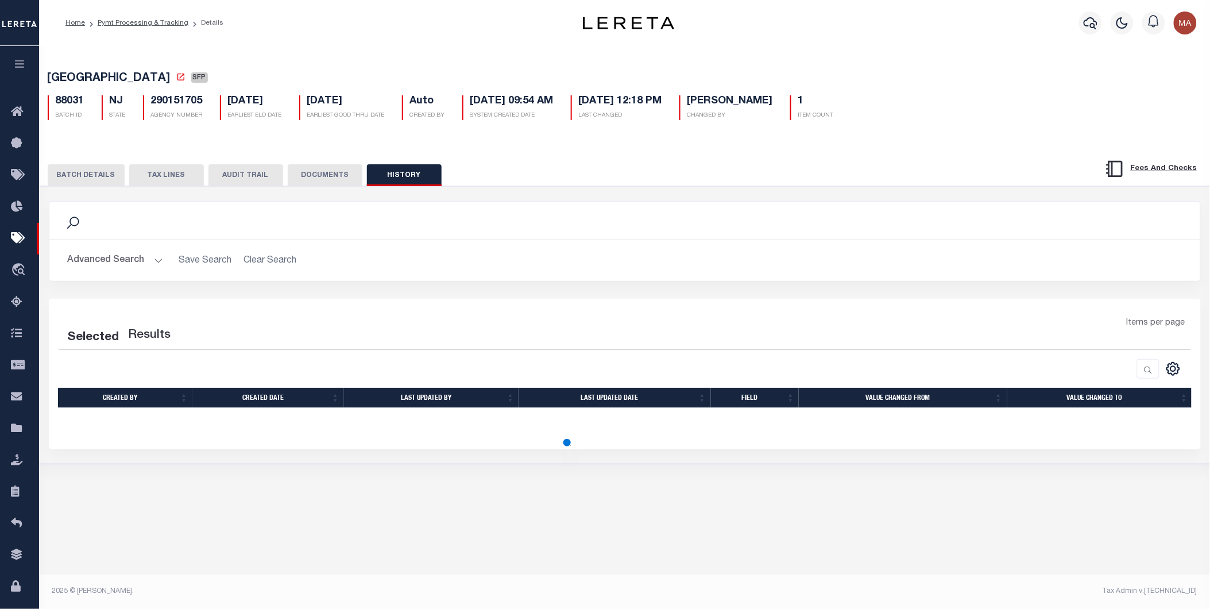
scroll to position [0, 0]
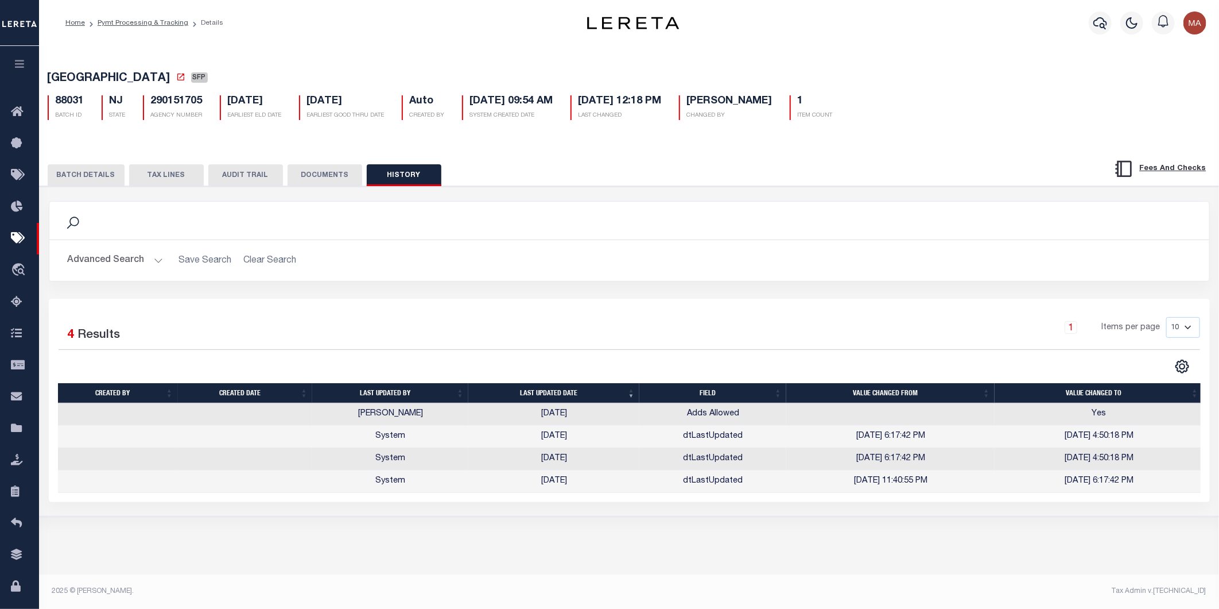
click at [76, 179] on button "BATCH DETAILS" at bounding box center [86, 175] width 77 height 22
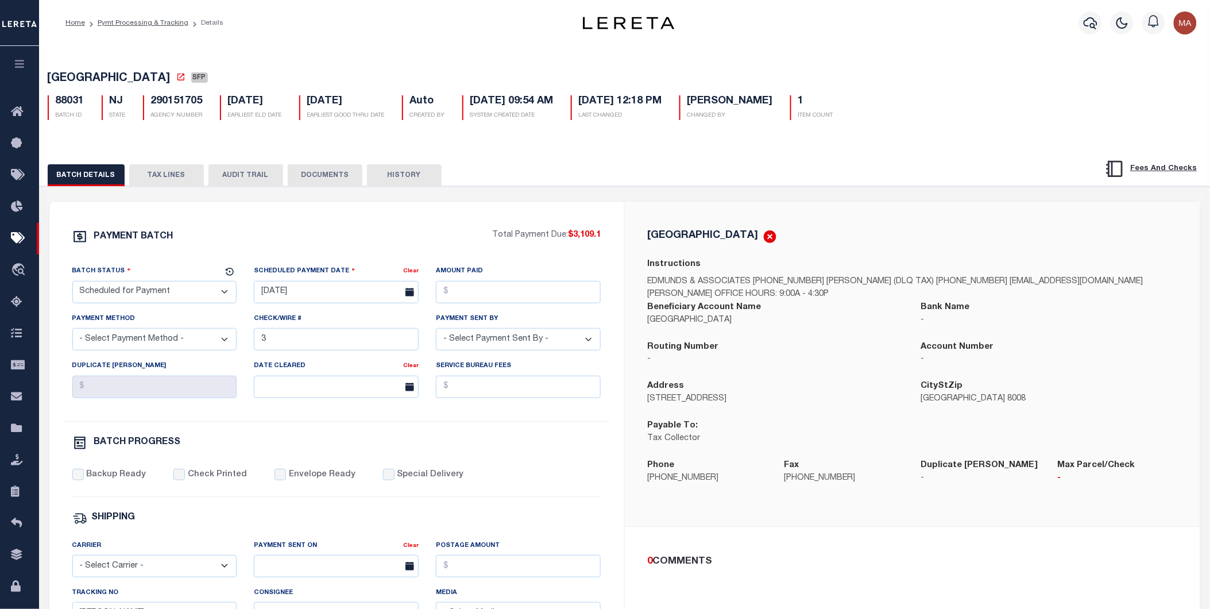
click at [17, 58] on button "button" at bounding box center [19, 65] width 39 height 39
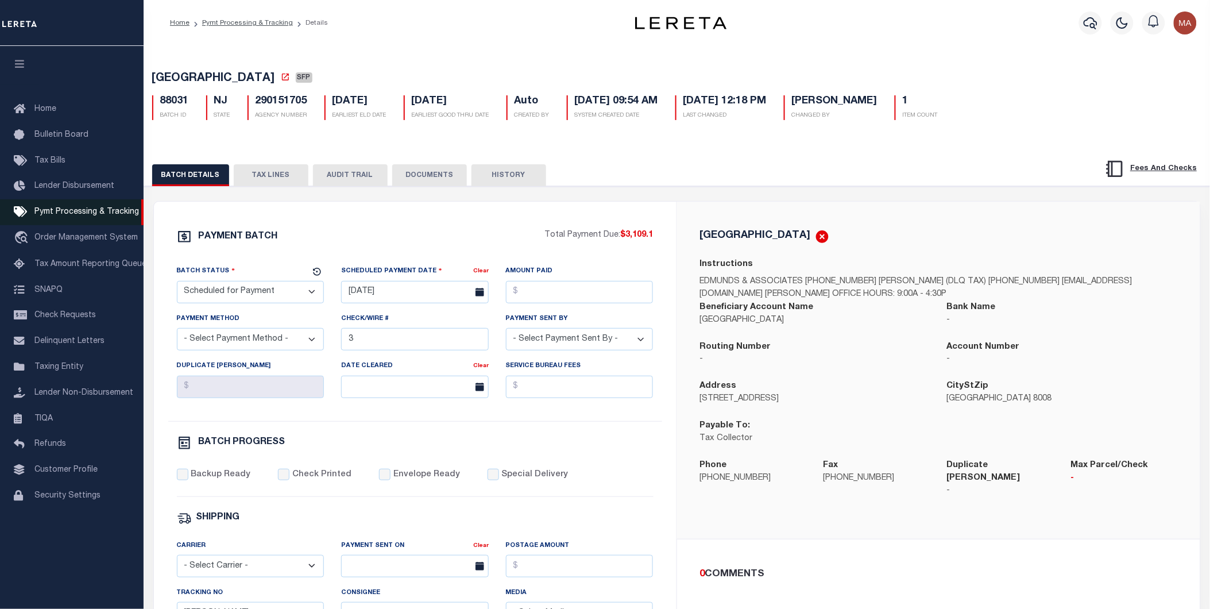
click at [84, 215] on span "Pymt Processing & Tracking" at bounding box center [86, 212] width 104 height 8
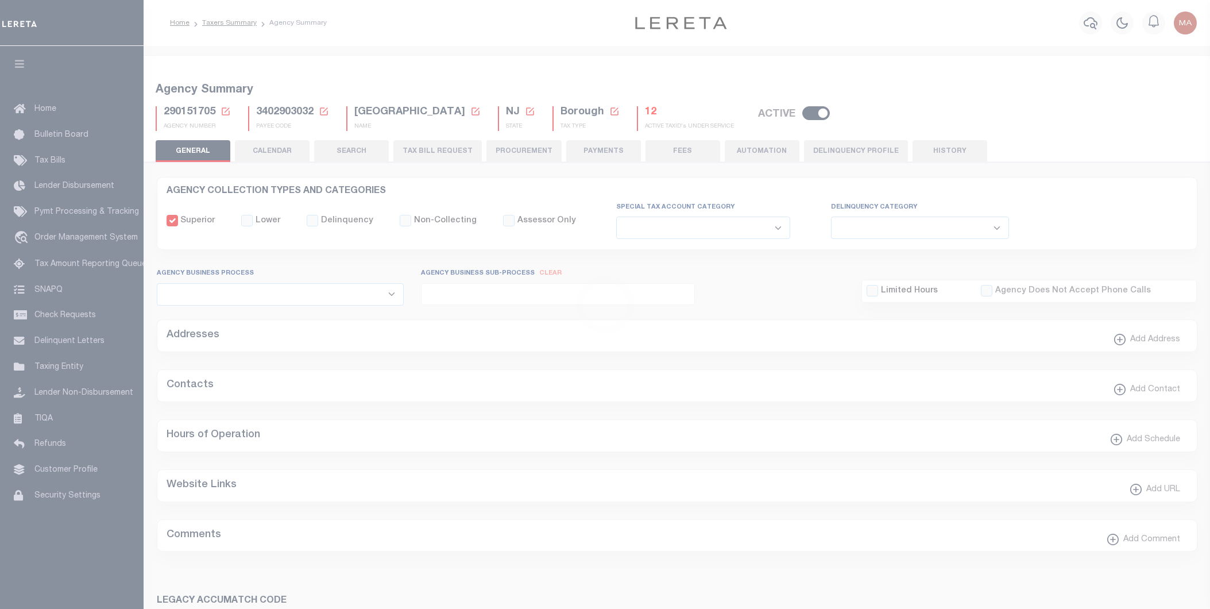
select select
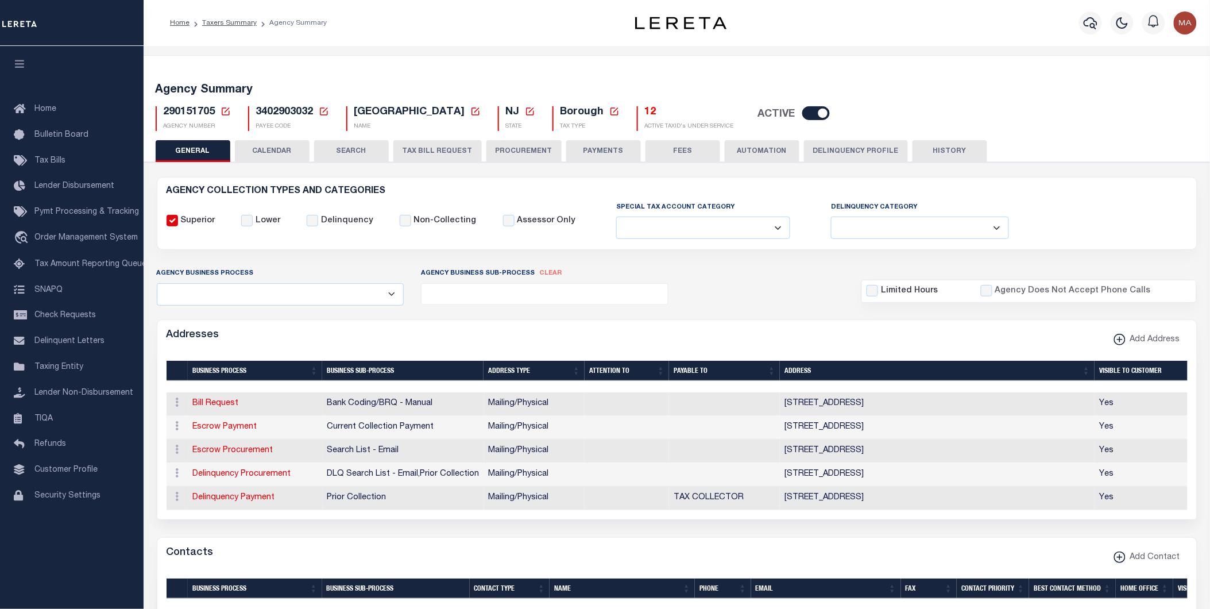
click at [599, 150] on button "PAYMENTS" at bounding box center [603, 151] width 75 height 22
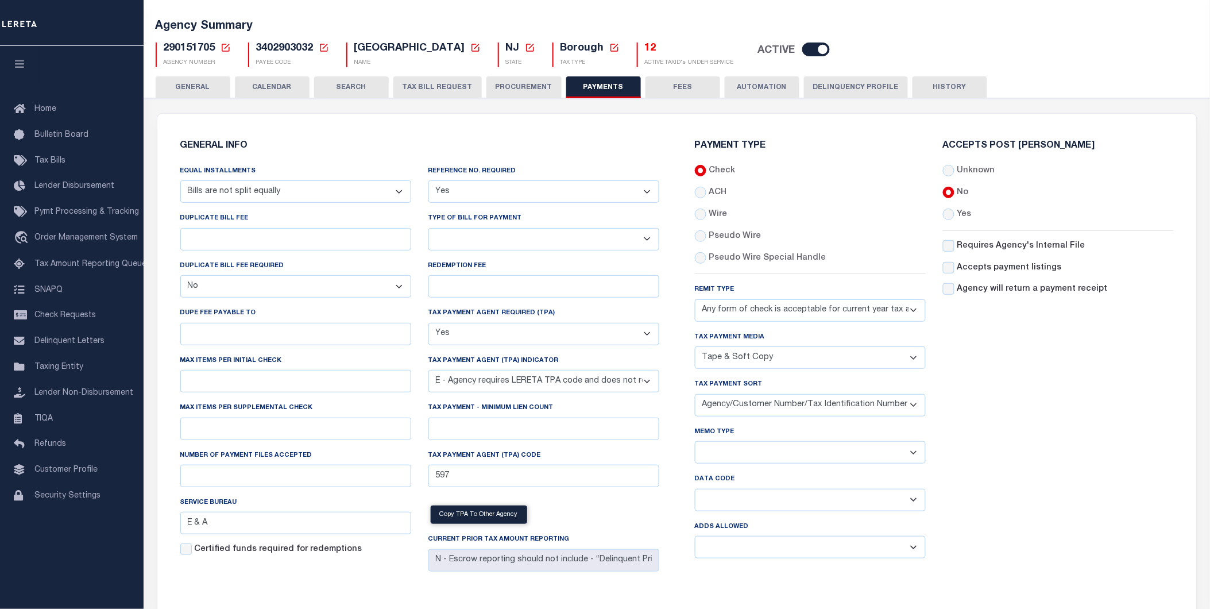
scroll to position [127, 0]
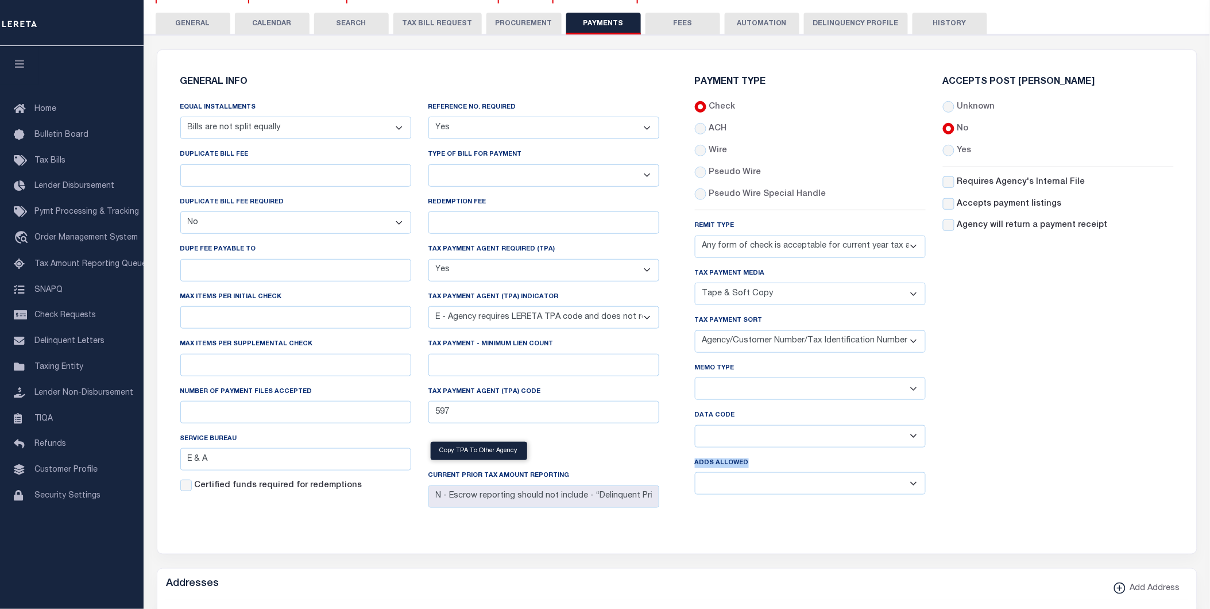
drag, startPoint x: 735, startPoint y: 459, endPoint x: 764, endPoint y: 486, distance: 39.0
click at [756, 487] on div "Adds Allowed Yes No" at bounding box center [810, 475] width 231 height 38
drag, startPoint x: 764, startPoint y: 486, endPoint x: 999, endPoint y: 478, distance: 234.9
click at [984, 472] on div "Accepts Post [PERSON_NAME] Unknown No Yes" at bounding box center [1058, 291] width 248 height 426
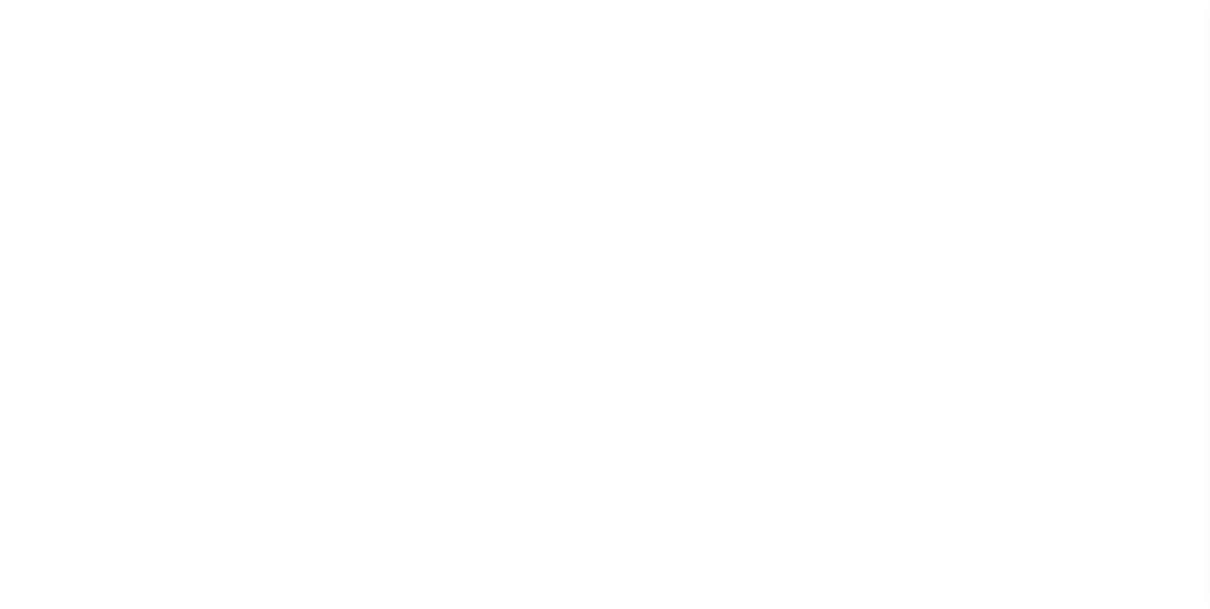
select select
select select "68"
select select "false"
type input "E & A"
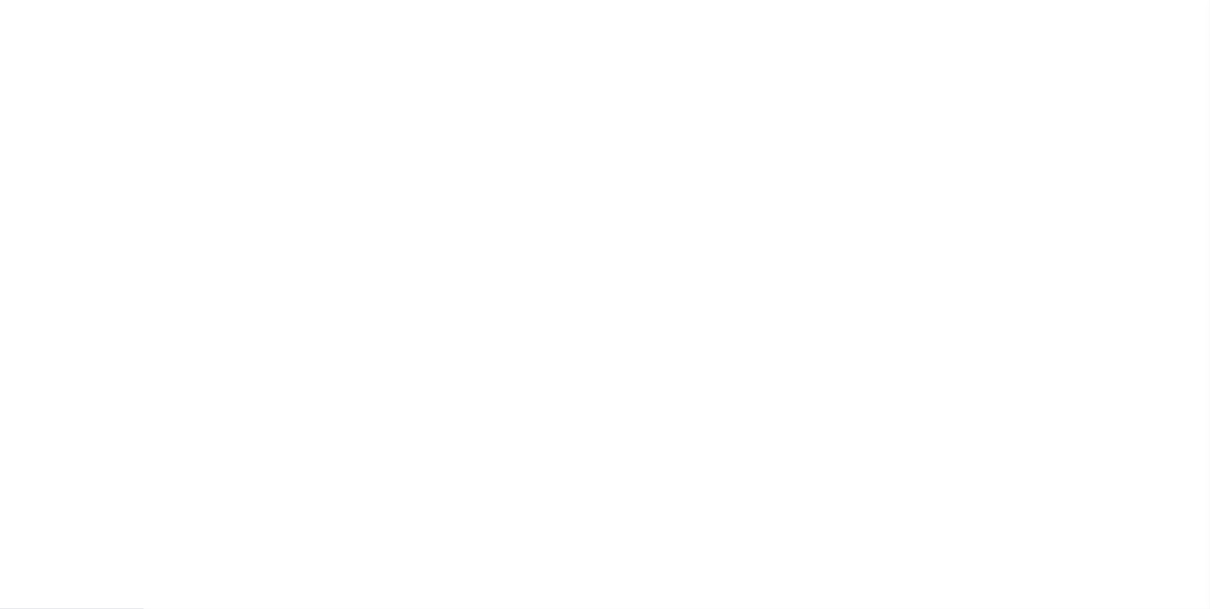
checkbox input "false"
select select "1"
select select "true"
select select "5"
type input "597"
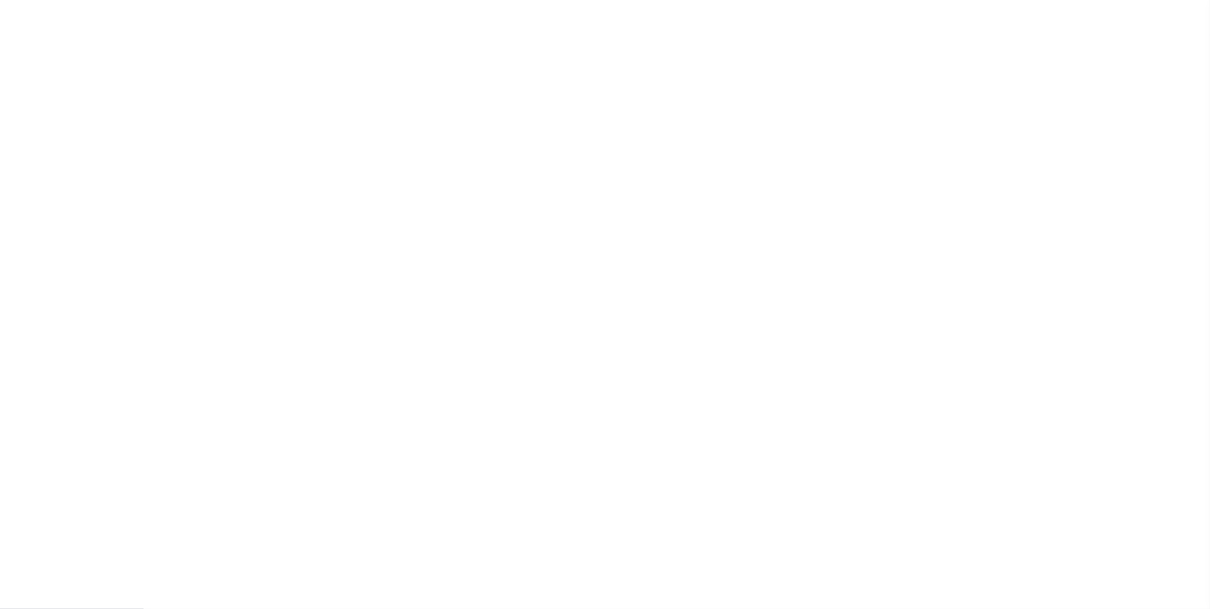
type input "N - Escrow reporting should not include - “Delinquent Prior Year(s) Exist”, “De…"
radio input "true"
select select "73"
select select "44"
select select "49"
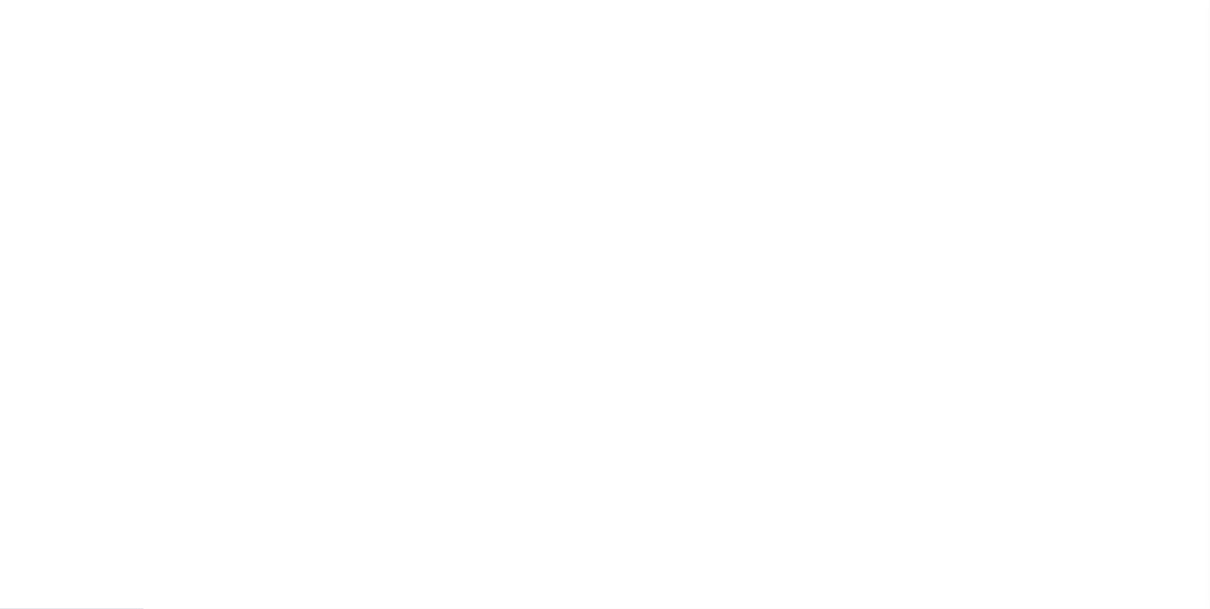
radio input "false"
radio input "true"
checkbox input "false"
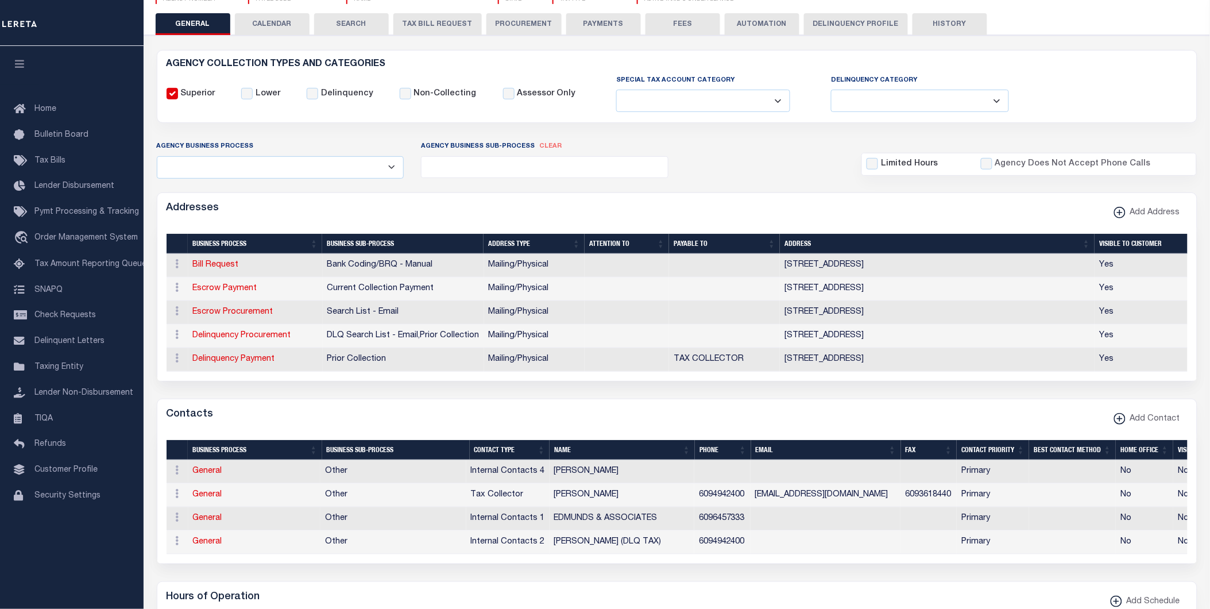
click at [590, 25] on button "PAYMENTS" at bounding box center [603, 24] width 75 height 22
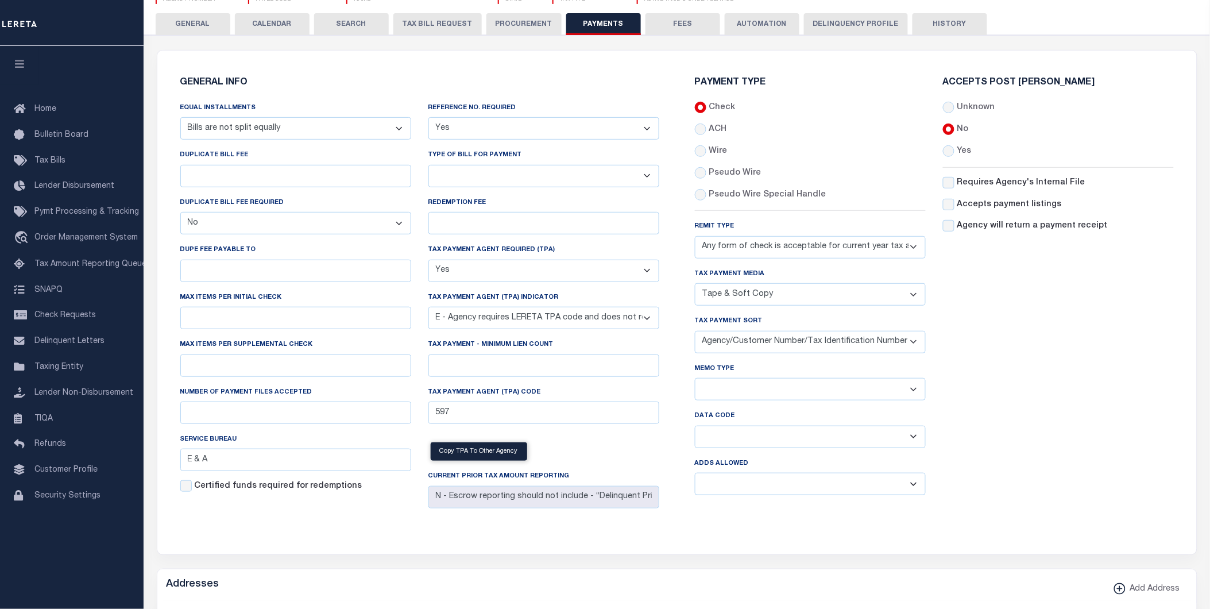
click at [738, 388] on select "Separate Together" at bounding box center [810, 389] width 231 height 22
select select "60"
click at [695, 378] on select "Separate Together" at bounding box center [810, 389] width 231 height 22
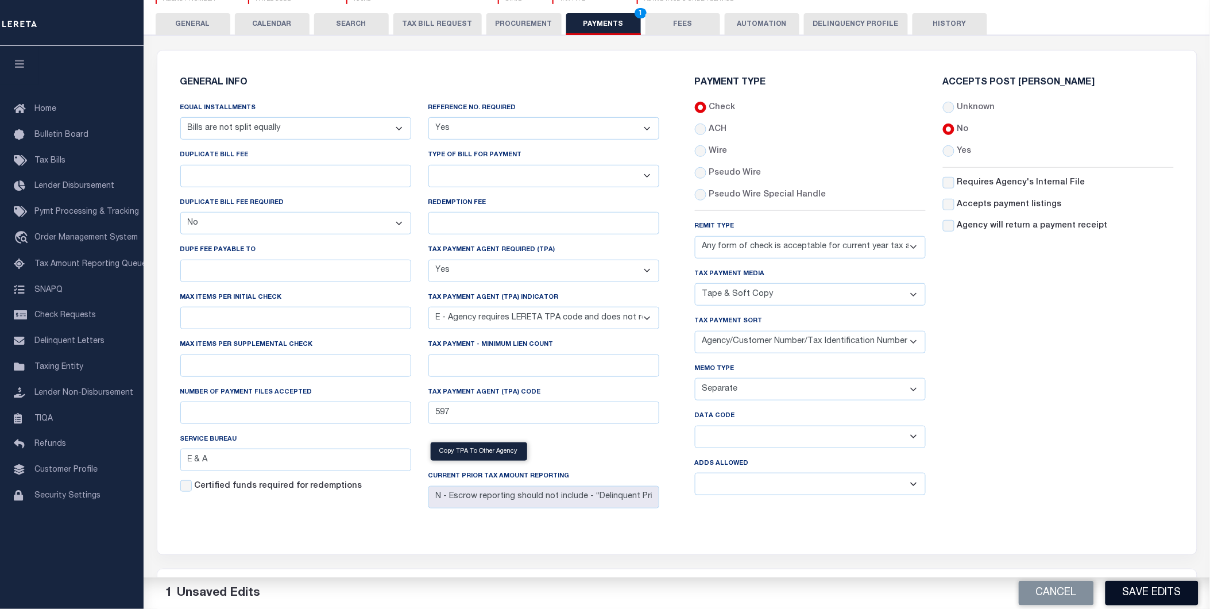
click at [1161, 590] on button "Save Edits" at bounding box center [1151, 592] width 93 height 25
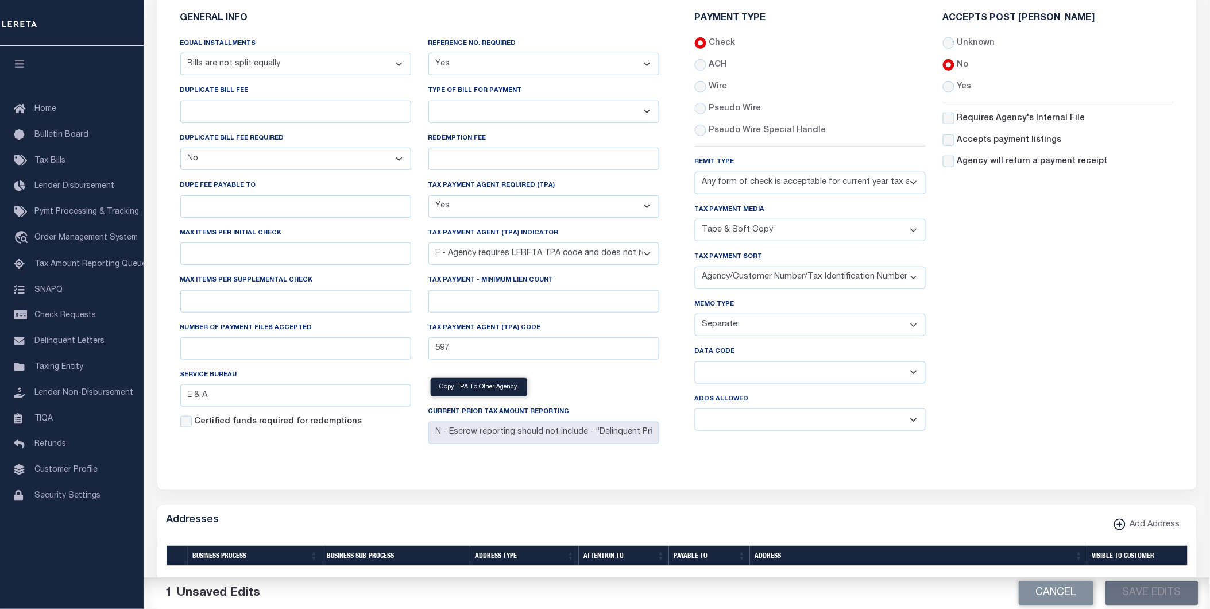
scroll to position [64, 0]
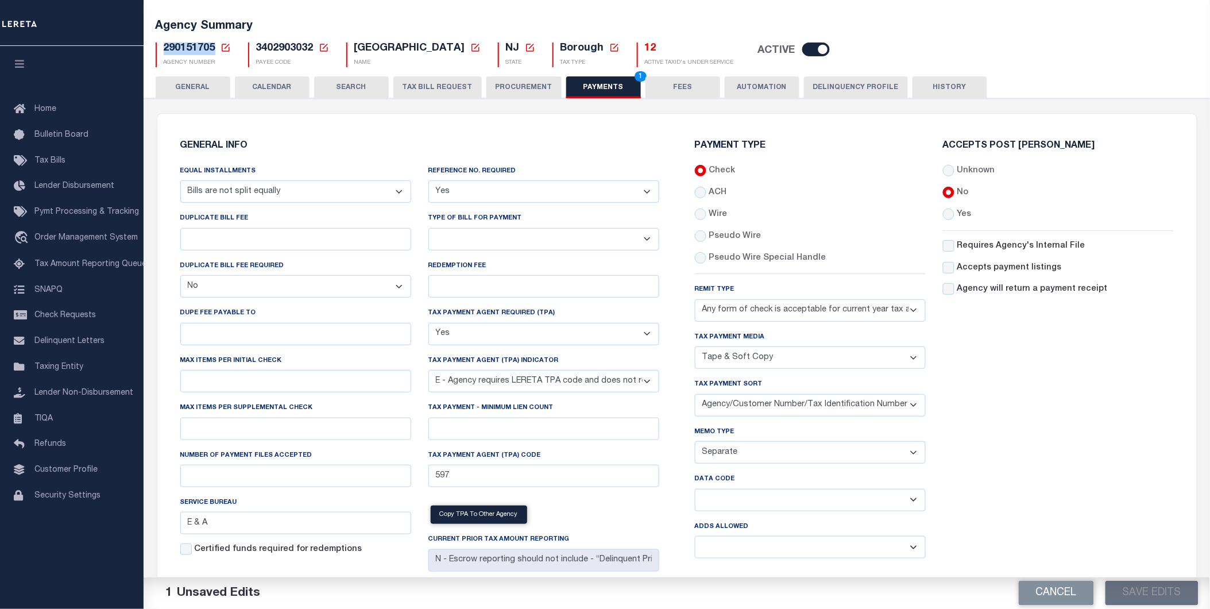
drag, startPoint x: 212, startPoint y: 51, endPoint x: 163, endPoint y: 52, distance: 49.4
click at [164, 52] on span "290151705" at bounding box center [190, 48] width 52 height 10
copy span "290151705"
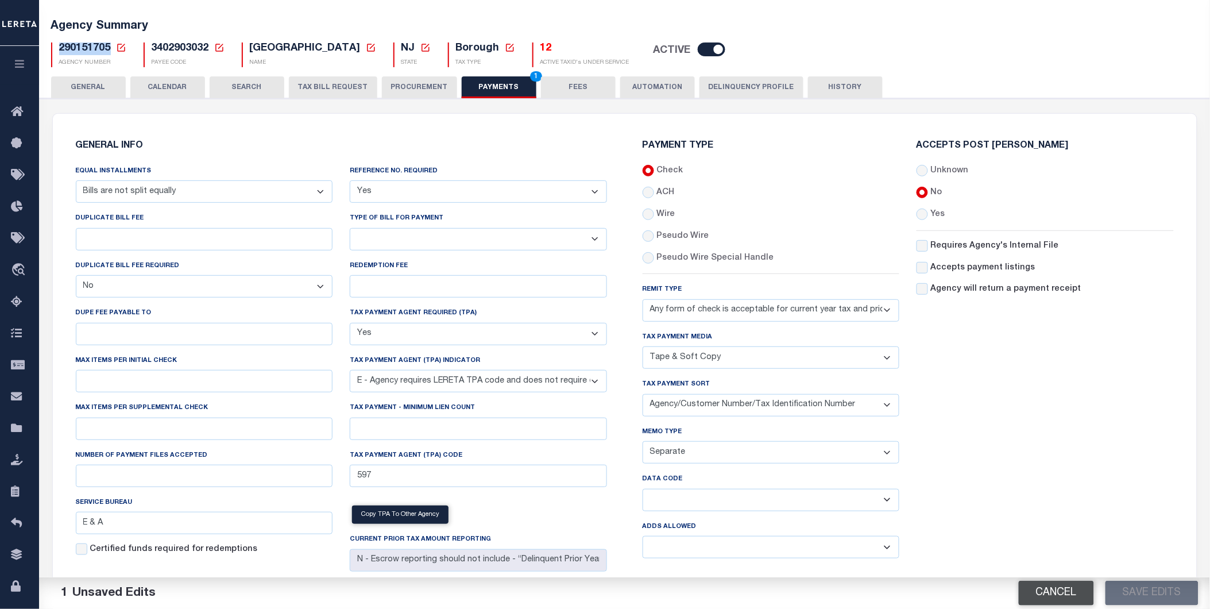
click at [1057, 593] on button "Cancel" at bounding box center [1055, 592] width 75 height 25
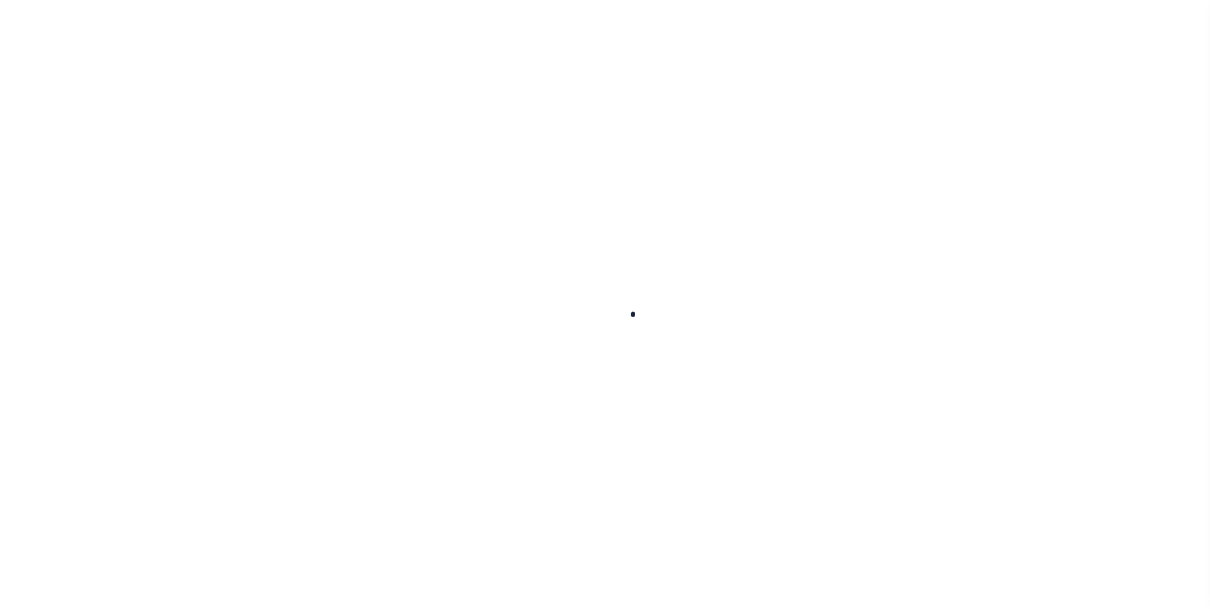
select select
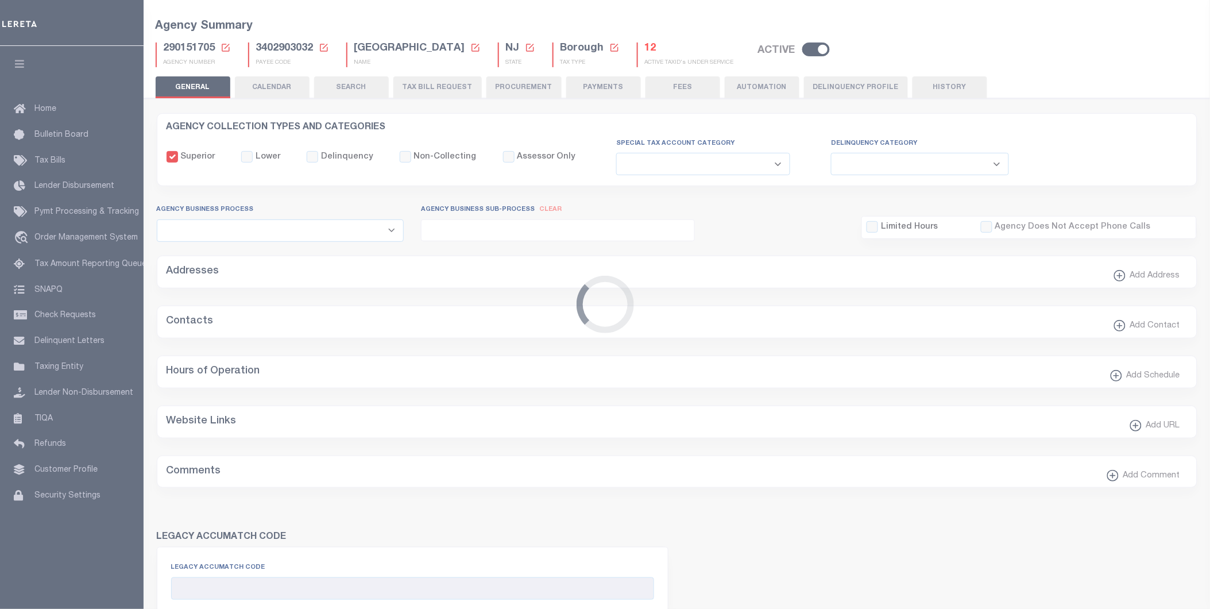
checkbox input "false"
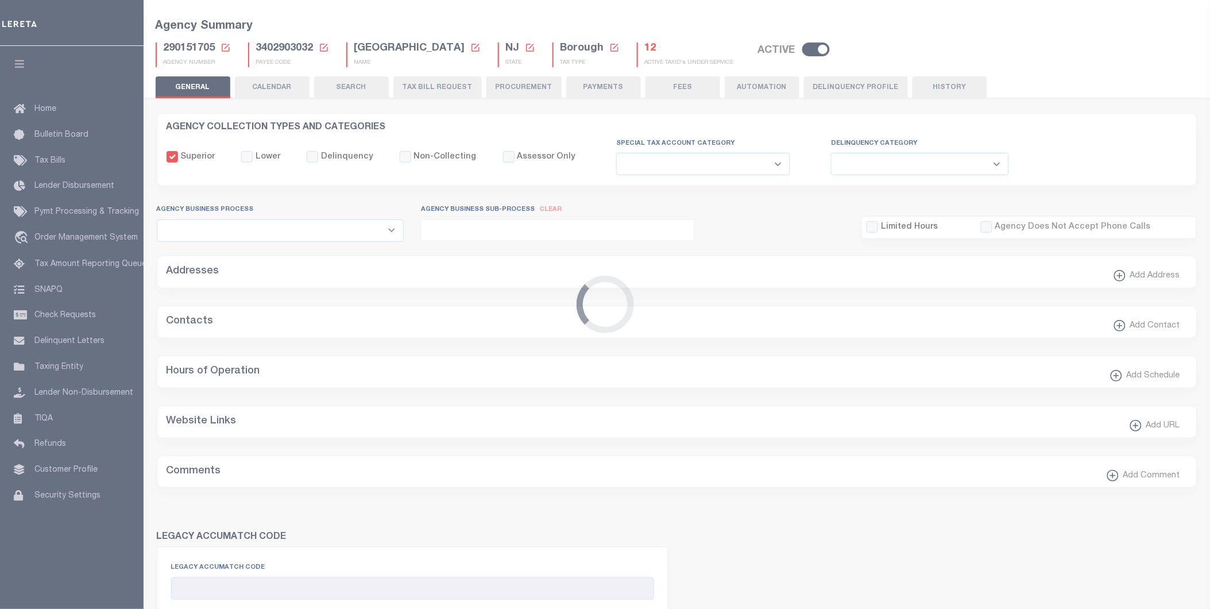
type input "3402903032"
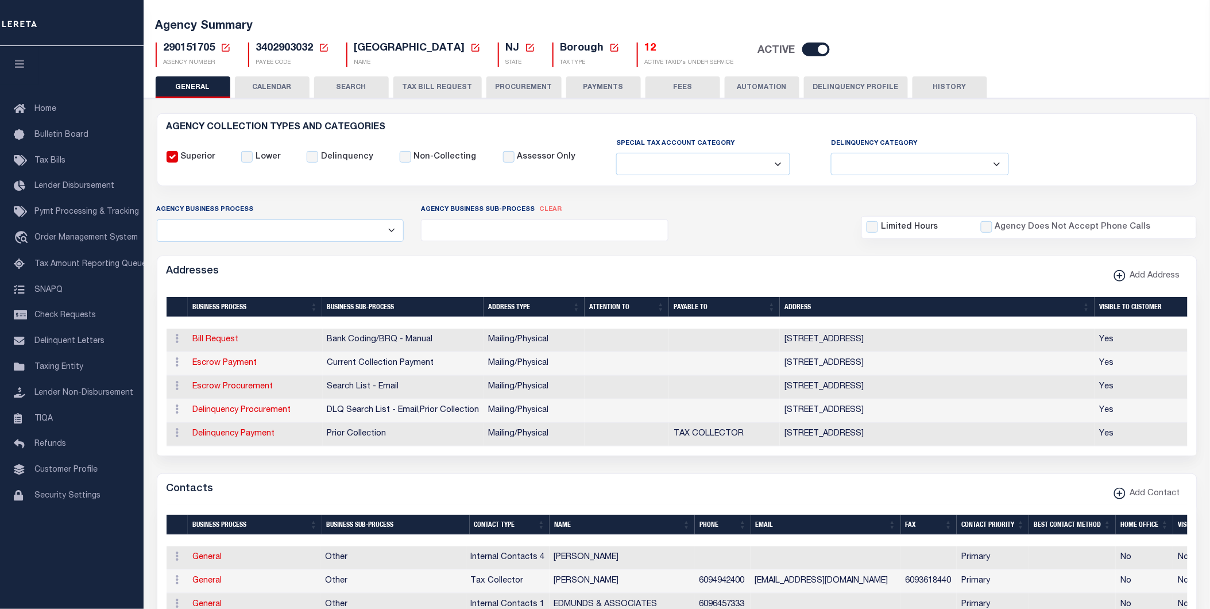
click at [598, 80] on button "PAYMENTS" at bounding box center [603, 87] width 75 height 22
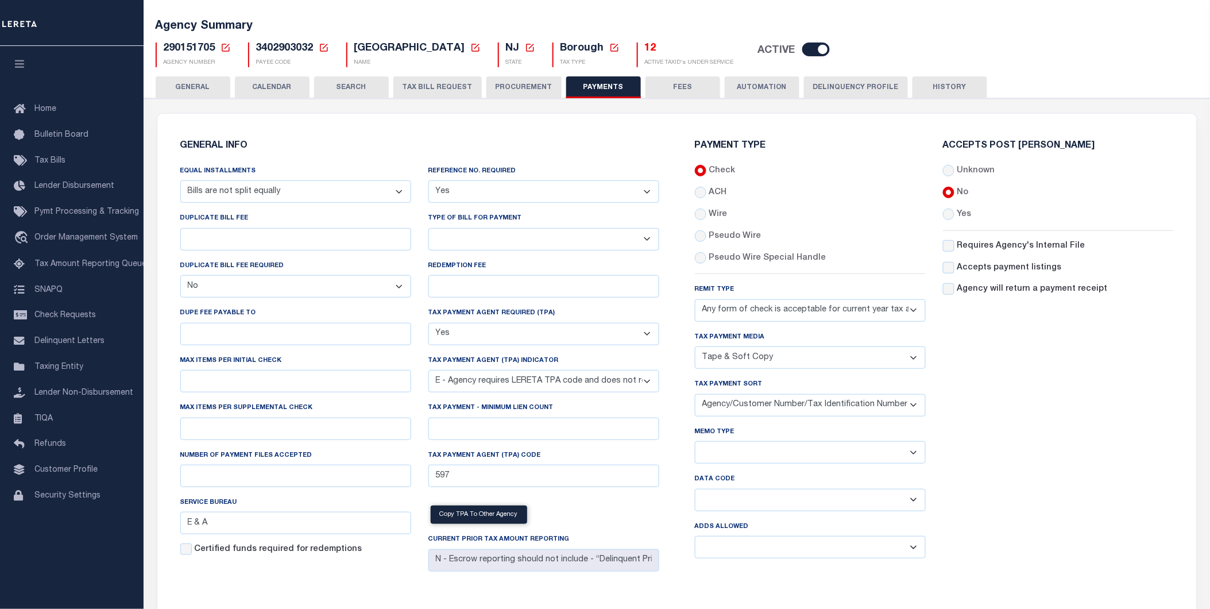
click at [226, 289] on select "Yes No" at bounding box center [295, 286] width 231 height 22
select select "true"
click at [180, 276] on select "Yes No" at bounding box center [295, 286] width 231 height 22
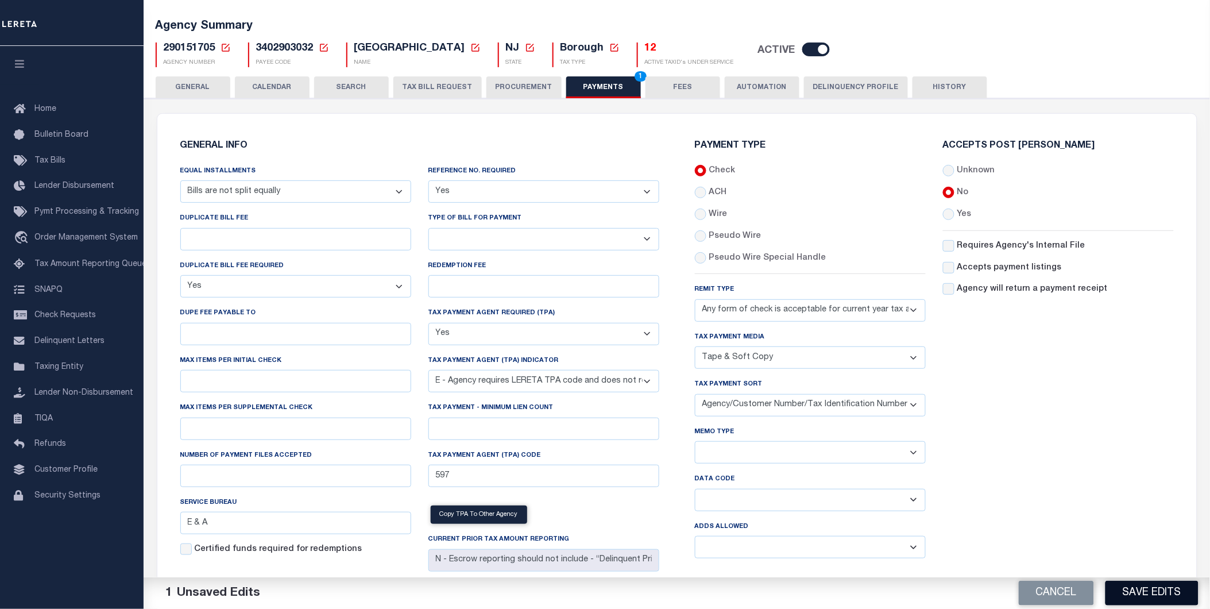
click at [1142, 594] on button "Save Edits" at bounding box center [1151, 592] width 93 height 25
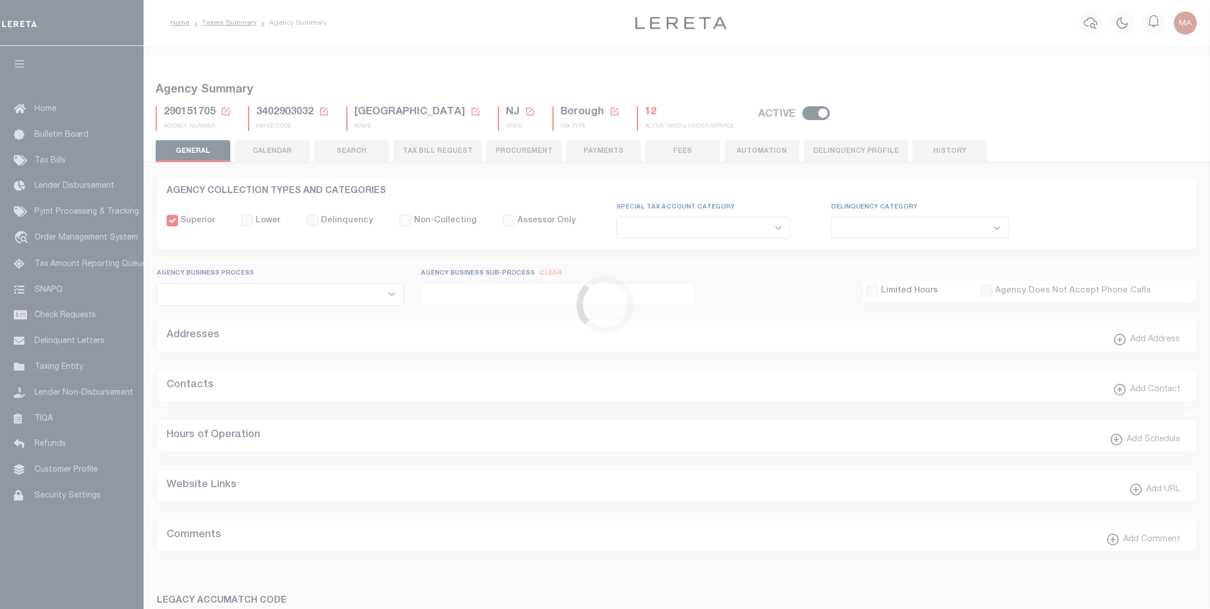
select select
select select "68"
select select "true"
select select "1"
select select "true"
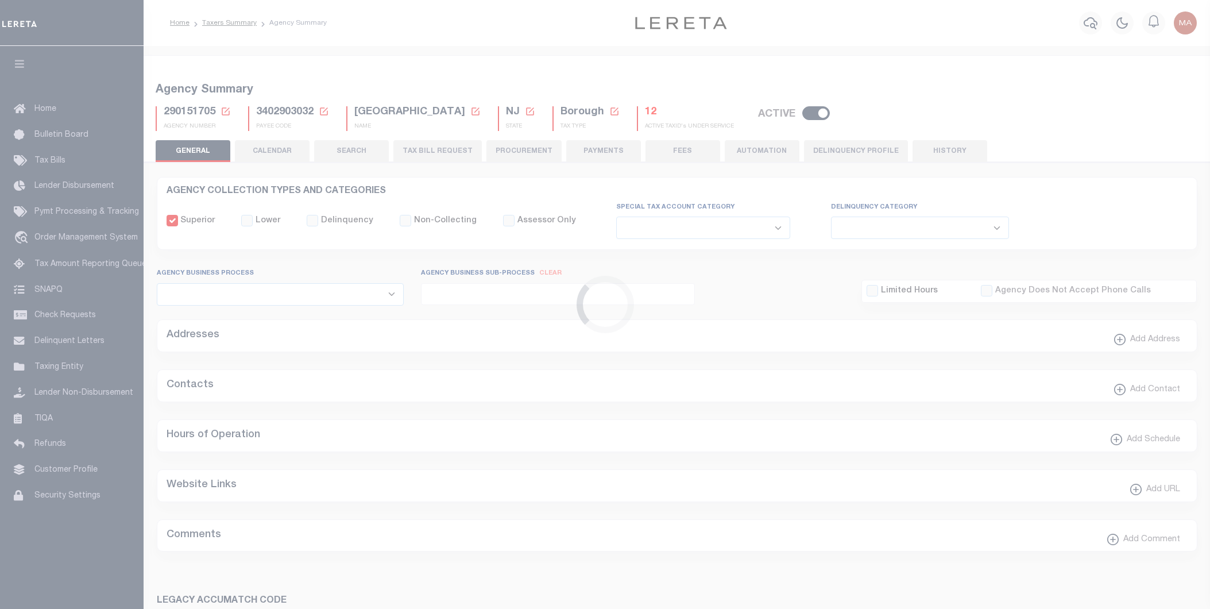
select select "5"
select select "73"
select select "44"
select select "49"
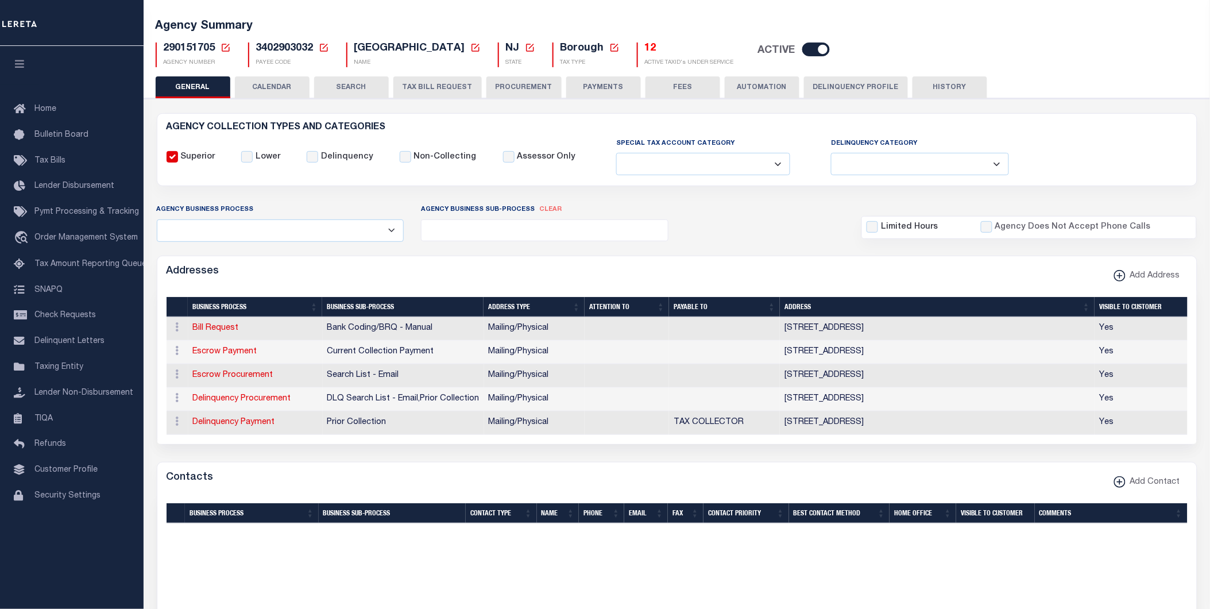
click at [599, 85] on button "PAYMENTS" at bounding box center [603, 87] width 75 height 22
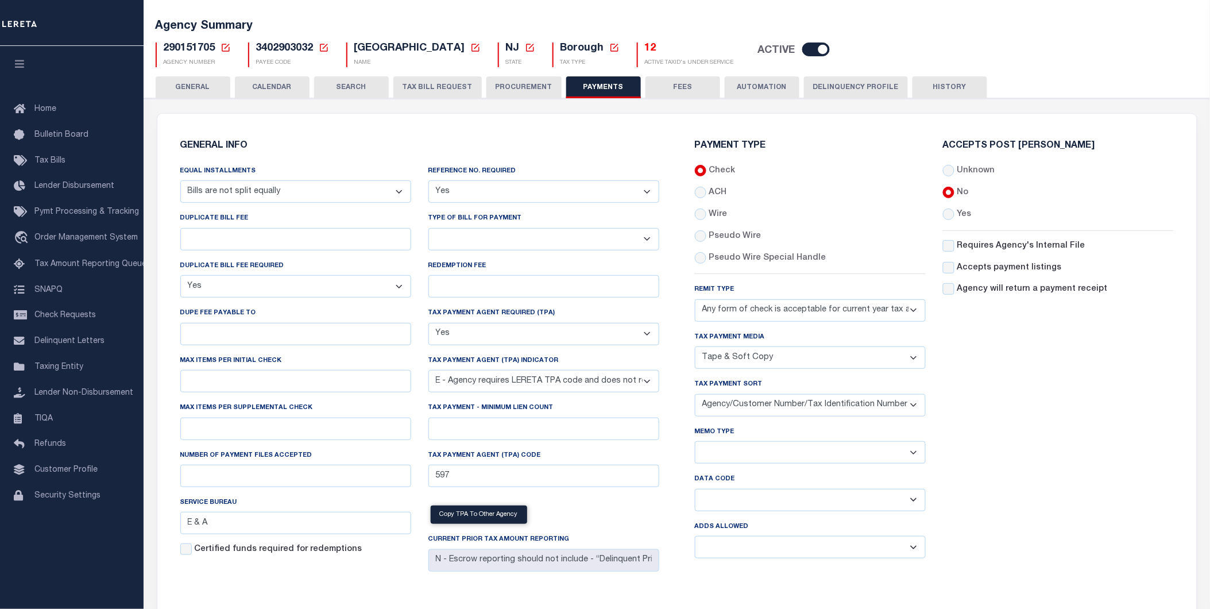
click at [739, 450] on select "Separate Together" at bounding box center [810, 452] width 231 height 22
select select "60"
click at [695, 441] on select "Separate Together" at bounding box center [810, 452] width 231 height 22
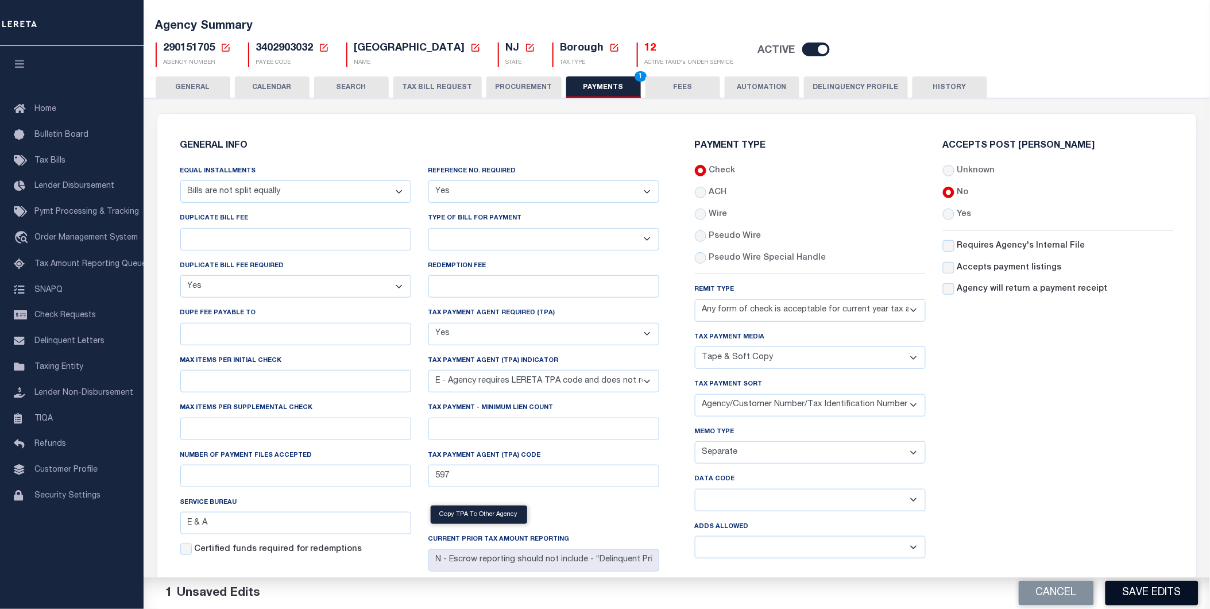
click at [1145, 591] on button "Save Edits" at bounding box center [1151, 592] width 93 height 25
click at [1074, 414] on div "Accepts Post Mark Unknown No Yes" at bounding box center [1058, 354] width 248 height 426
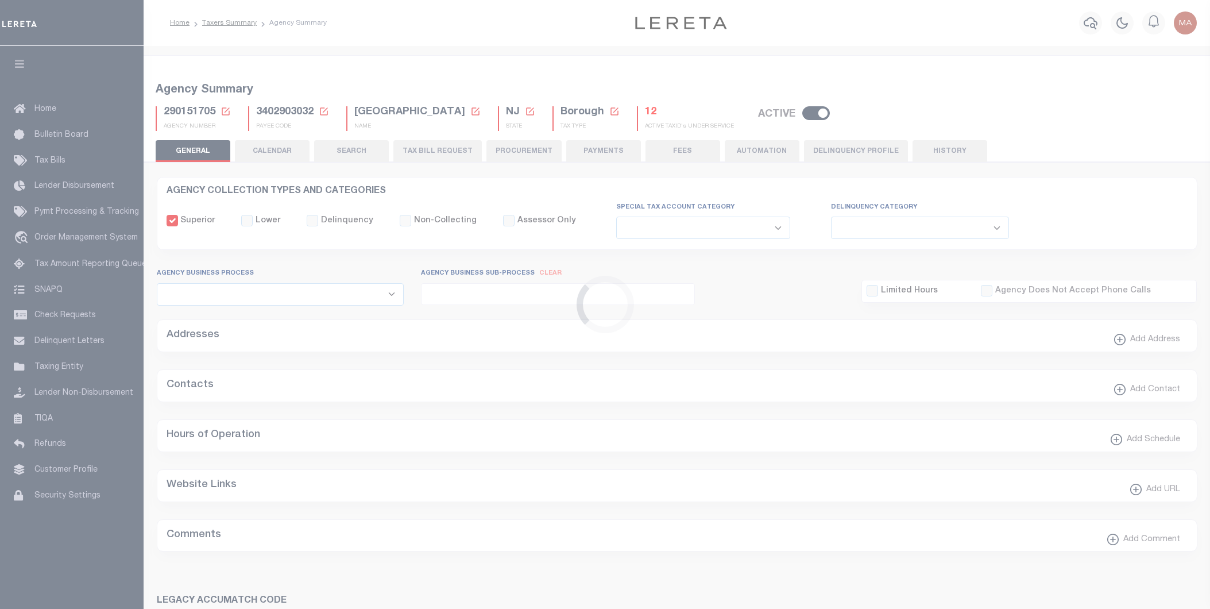
select select
select select "68"
select select "true"
select select "1"
select select "true"
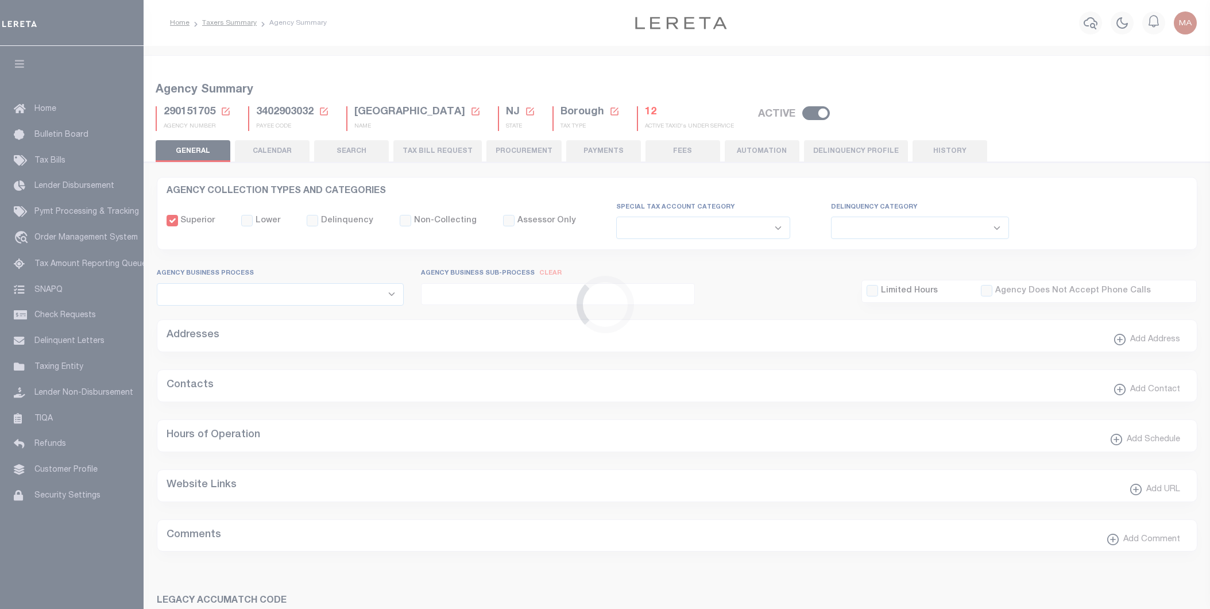
select select "5"
select select "73"
select select "44"
select select "49"
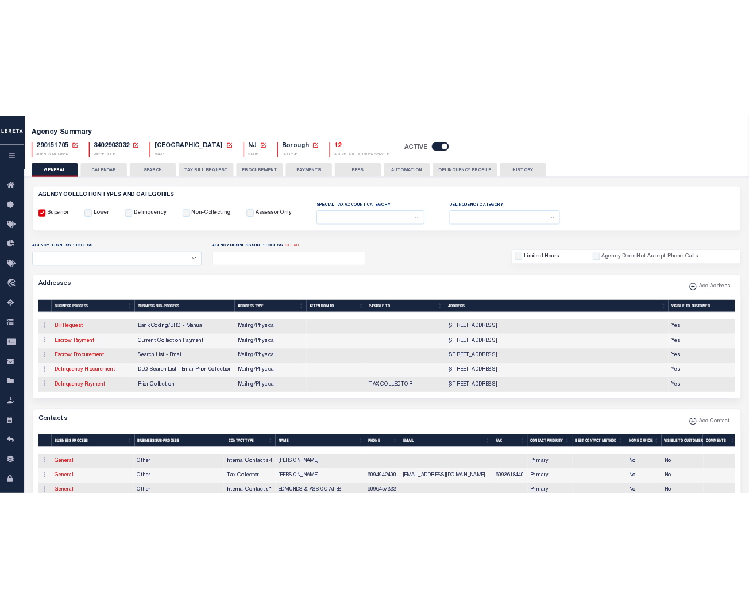
scroll to position [64, 0]
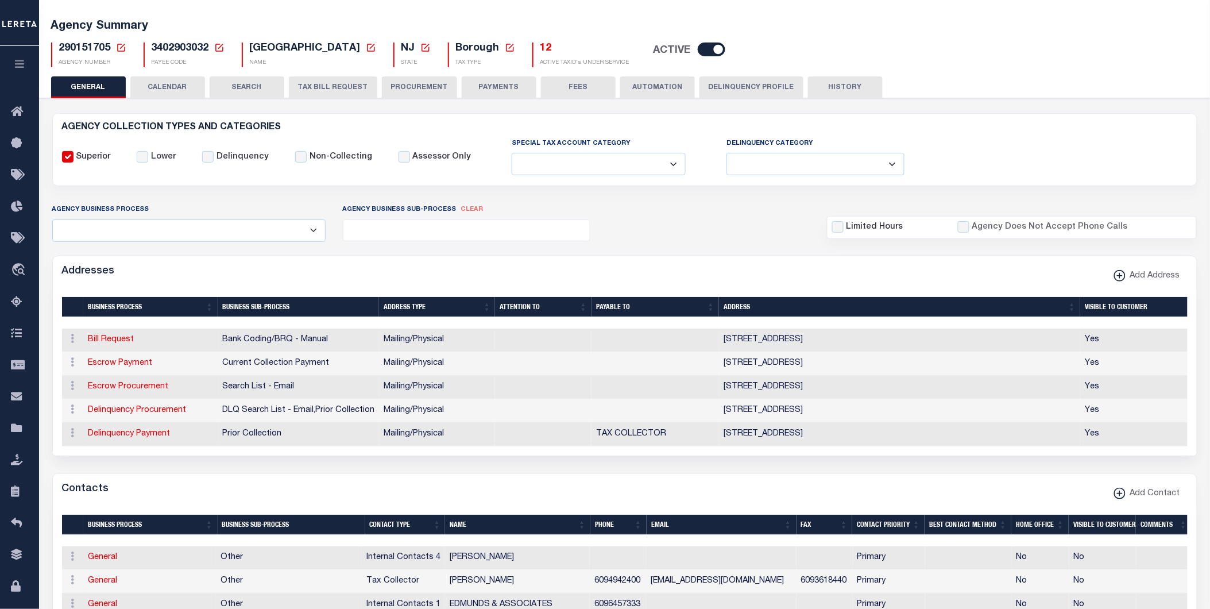
click at [480, 85] on button "PAYMENTS" at bounding box center [499, 87] width 75 height 22
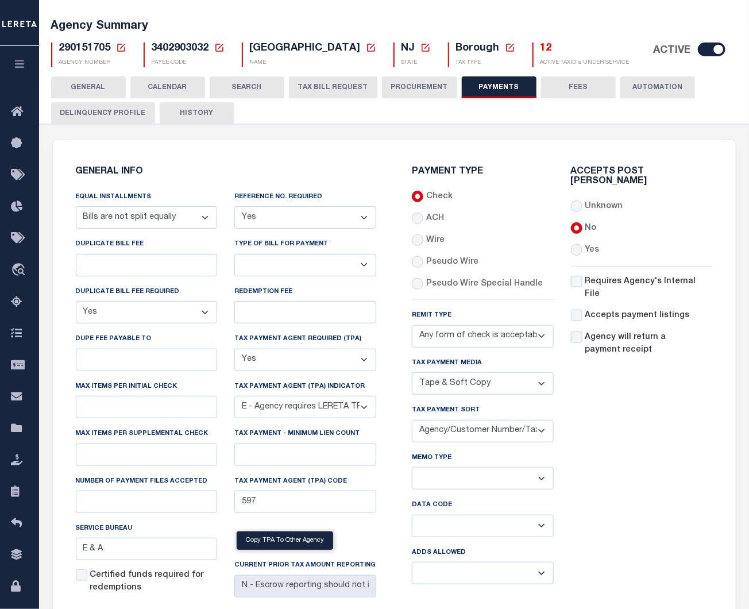
click at [499, 530] on select "Balance Due Mortgage Open Prior Supplemental" at bounding box center [483, 525] width 142 height 22
drag, startPoint x: 639, startPoint y: 530, endPoint x: 628, endPoint y: 538, distance: 13.5
click at [639, 530] on div "Accepts Post Mark Unknown No Yes" at bounding box center [641, 380] width 159 height 426
click at [489, 576] on select "Yes No" at bounding box center [483, 572] width 142 height 22
select select "1"
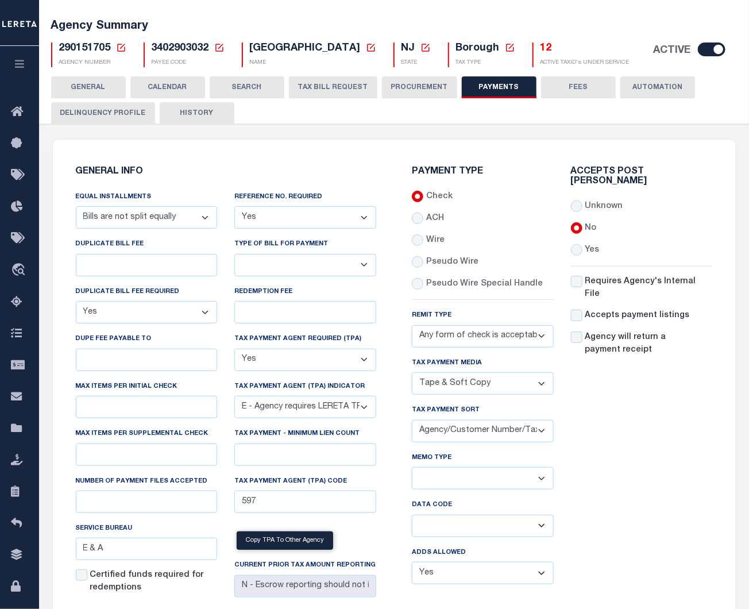
click at [412, 563] on select "Yes No" at bounding box center [483, 572] width 142 height 22
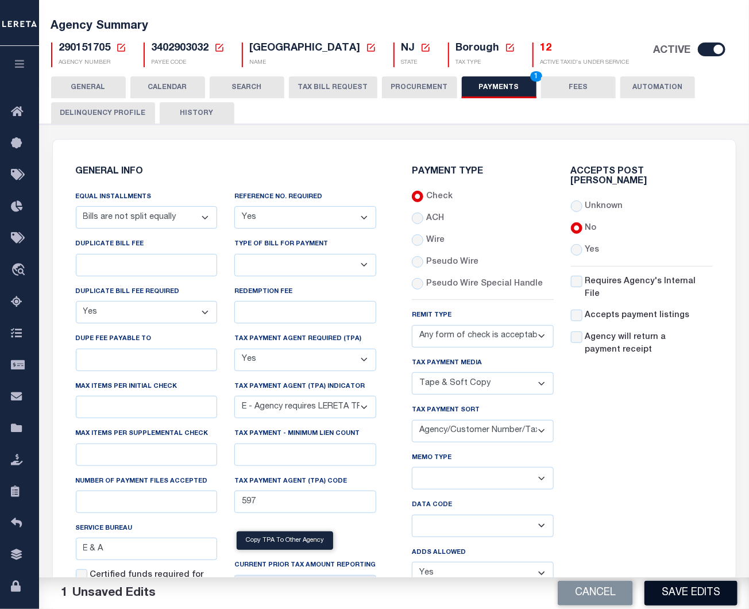
click at [682, 588] on button "Save Edits" at bounding box center [690, 592] width 93 height 25
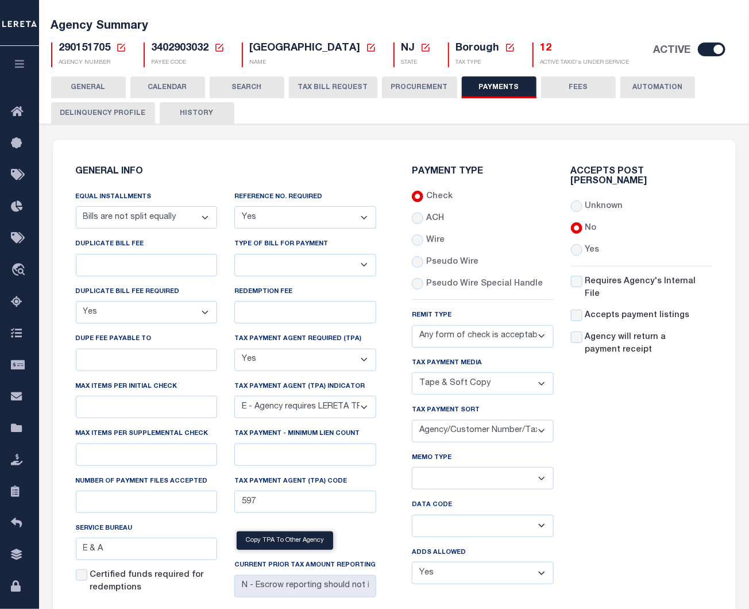
click at [464, 529] on select "Balance Due Mortgage Open Prior Supplemental" at bounding box center [483, 525] width 142 height 22
select select "65"
click at [412, 515] on select "Balance Due Mortgage Open Prior Supplemental" at bounding box center [483, 525] width 142 height 22
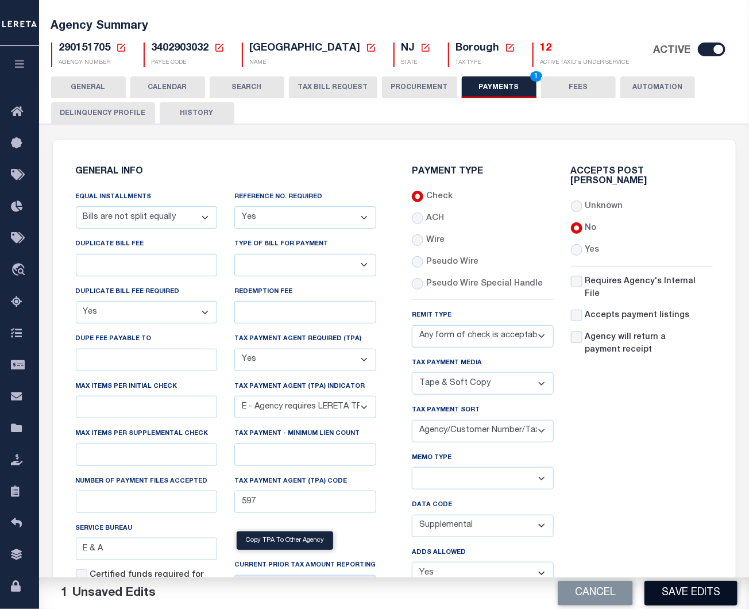
click at [699, 594] on button "Save Edits" at bounding box center [690, 592] width 93 height 25
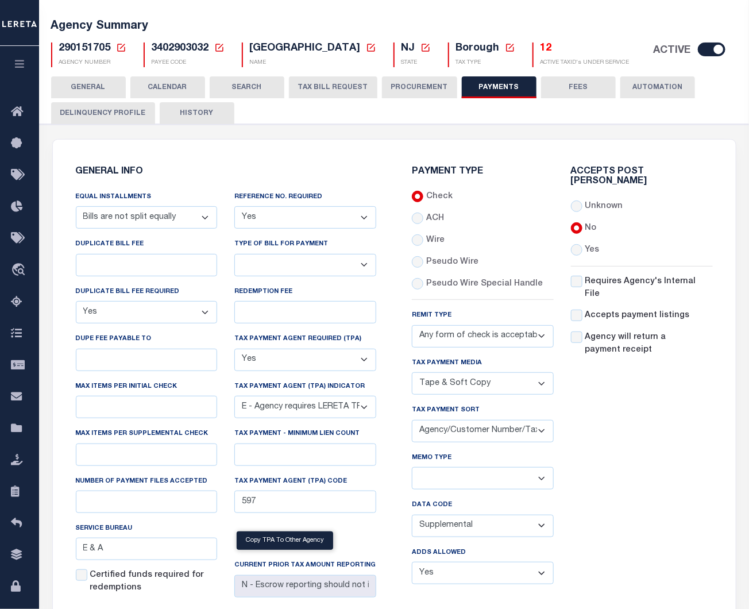
click at [508, 480] on select "Separate Together" at bounding box center [483, 478] width 142 height 22
select select "60"
click at [412, 467] on select "Separate Together" at bounding box center [483, 478] width 142 height 22
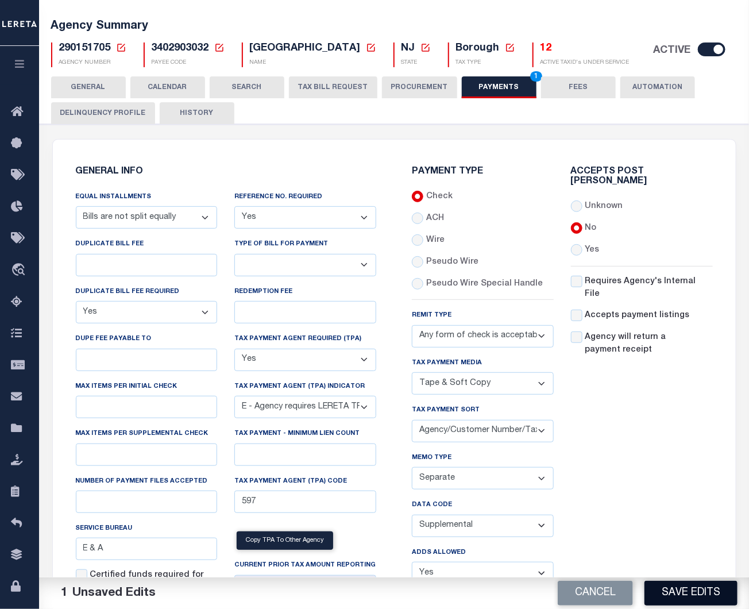
click at [698, 595] on button "Save Edits" at bounding box center [690, 592] width 93 height 25
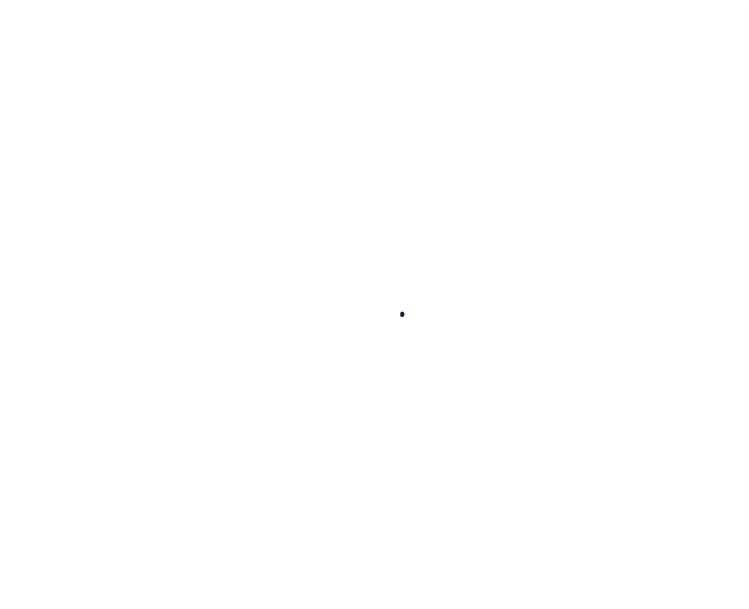
select select
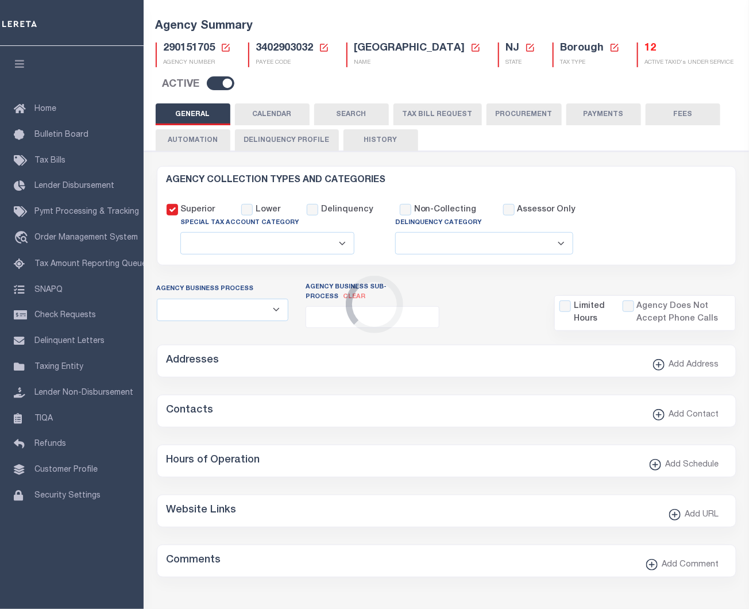
checkbox input "false"
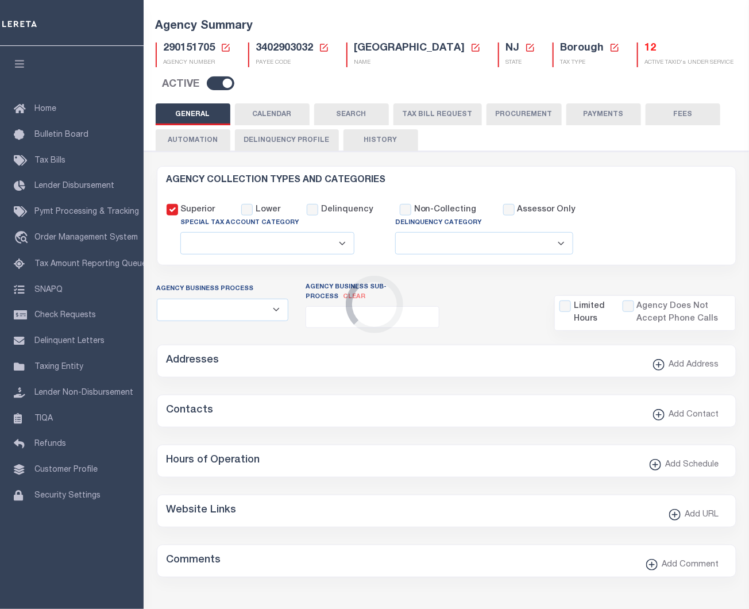
type input "3402903032"
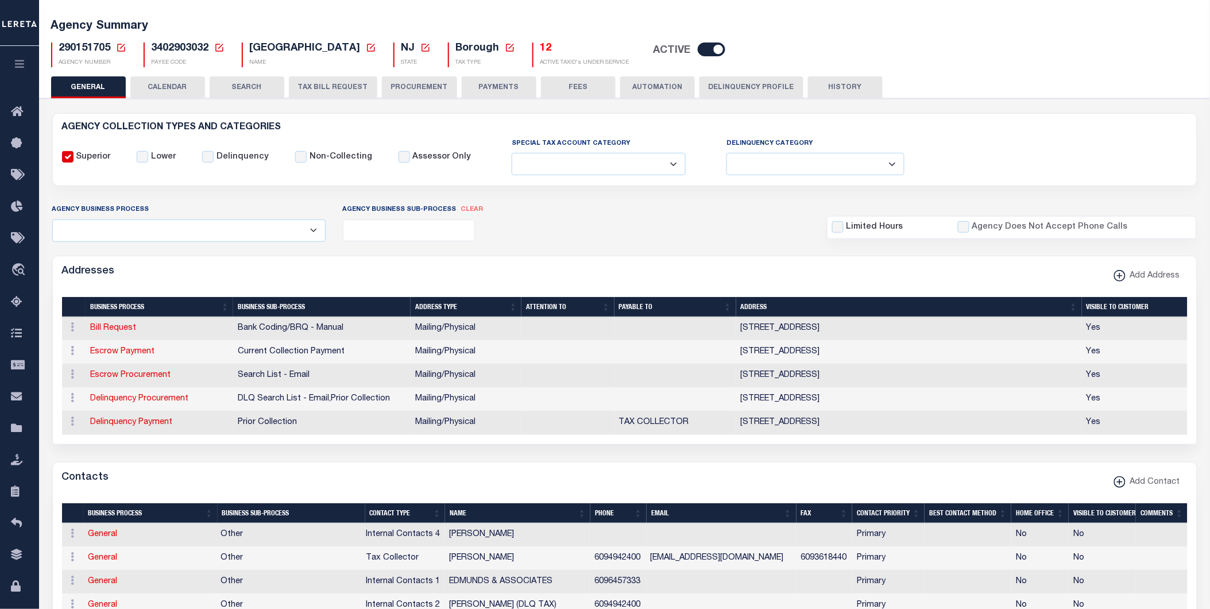
click at [495, 87] on button "PAYMENTS" at bounding box center [499, 87] width 75 height 22
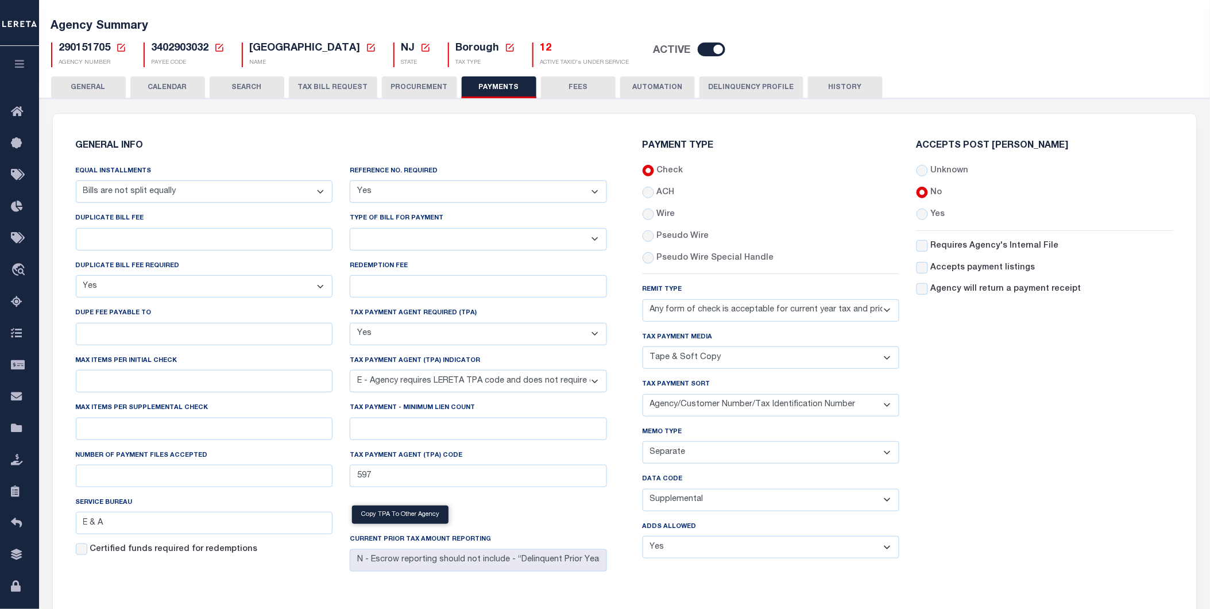
click at [703, 454] on select "Separate Together" at bounding box center [770, 452] width 257 height 22
select select
click at [642, 441] on select "Separate Together" at bounding box center [770, 452] width 257 height 22
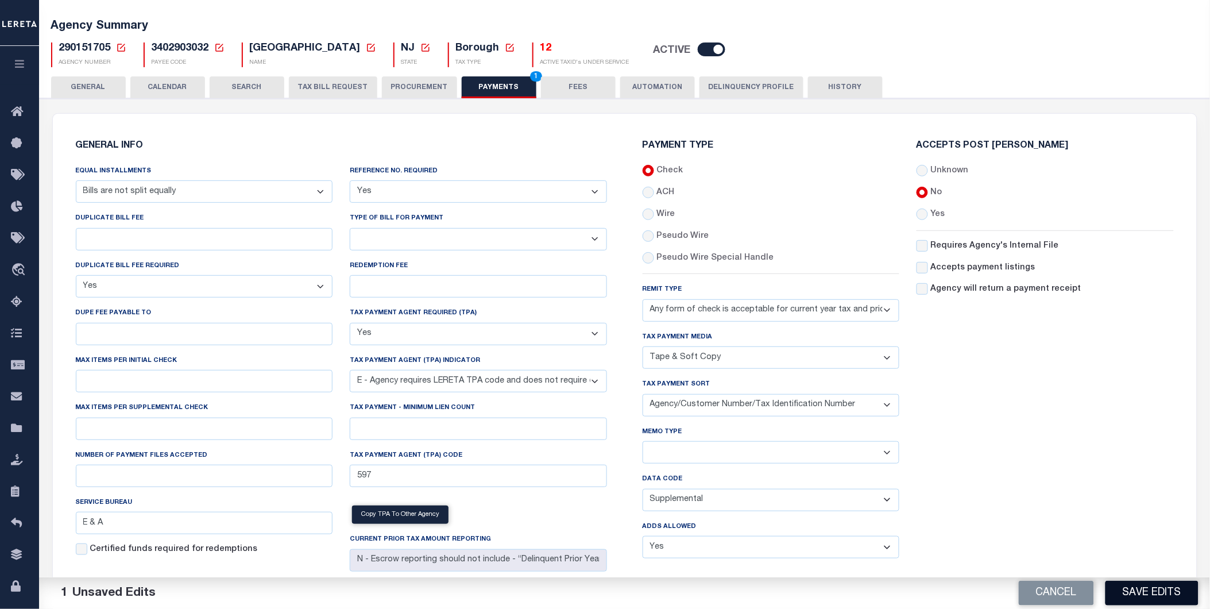
click at [748, 594] on button "Save Edits" at bounding box center [1151, 592] width 93 height 25
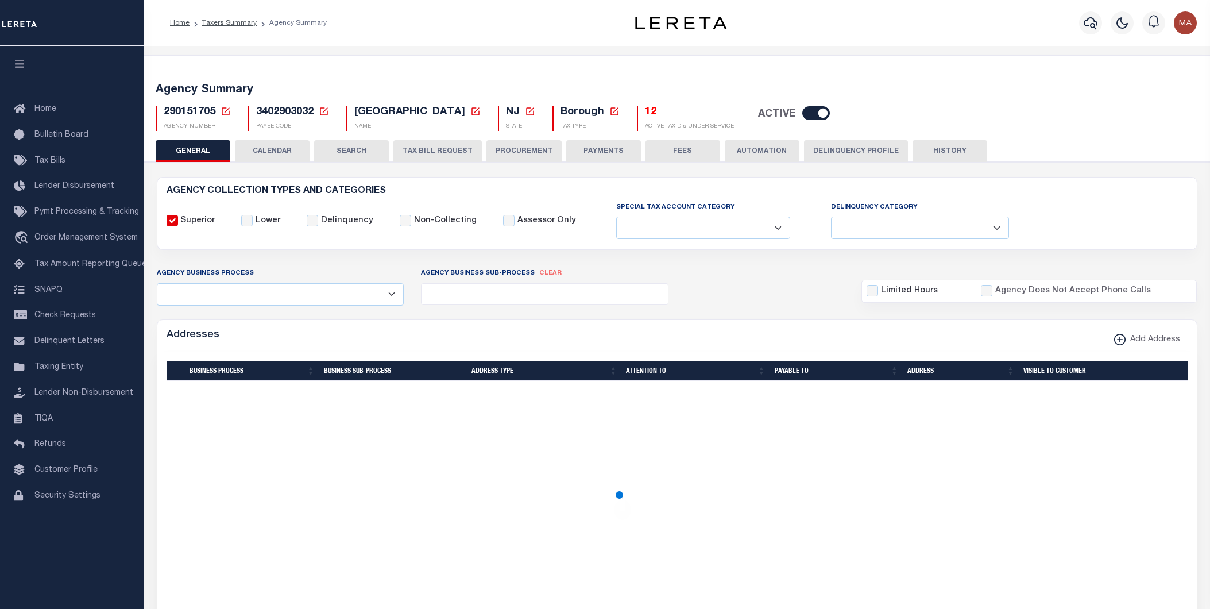
select select
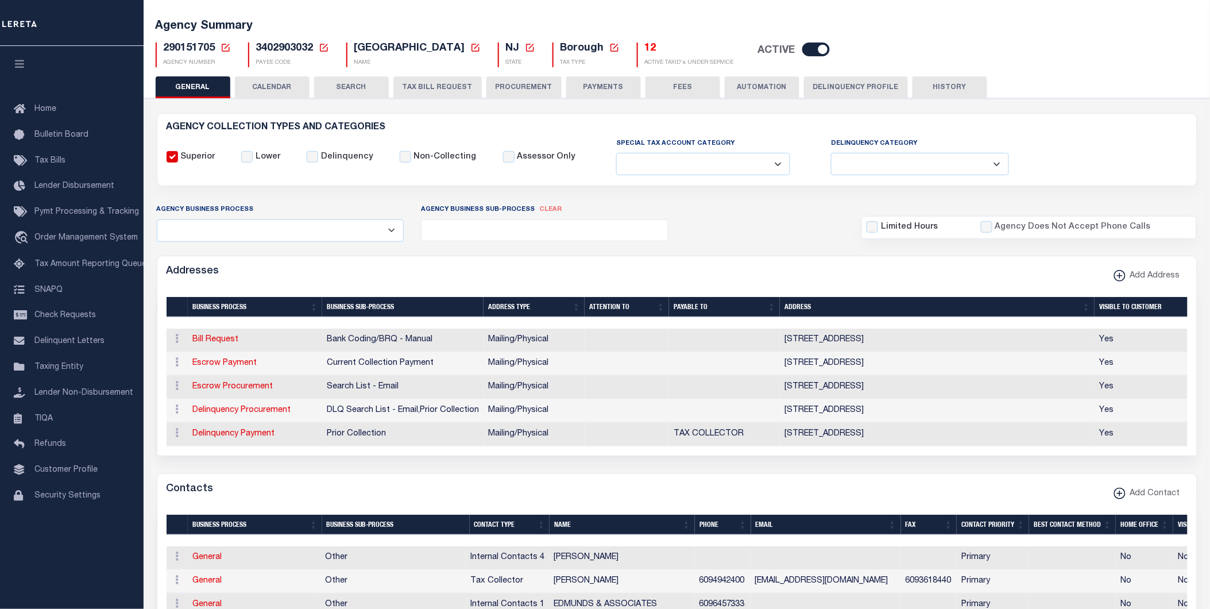
scroll to position [64, 0]
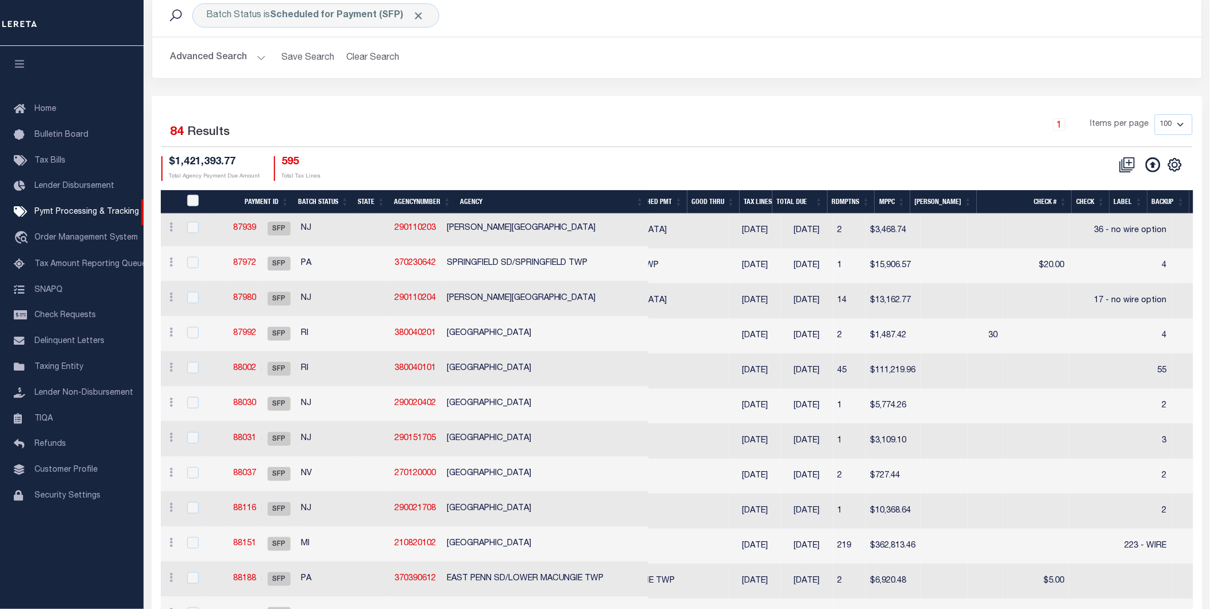
scroll to position [127, 0]
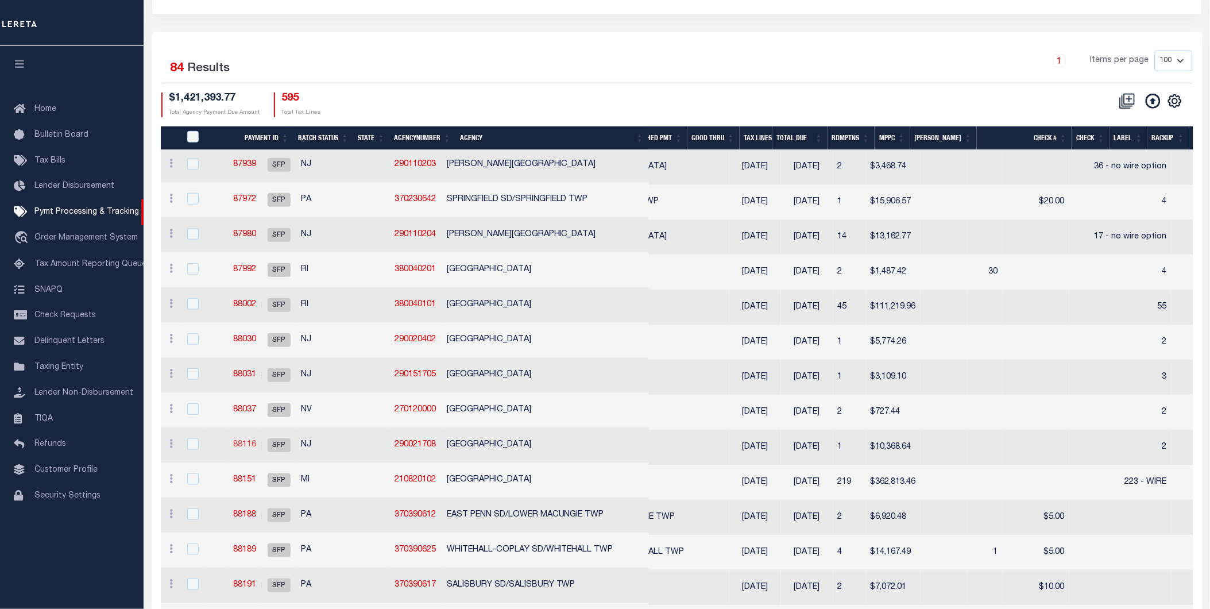
click at [256, 442] on link "88116" at bounding box center [244, 444] width 23 height 8
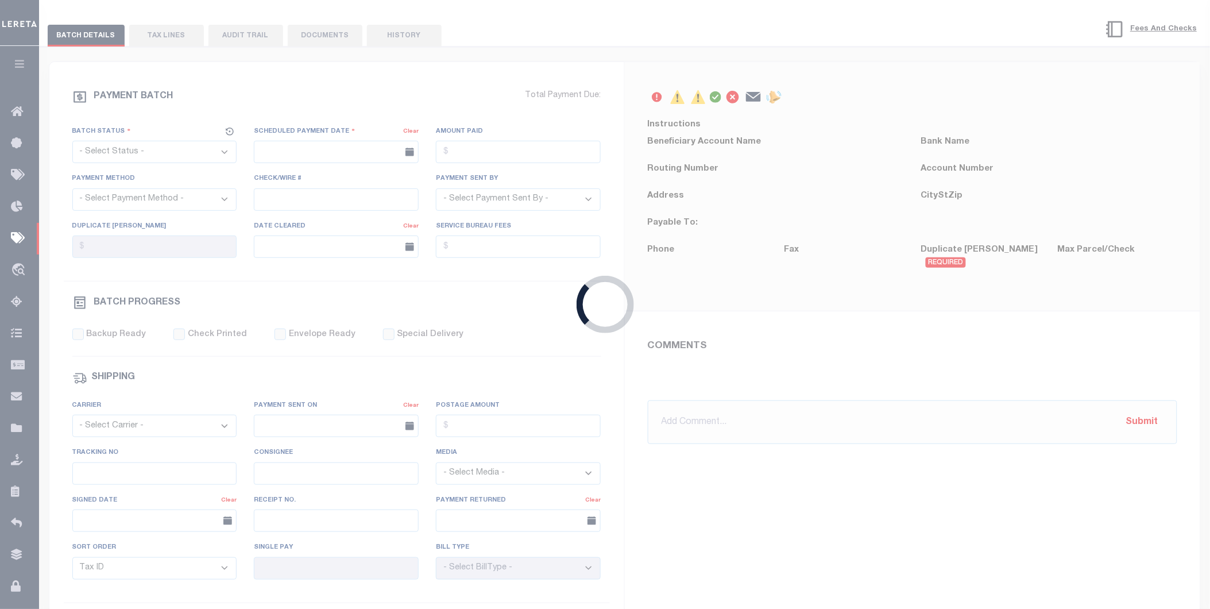
select select "SFP"
type input "08/13/2025"
type input "2"
type input "Matt"
type input "MUDEX"
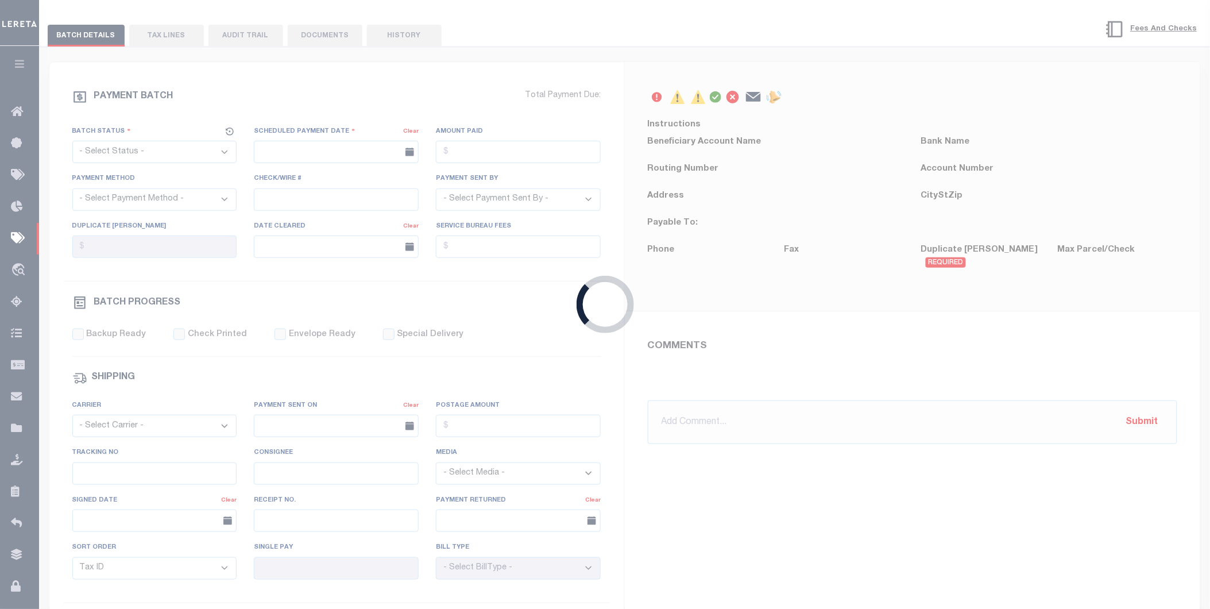
select select "73"
select select "44"
radio input "true"
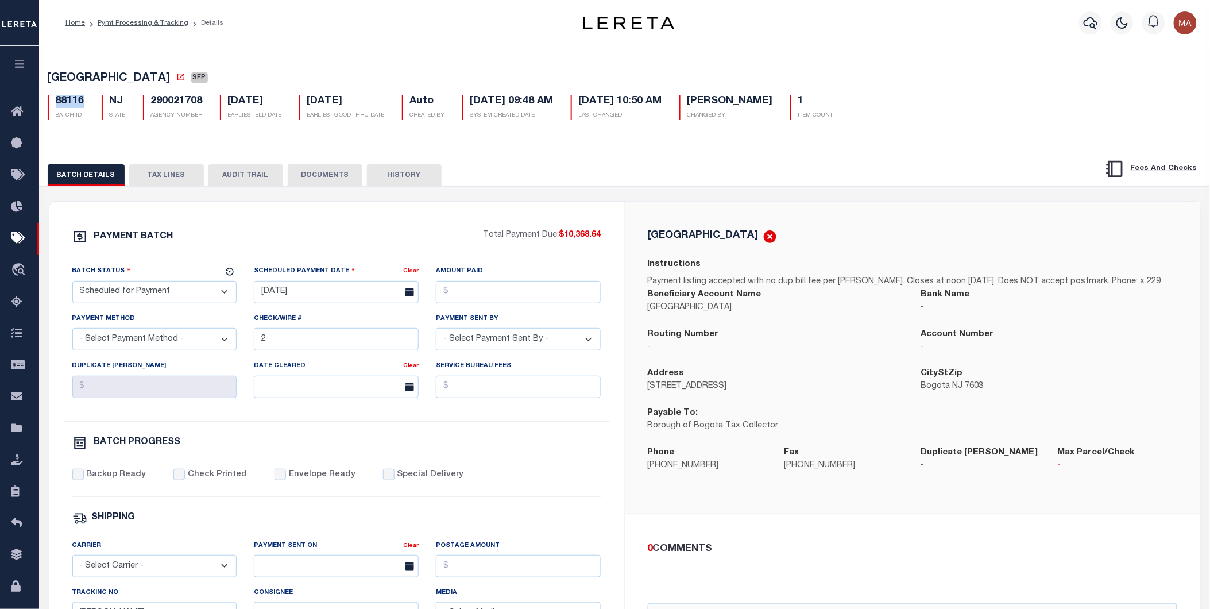
drag, startPoint x: 84, startPoint y: 106, endPoint x: 56, endPoint y: 107, distance: 28.1
click at [56, 107] on div "88116 BATCH ID" at bounding box center [66, 107] width 54 height 25
copy h5 "88116"
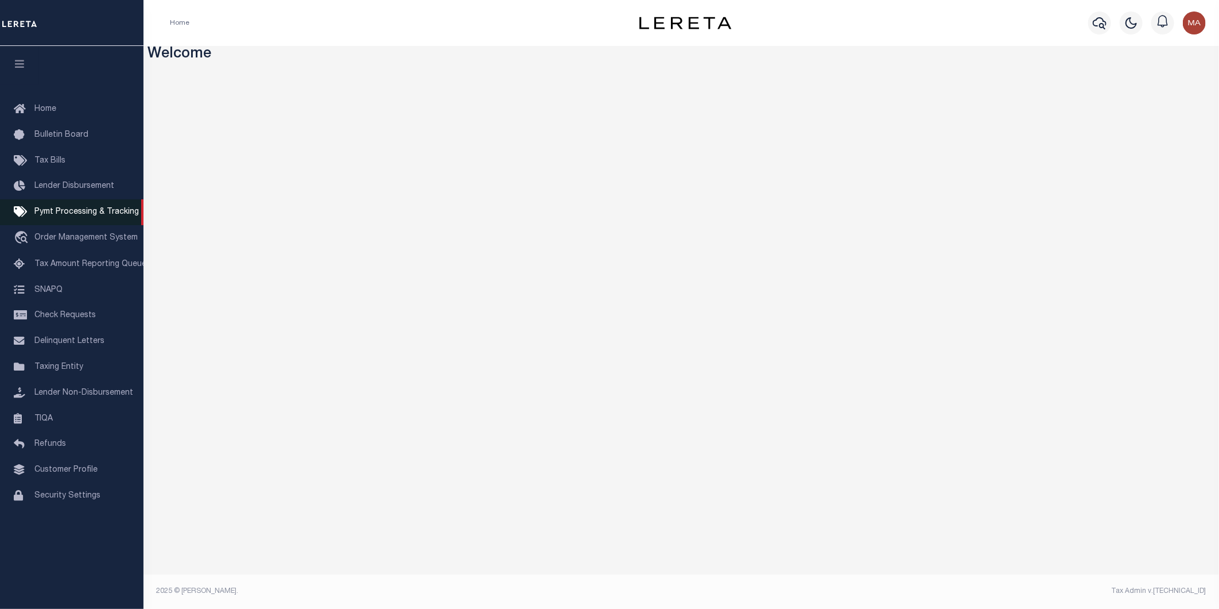
click at [71, 213] on span "Pymt Processing & Tracking" at bounding box center [86, 212] width 104 height 8
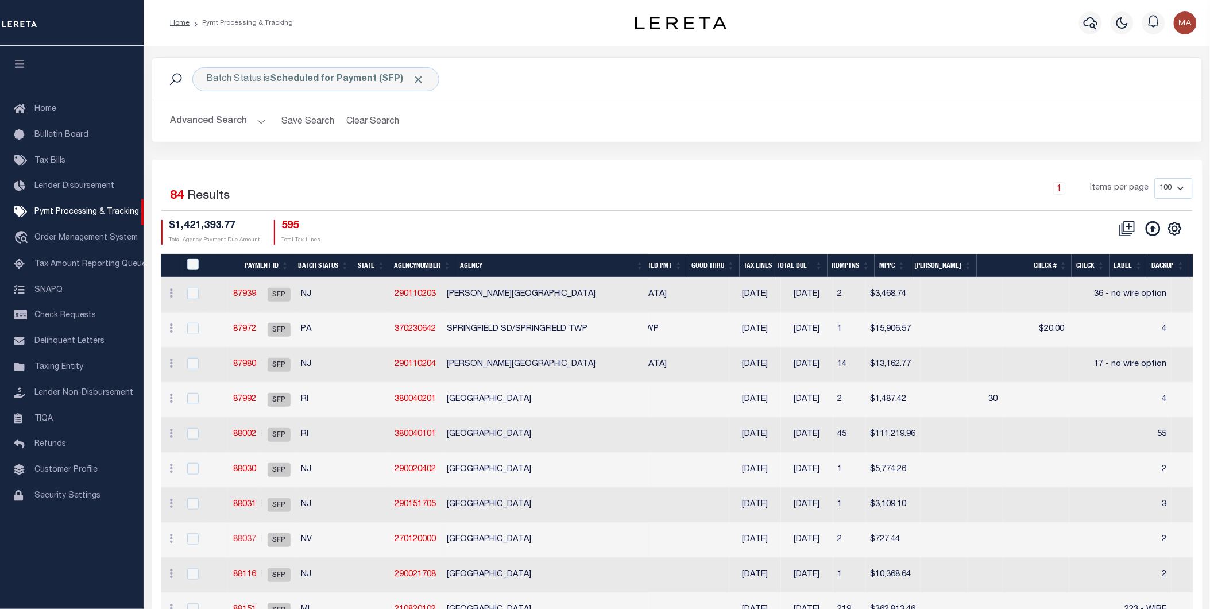
click at [256, 538] on link "88037" at bounding box center [244, 539] width 23 height 8
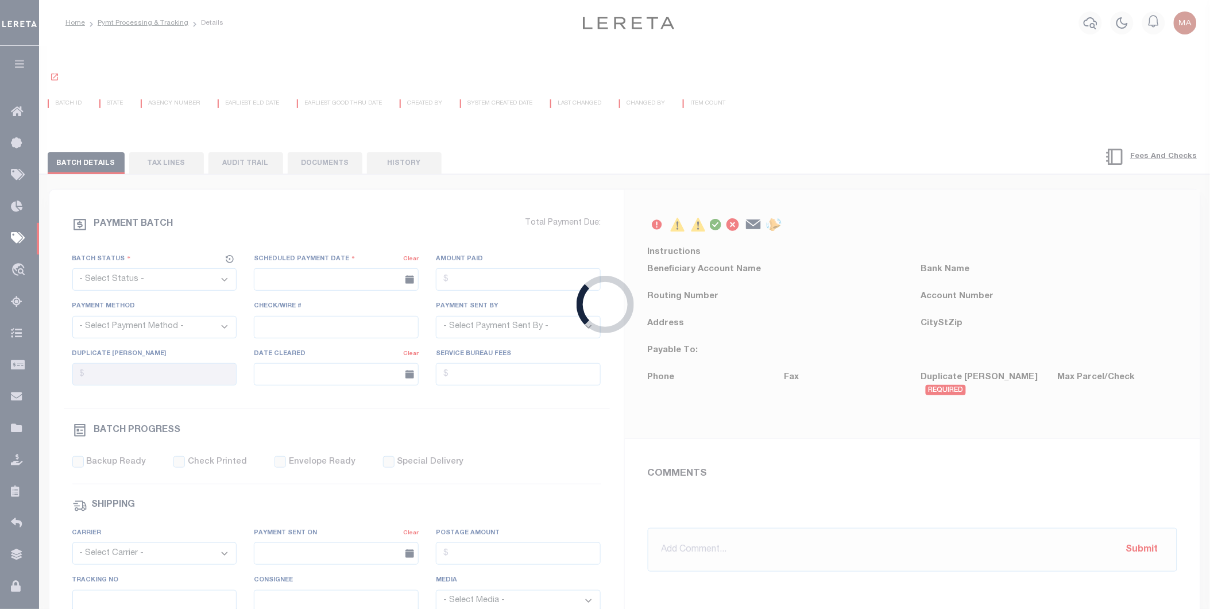
select select "SFP"
type input "[DATE]"
type input "2"
type input "[PERSON_NAME]"
type input "DVNET"
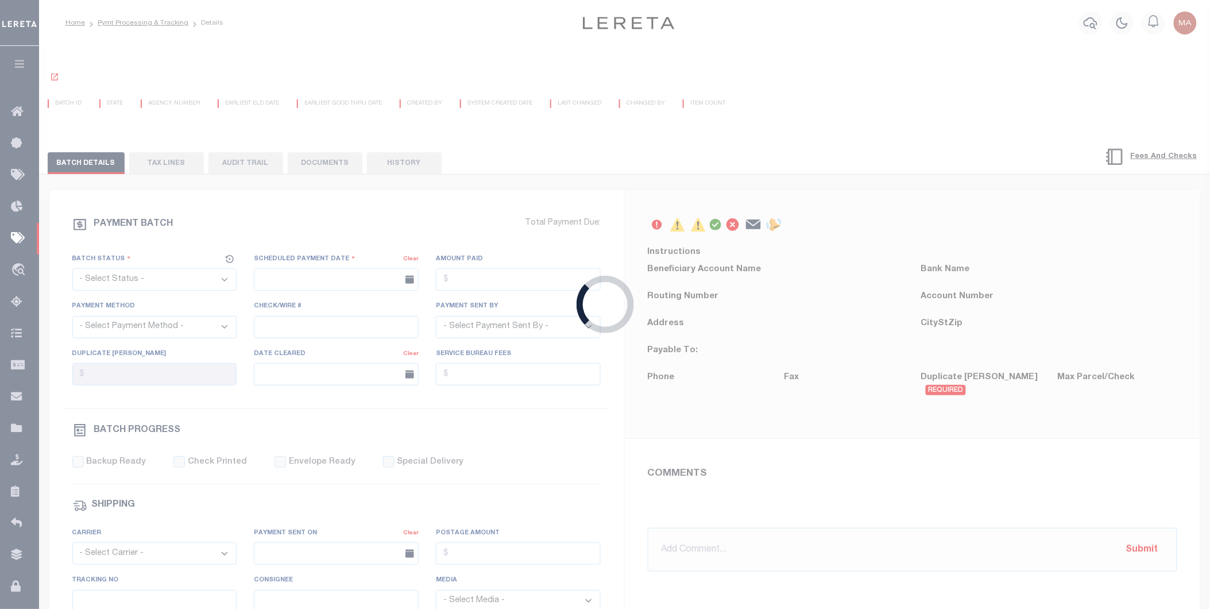
select select "70"
select select "44"
radio input "true"
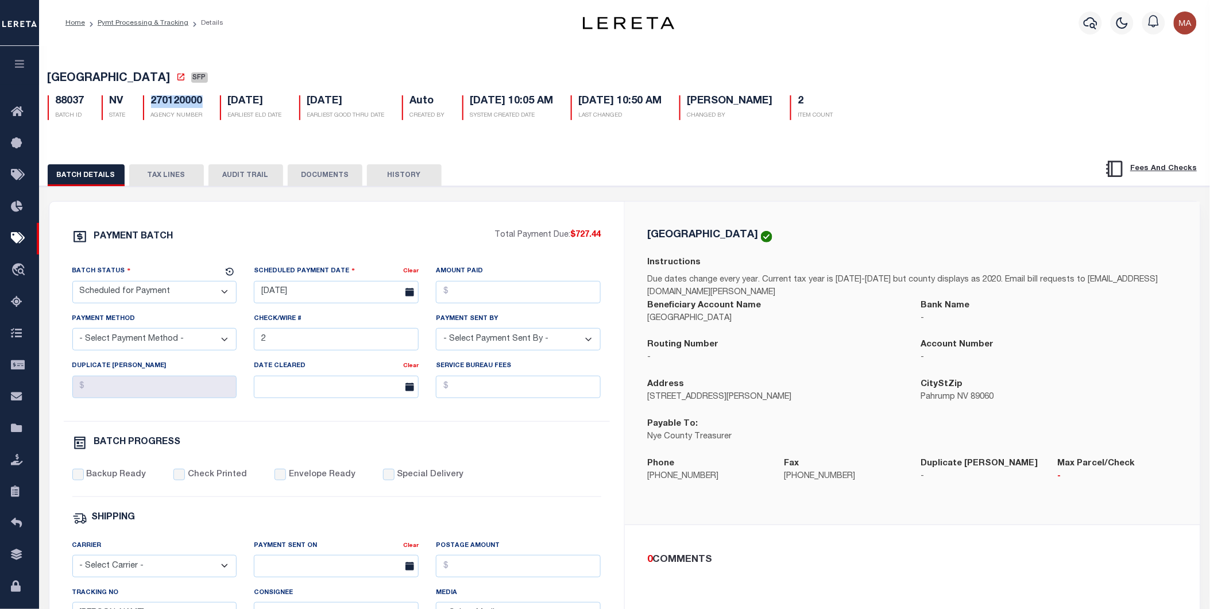
drag, startPoint x: 203, startPoint y: 104, endPoint x: 152, endPoint y: 102, distance: 51.7
click at [152, 102] on div "270120000 AGENCY NUMBER" at bounding box center [172, 107] width 77 height 25
copy h5 "270120000"
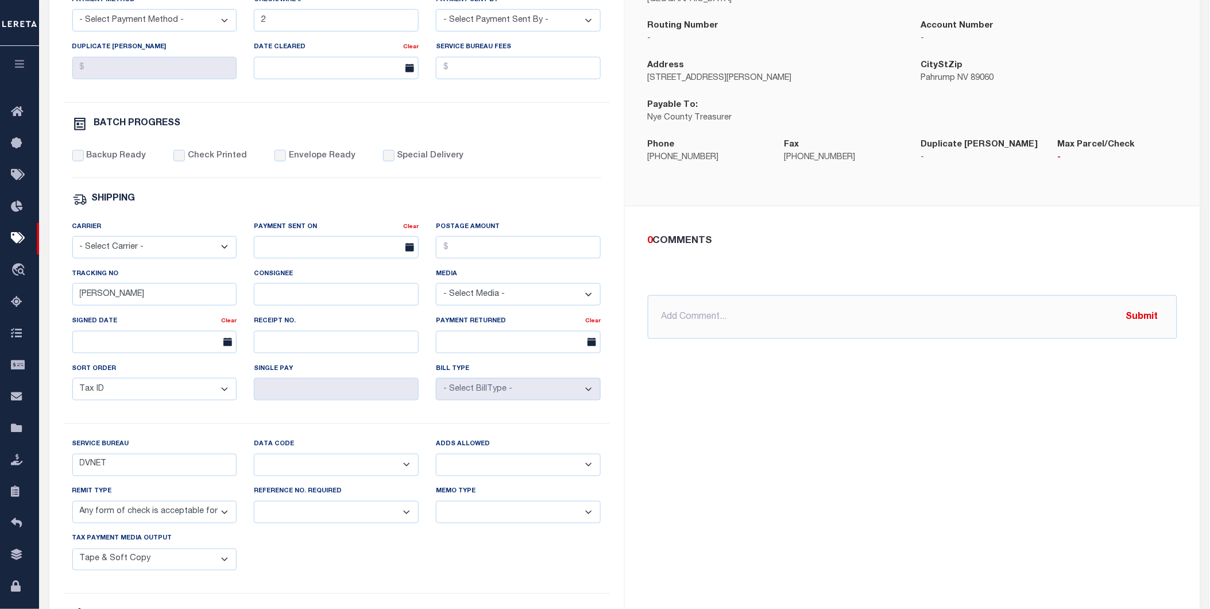
scroll to position [382, 0]
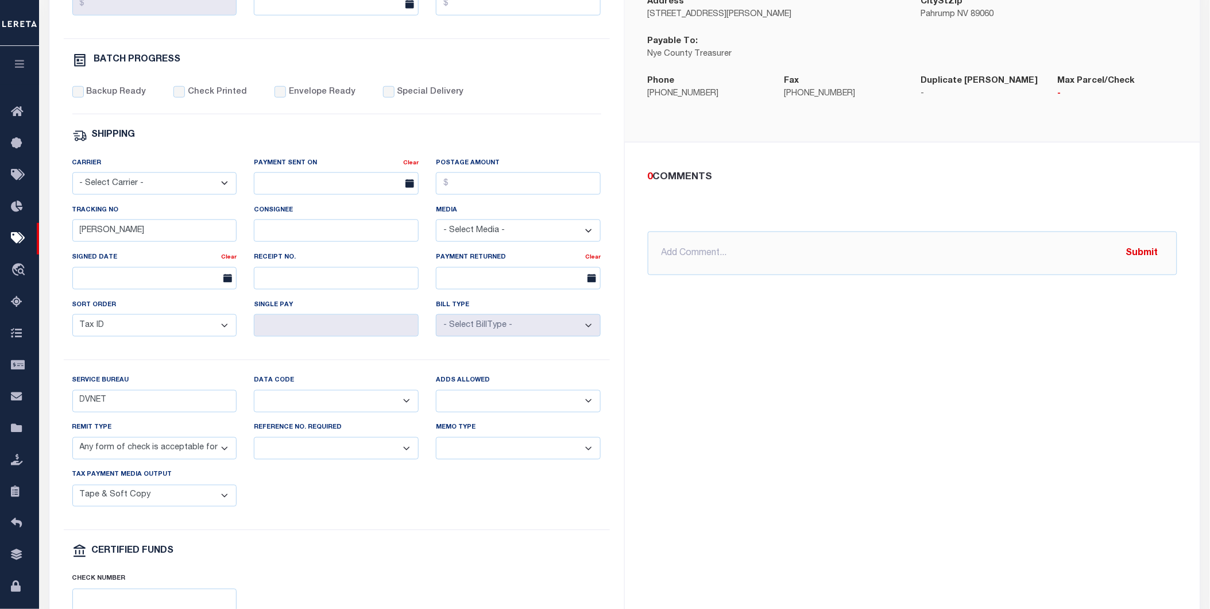
click at [495, 408] on select "Yes No" at bounding box center [518, 401] width 165 height 22
select select "1"
click at [436, 394] on select "Yes No" at bounding box center [518, 401] width 165 height 22
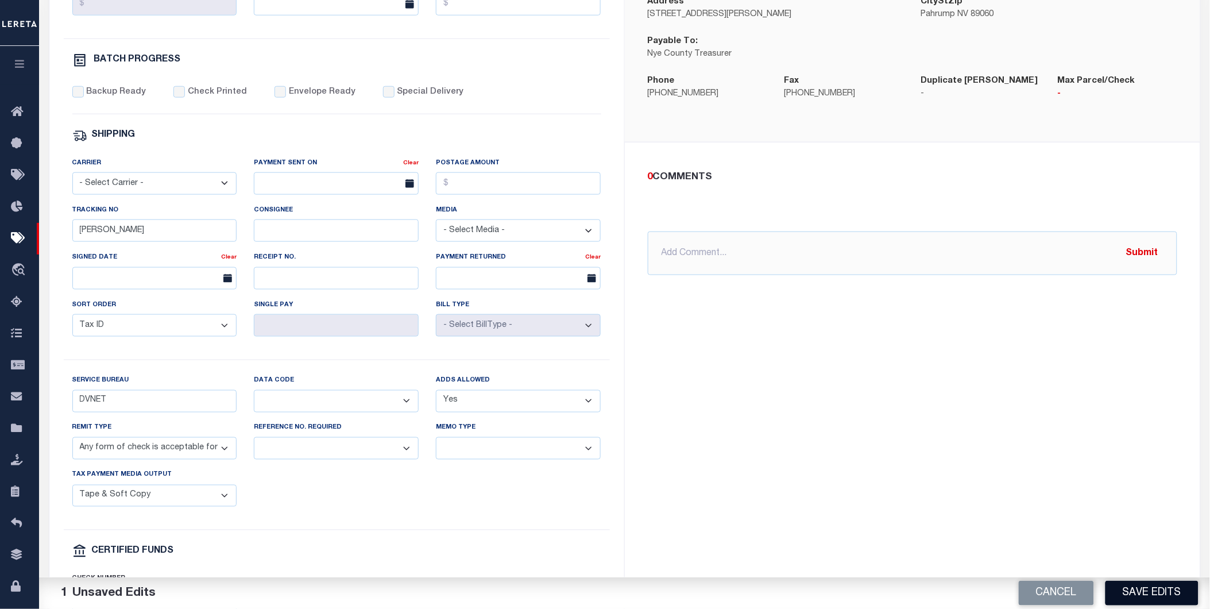
click at [1151, 592] on button "Save Edits" at bounding box center [1151, 592] width 93 height 25
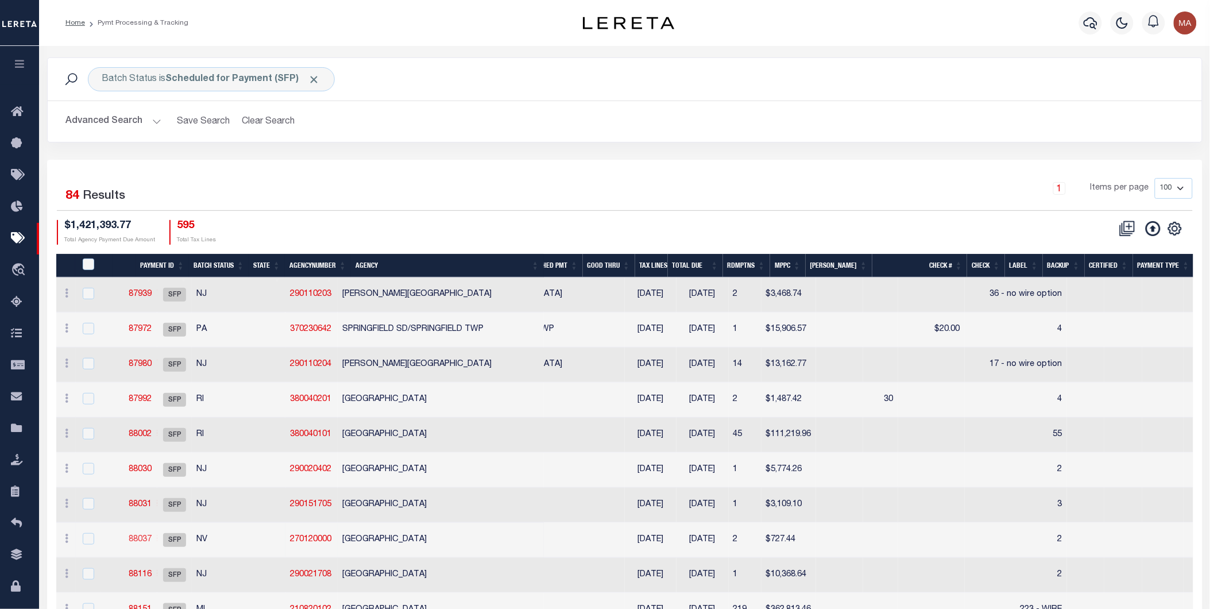
click at [152, 538] on link "88037" at bounding box center [140, 539] width 23 height 8
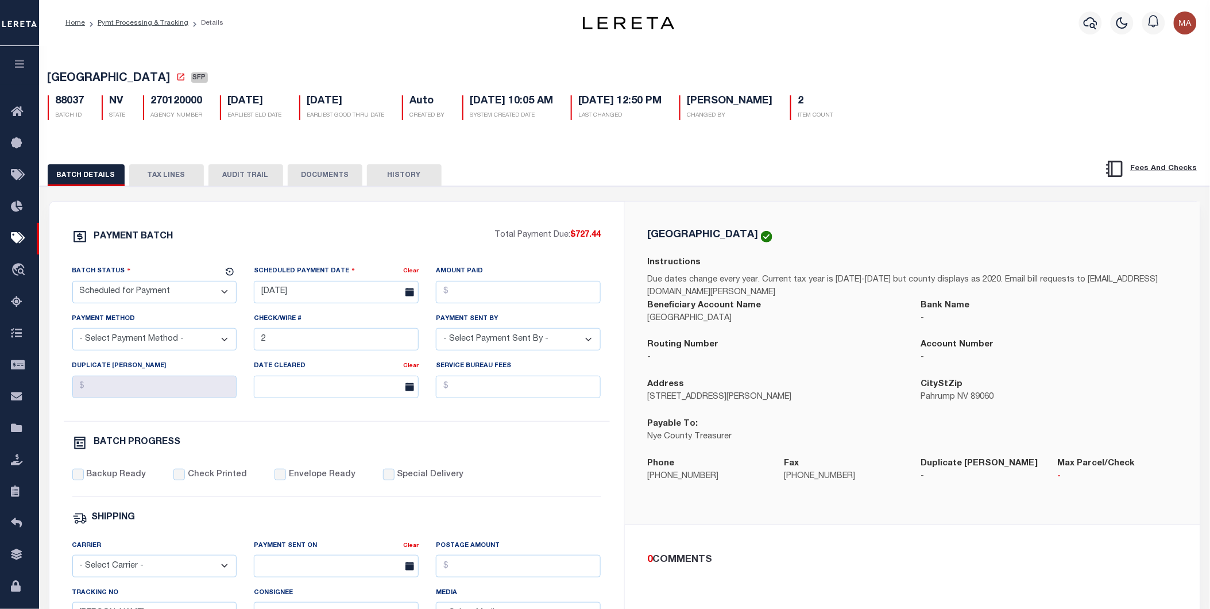
click at [409, 175] on button "HISTORY" at bounding box center [404, 175] width 75 height 22
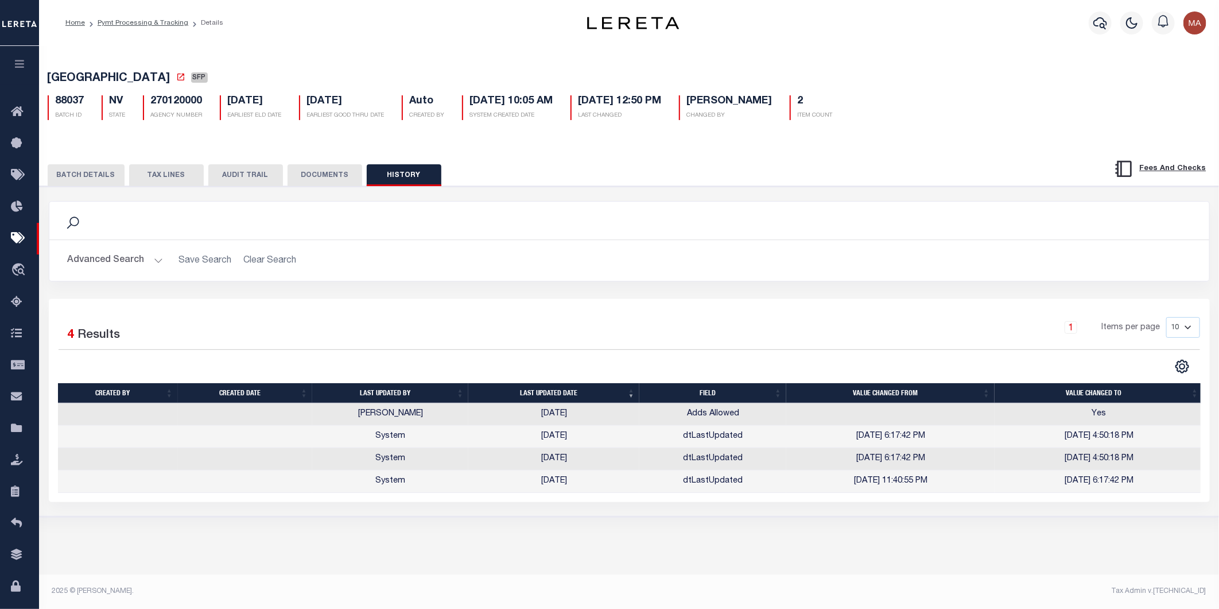
click at [60, 180] on button "BATCH DETAILS" at bounding box center [86, 175] width 77 height 22
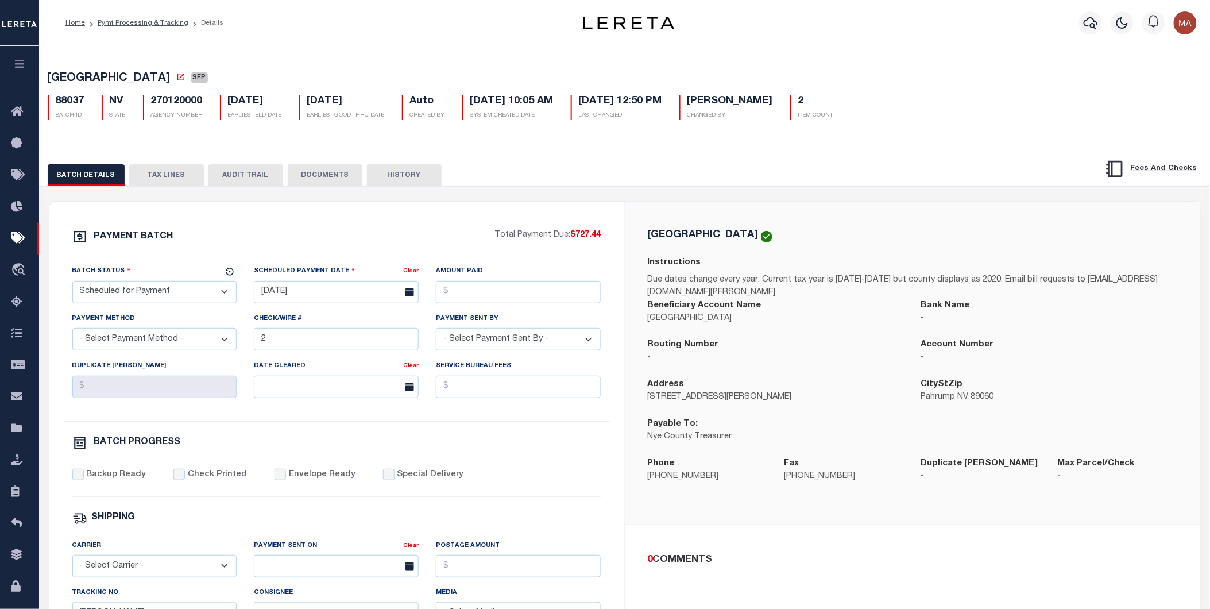
drag, startPoint x: 402, startPoint y: 184, endPoint x: 439, endPoint y: 189, distance: 37.2
click at [402, 184] on button "HISTORY" at bounding box center [404, 175] width 75 height 22
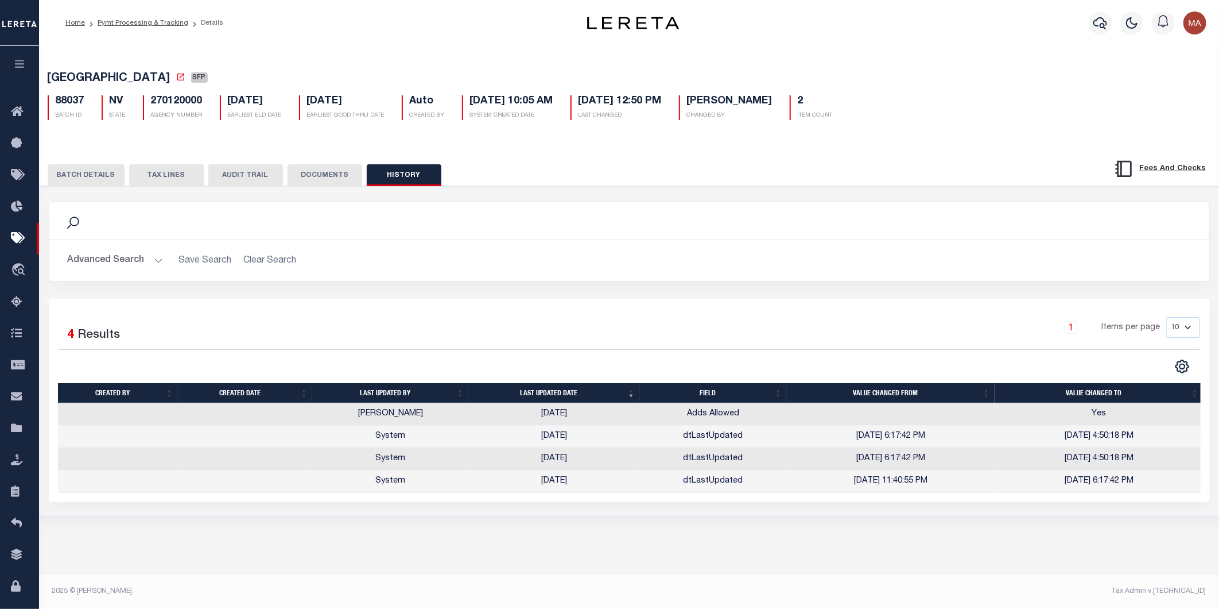
click at [86, 179] on button "BATCH DETAILS" at bounding box center [86, 175] width 77 height 22
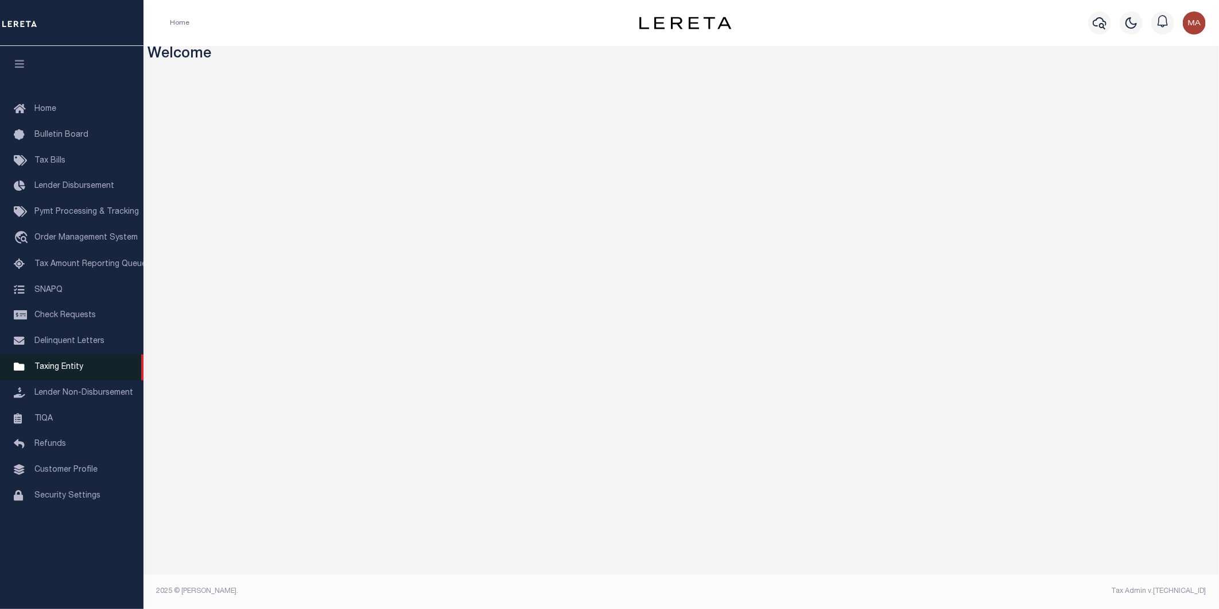
click at [43, 365] on span "Taxing Entity" at bounding box center [58, 367] width 49 height 8
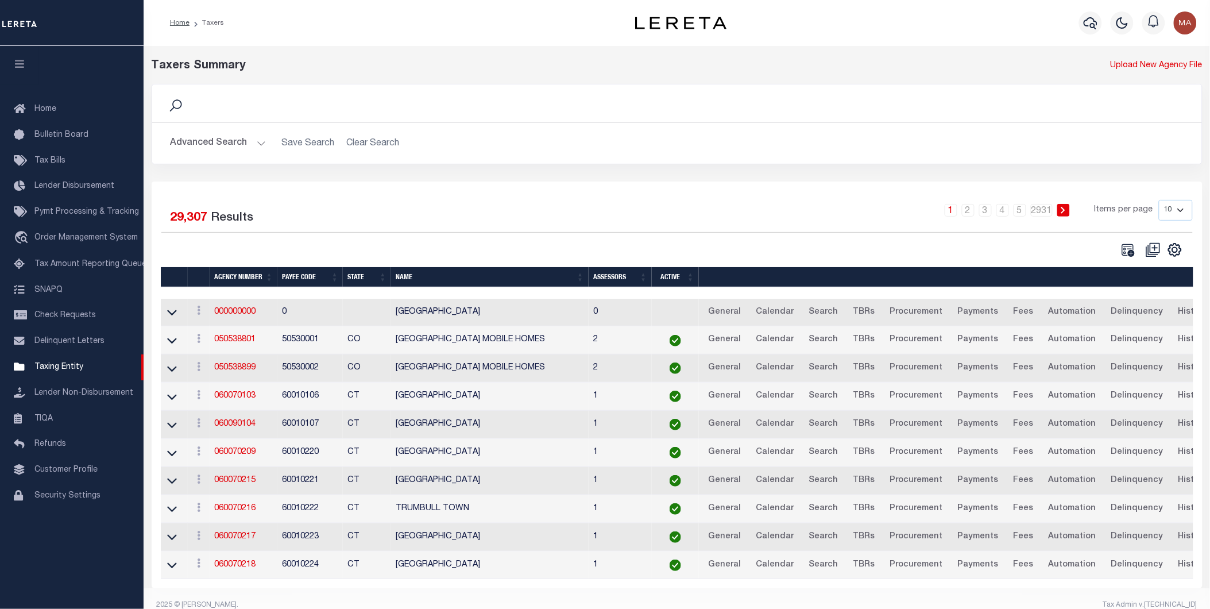
click at [257, 145] on button "Advanced Search" at bounding box center [218, 143] width 95 height 22
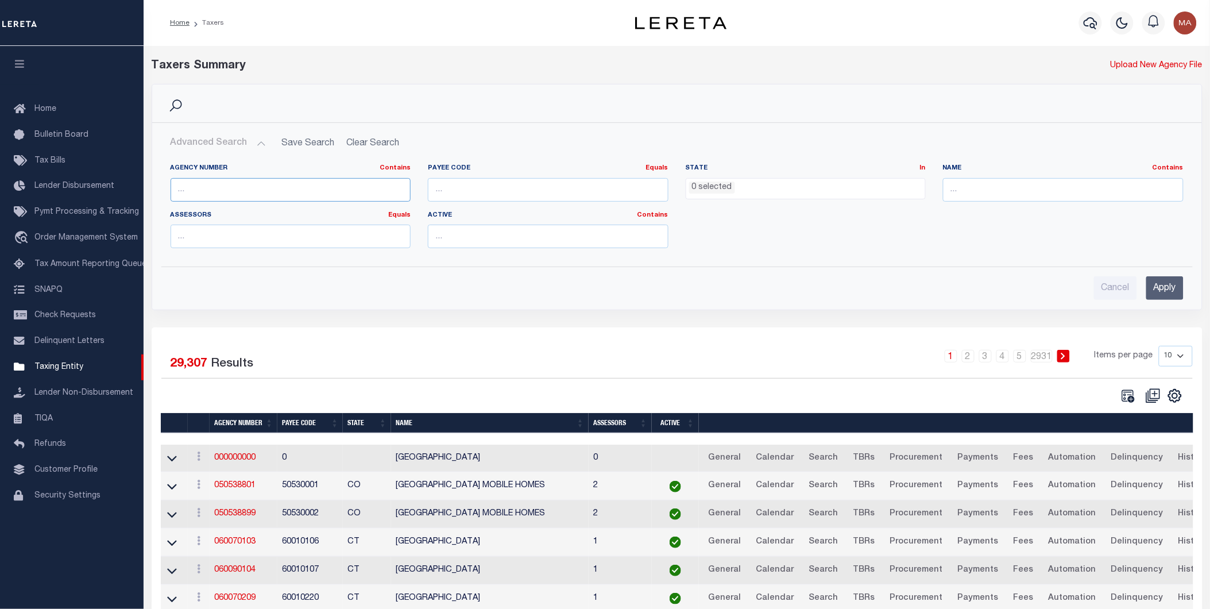
click at [224, 184] on input "text" at bounding box center [291, 190] width 241 height 24
paste input "270120000"
type input "270120000"
click at [1158, 283] on input "Apply" at bounding box center [1164, 288] width 37 height 24
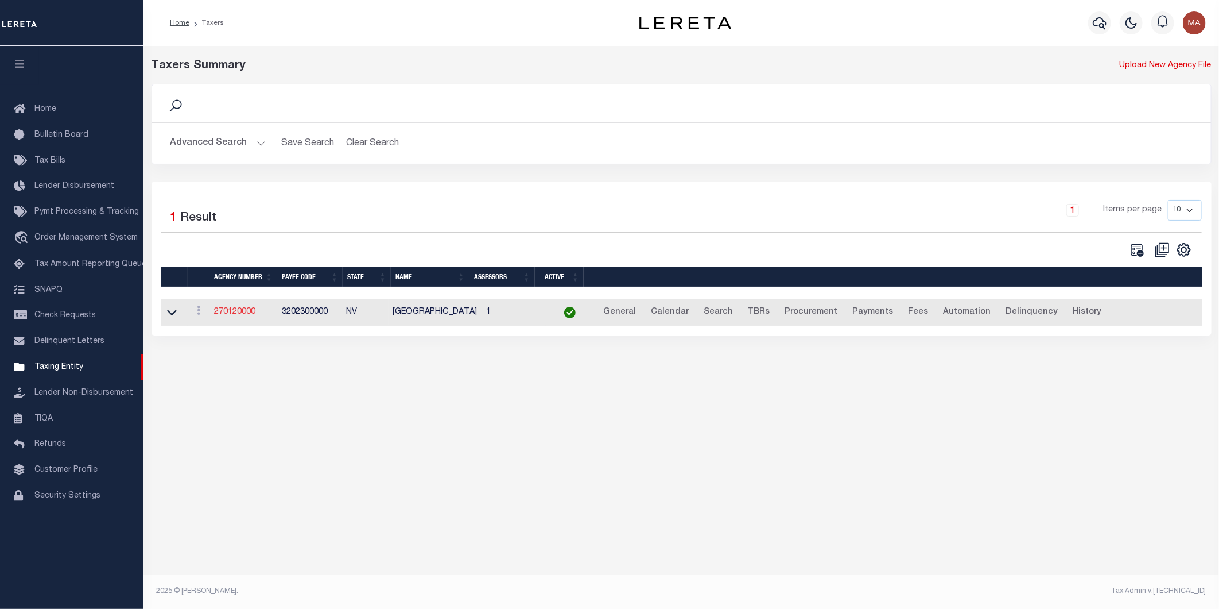
click at [239, 311] on link "270120000" at bounding box center [234, 312] width 41 height 8
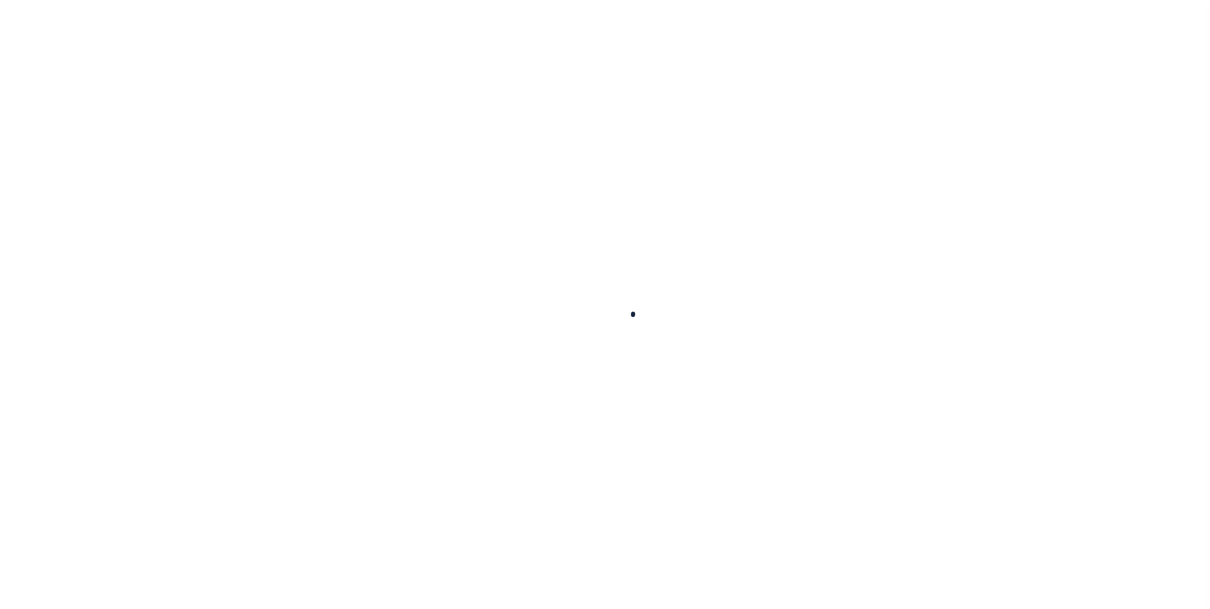
select select
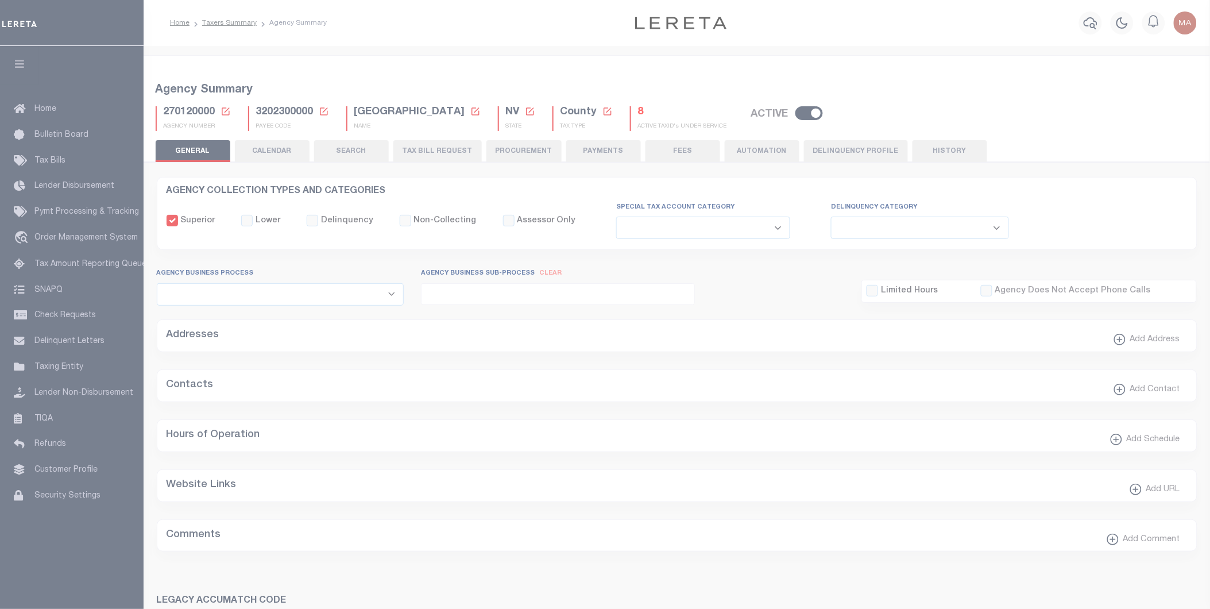
checkbox input "false"
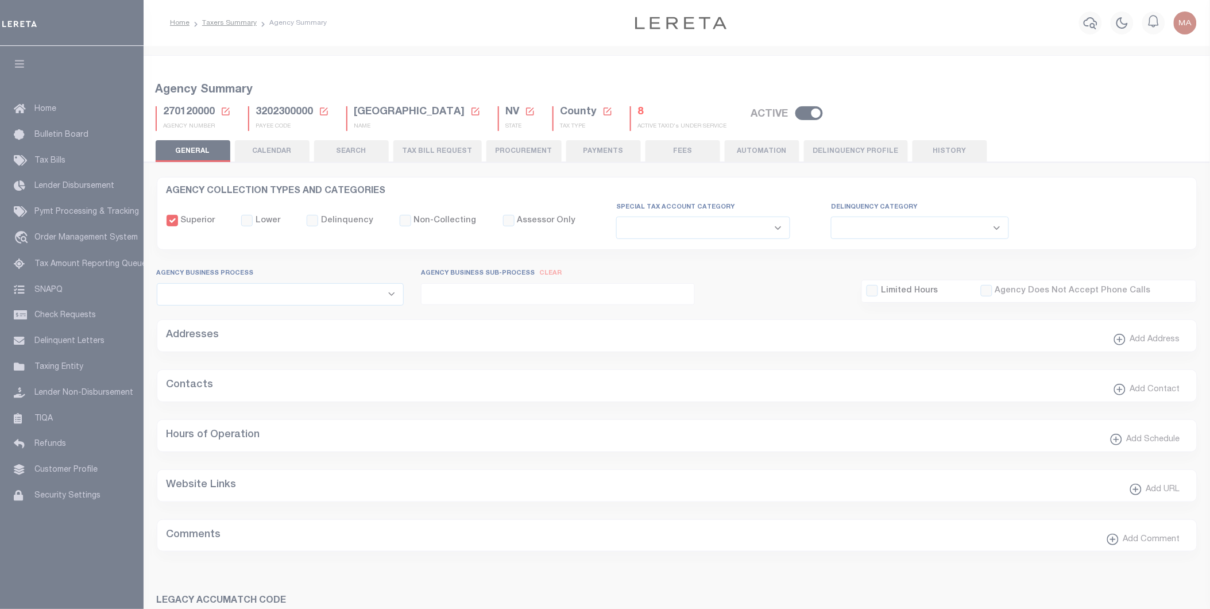
type input "3202300000"
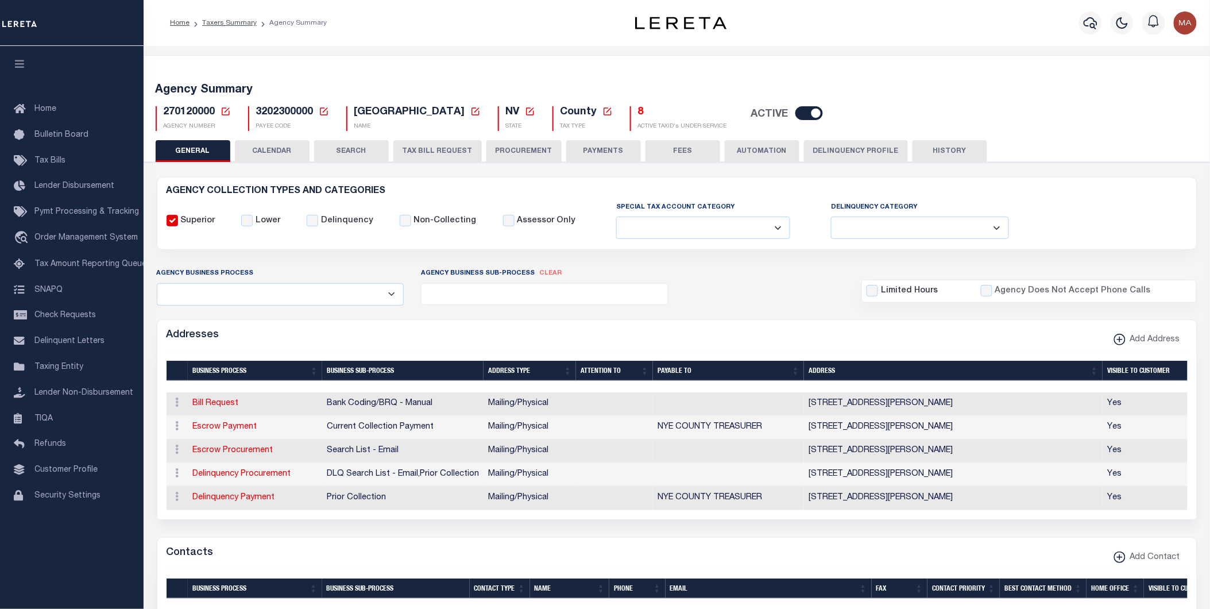
click at [590, 154] on button "PAYMENTS" at bounding box center [603, 151] width 75 height 22
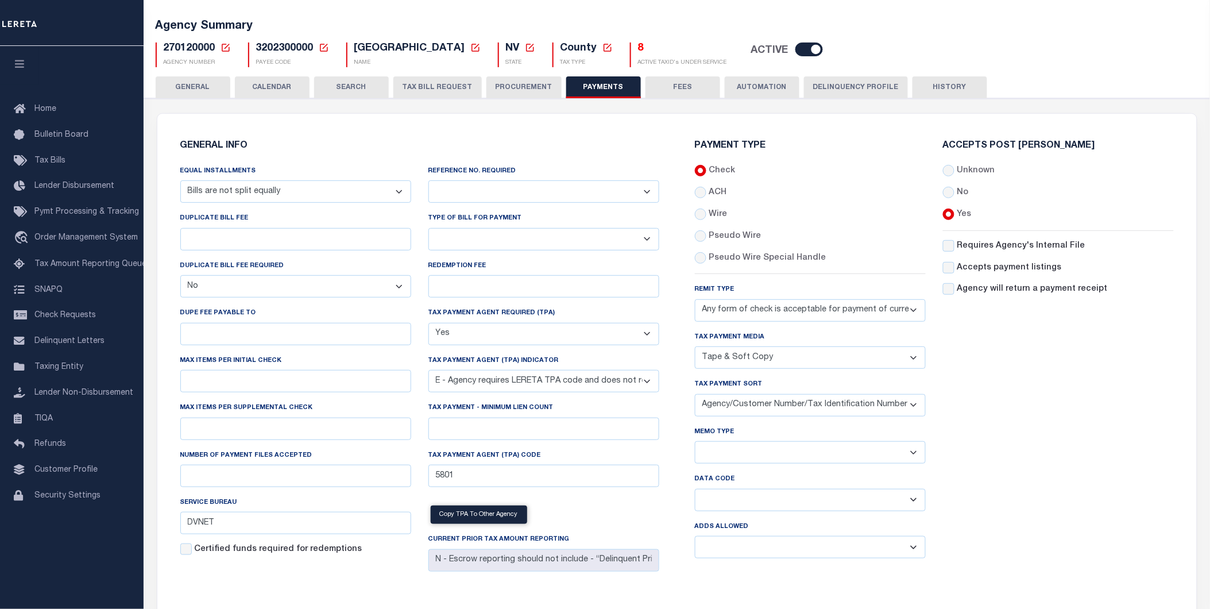
scroll to position [127, 0]
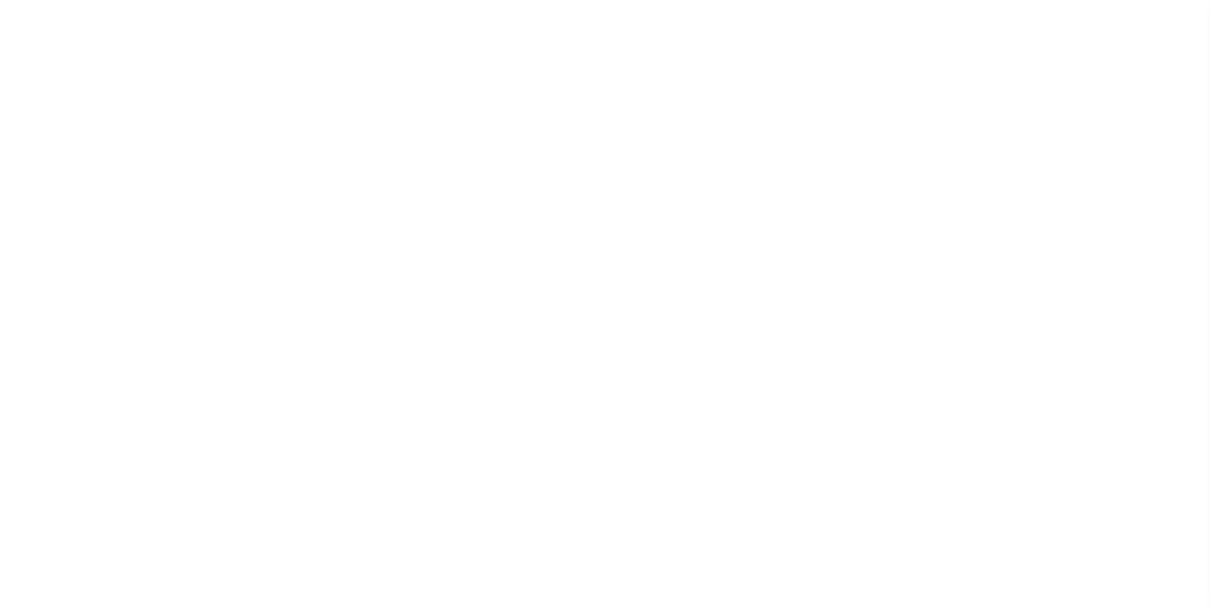
select select
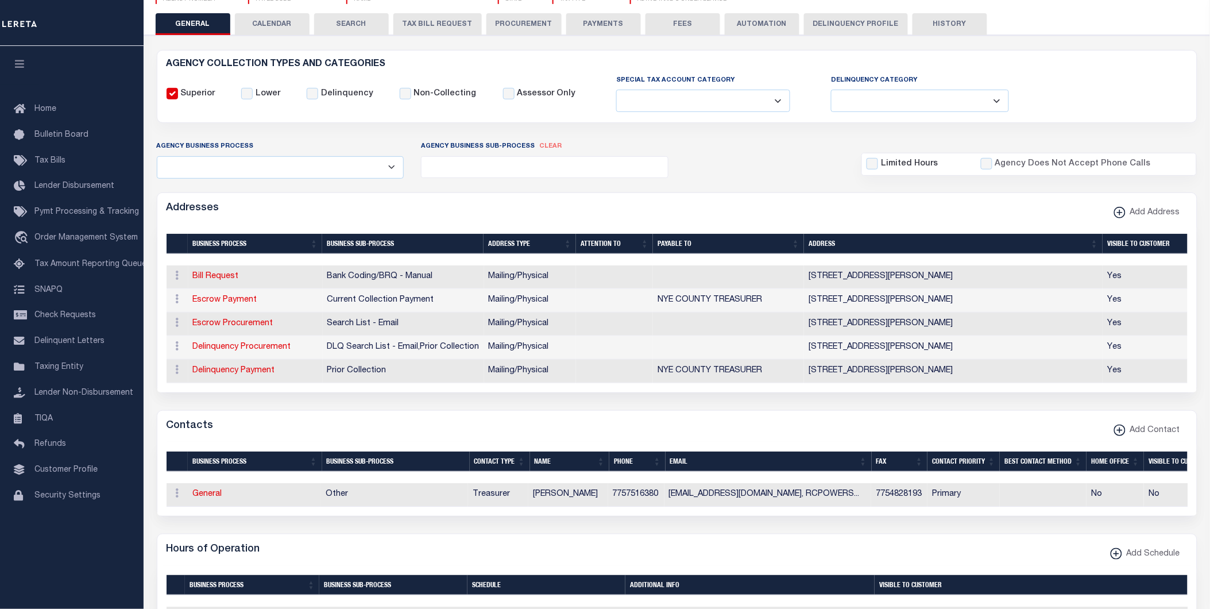
scroll to position [63, 0]
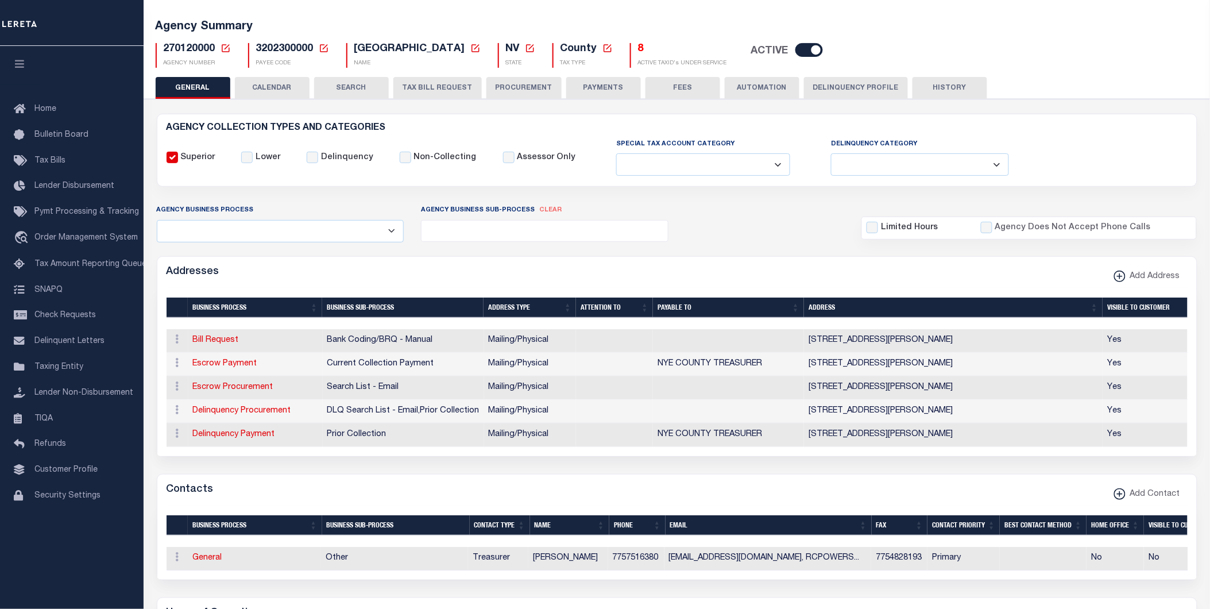
click at [598, 79] on button "PAYMENTS" at bounding box center [603, 88] width 75 height 22
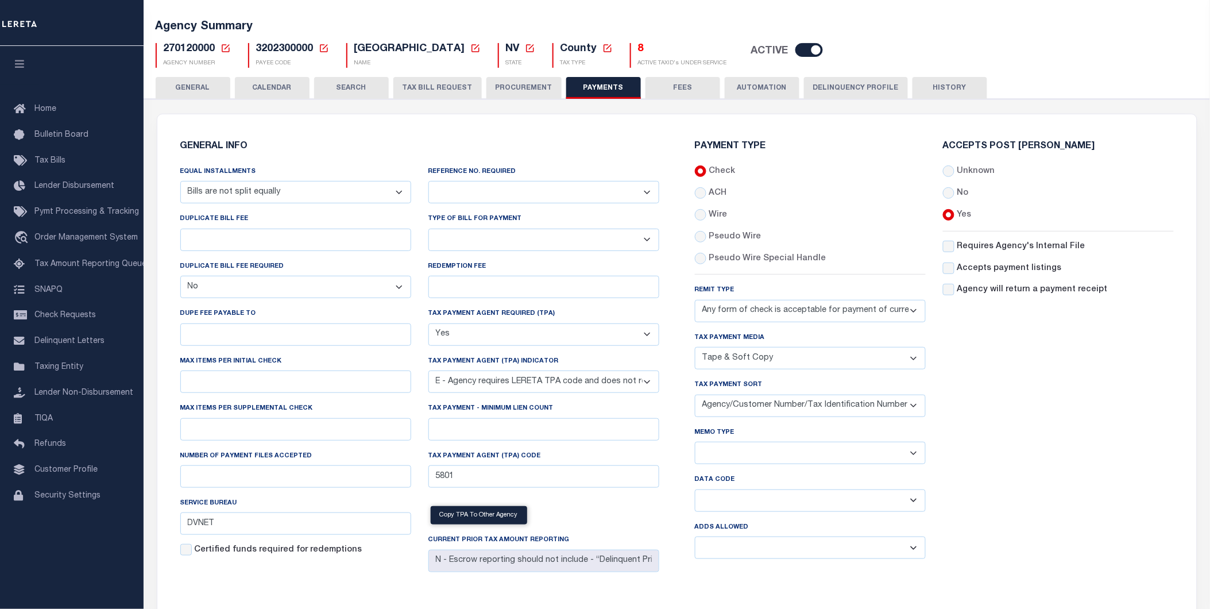
scroll to position [191, 0]
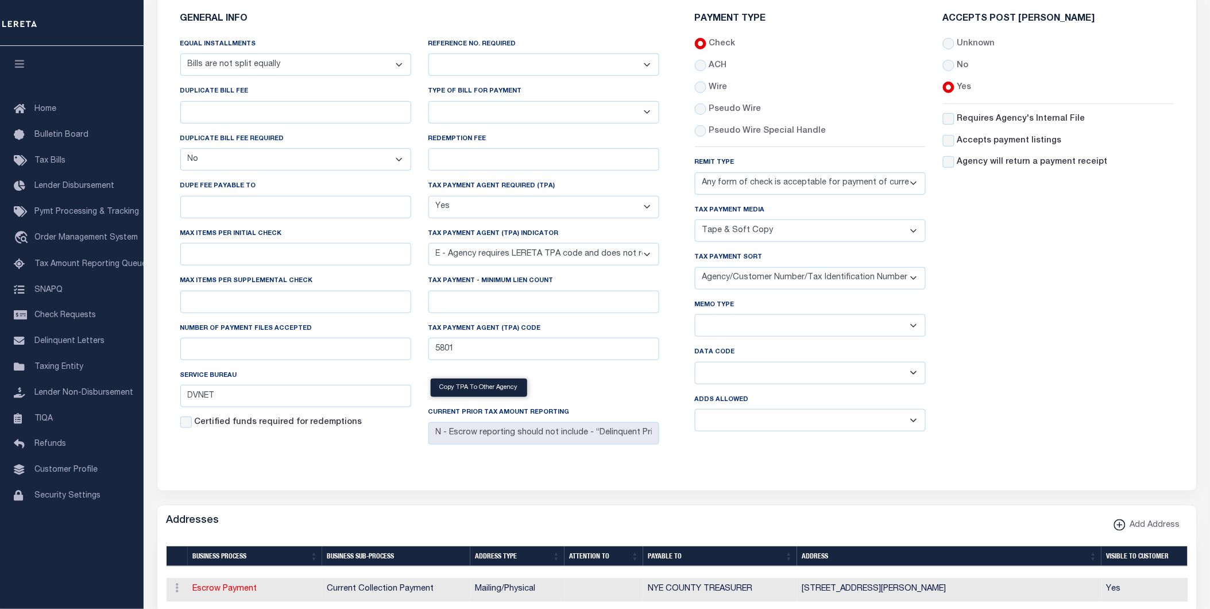
click at [780, 375] on select "Balance Due Mortgage Open Prior Supplemental" at bounding box center [810, 373] width 231 height 22
select select "63"
click at [695, 362] on select "Balance Due Mortgage Open Prior Supplemental" at bounding box center [810, 373] width 231 height 22
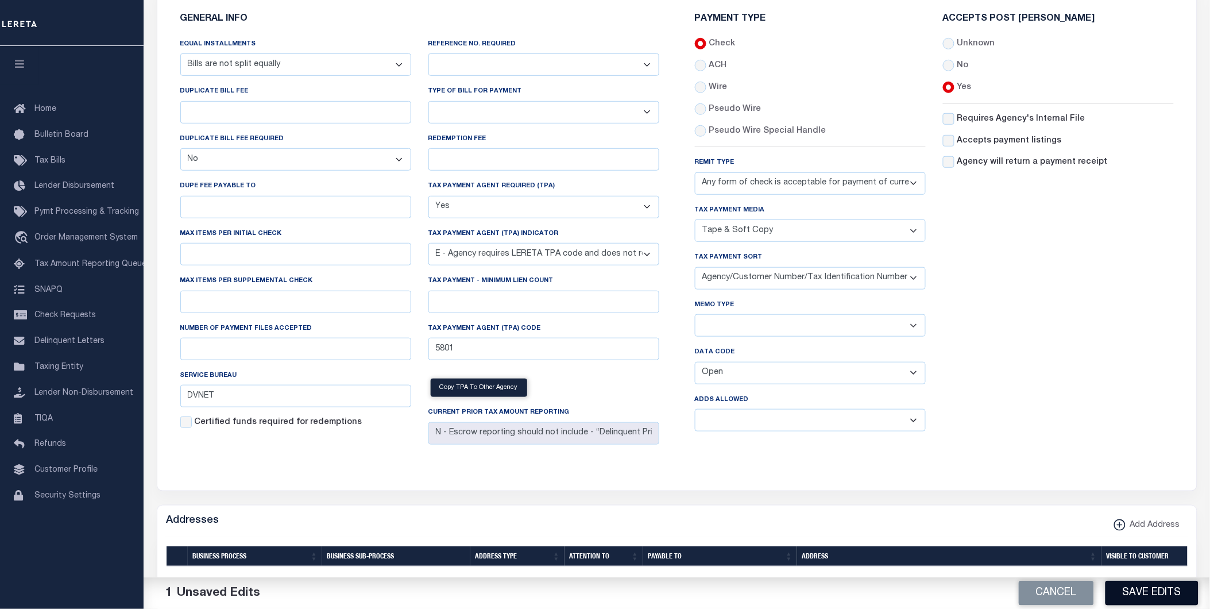
click at [1146, 598] on button "Save Edits" at bounding box center [1151, 592] width 93 height 25
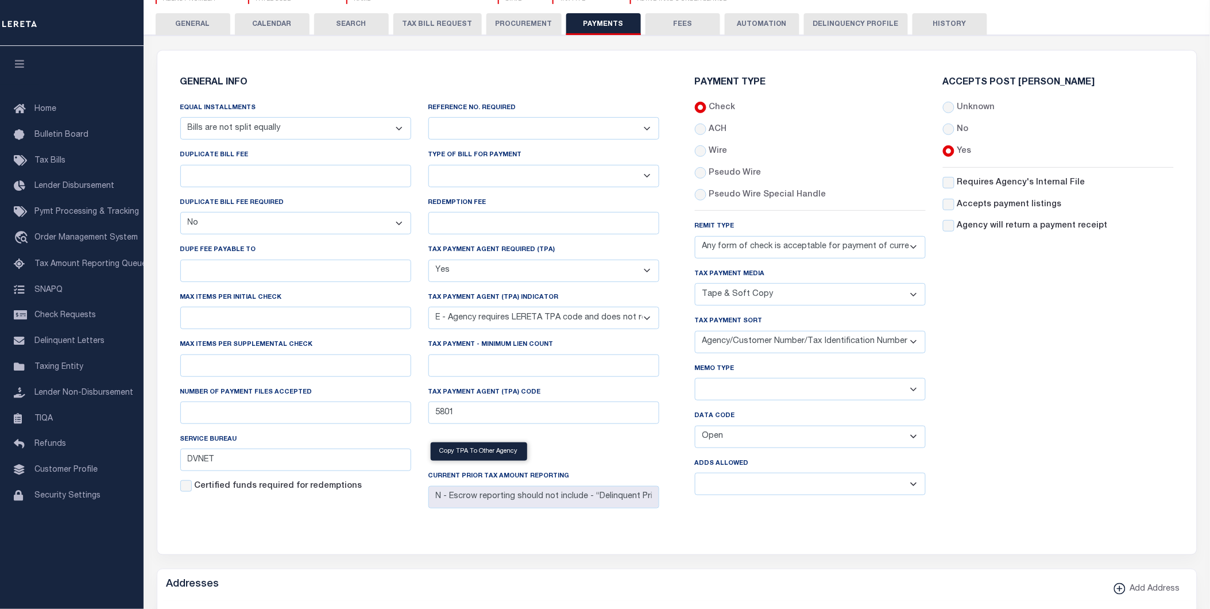
scroll to position [0, 0]
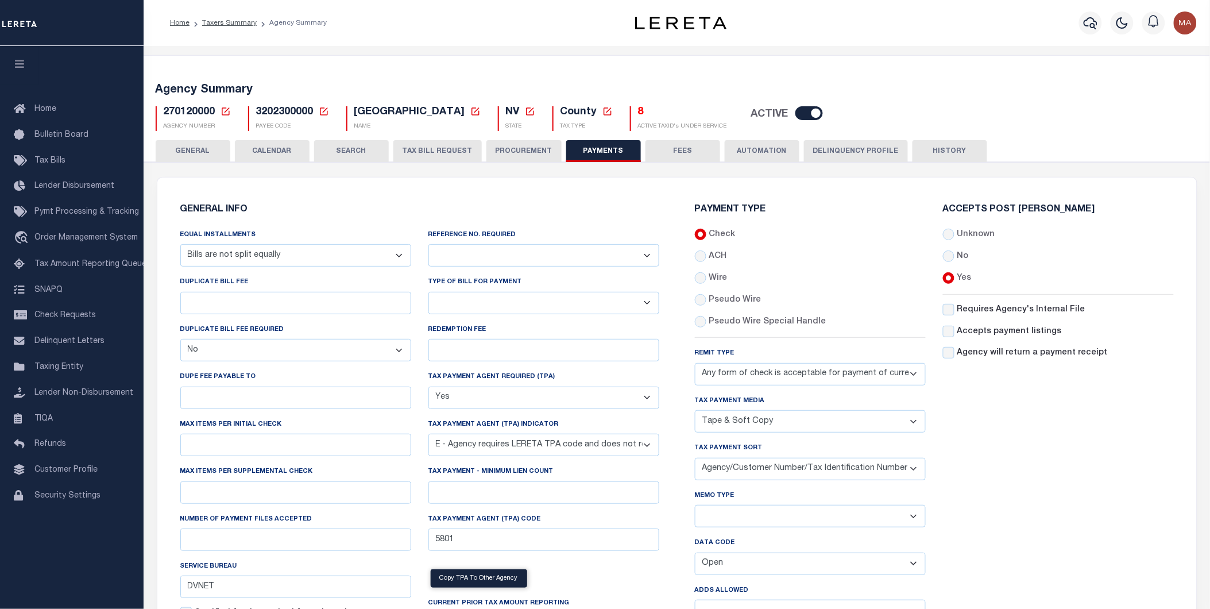
click at [936, 149] on button "HISTORY" at bounding box center [949, 151] width 75 height 22
